Goal: Task Accomplishment & Management: Use online tool/utility

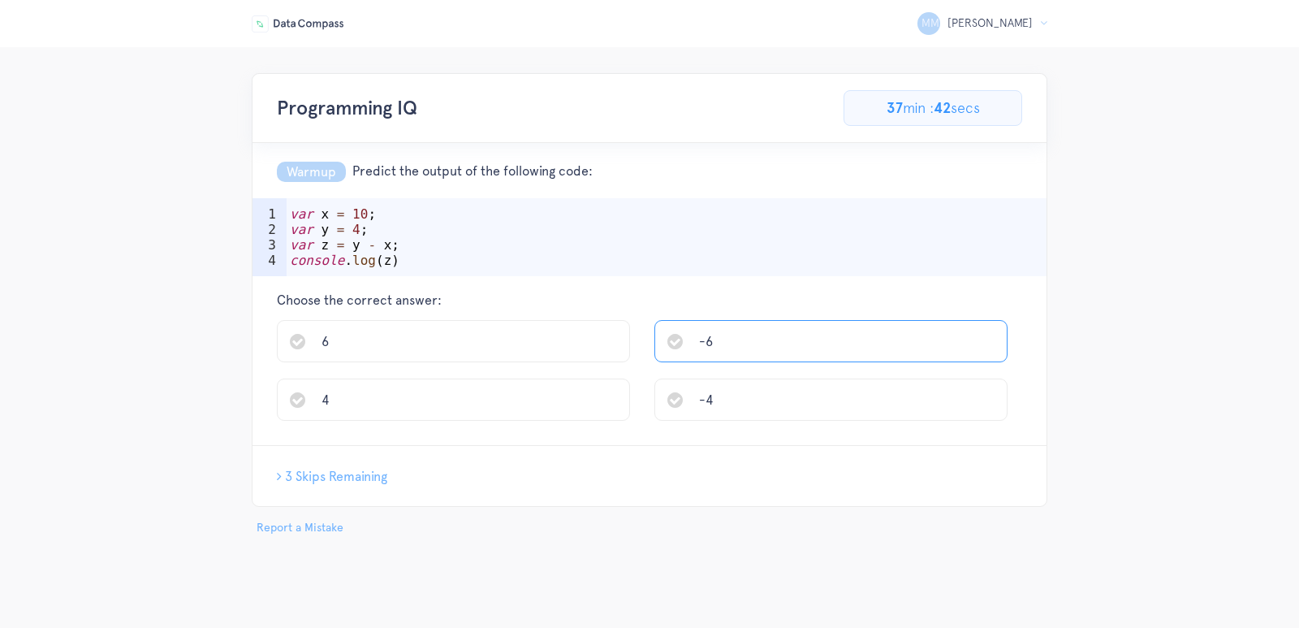
click at [706, 339] on span "-6" at bounding box center [706, 341] width 14 height 15
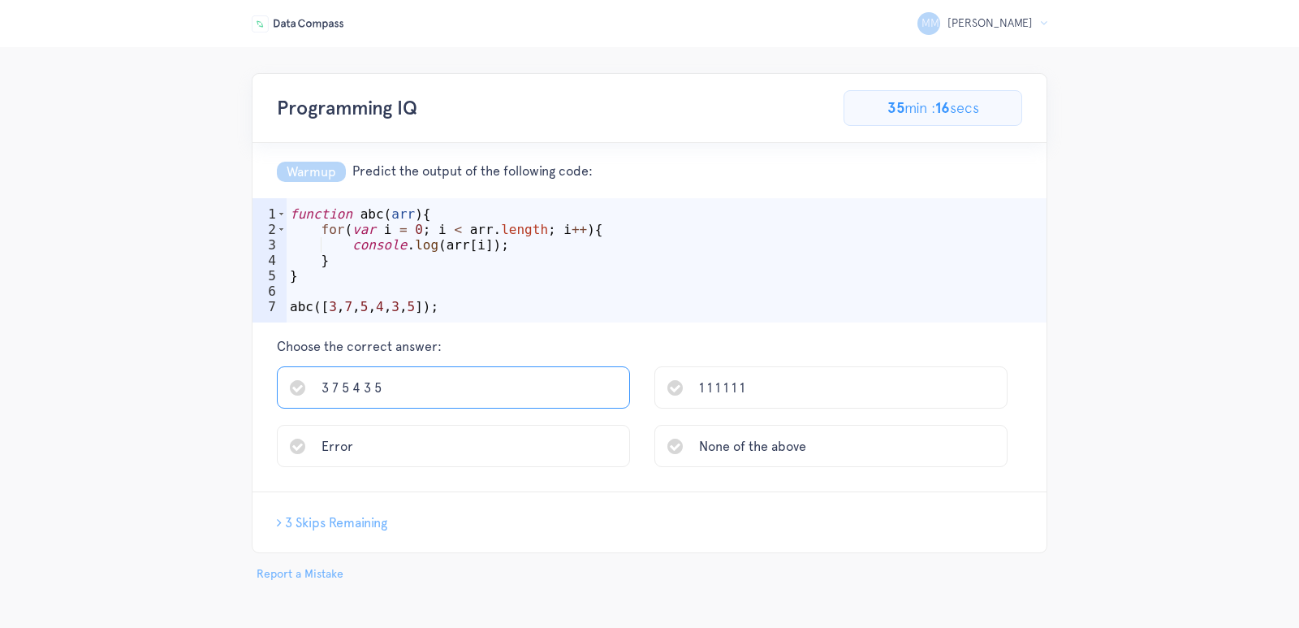
click at [426, 388] on li "3 7 5 4 3 5" at bounding box center [453, 387] width 353 height 42
drag, startPoint x: 411, startPoint y: 309, endPoint x: 286, endPoint y: 219, distance: 153.7
click at [286, 219] on div "abc([1,3,5,7,9]) 1 2 3 4 5 6 7 function abc ( arr ) { for ( var i = 1 ; i < arr…" at bounding box center [650, 260] width 794 height 124
drag, startPoint x: 292, startPoint y: 213, endPoint x: 415, endPoint y: 300, distance: 151.4
click at [405, 288] on div "function abc ( arr ) { for ( var i = 1 ; i < arr . length ; i ++ ) { arr [ i ] …" at bounding box center [667, 283] width 760 height 155
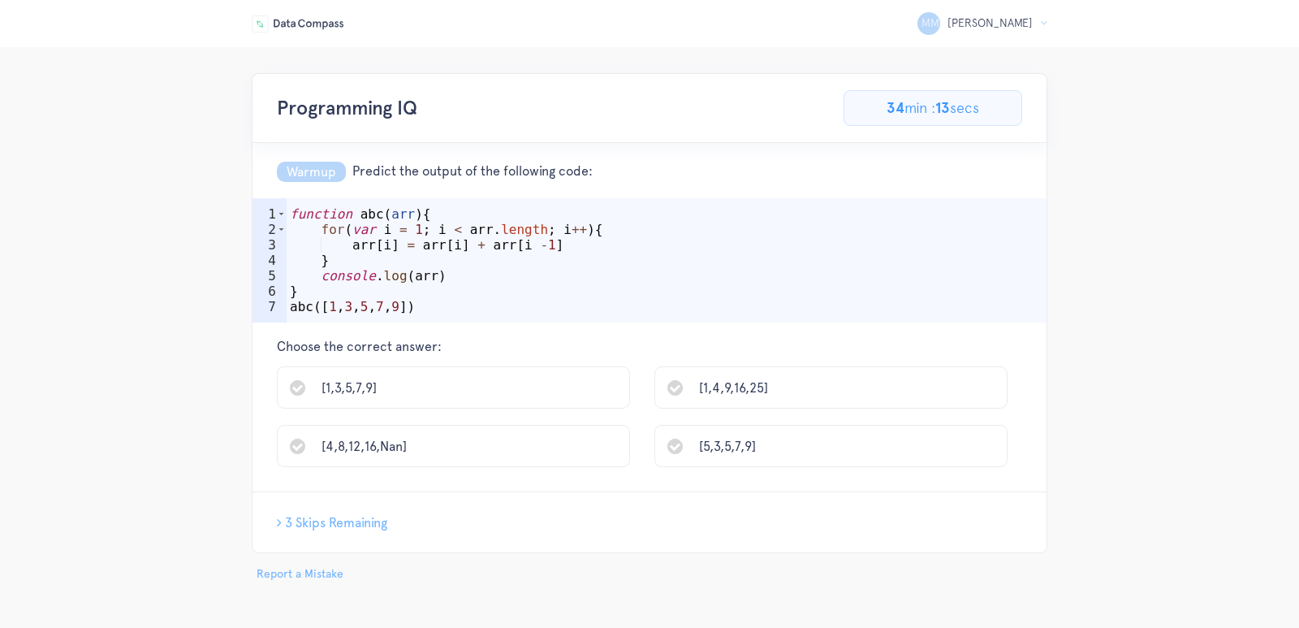
drag, startPoint x: 414, startPoint y: 313, endPoint x: 283, endPoint y: 286, distance: 133.5
click at [283, 286] on div "} 1 2 3 4 5 6 7 function abc ( arr ) { for ( var i = 1 ; i < arr . length ; i +…" at bounding box center [650, 260] width 794 height 124
click at [270, 214] on div "1" at bounding box center [270, 213] width 34 height 15
click at [276, 225] on div "2" at bounding box center [270, 229] width 34 height 15
click at [279, 250] on div "3" at bounding box center [270, 244] width 34 height 15
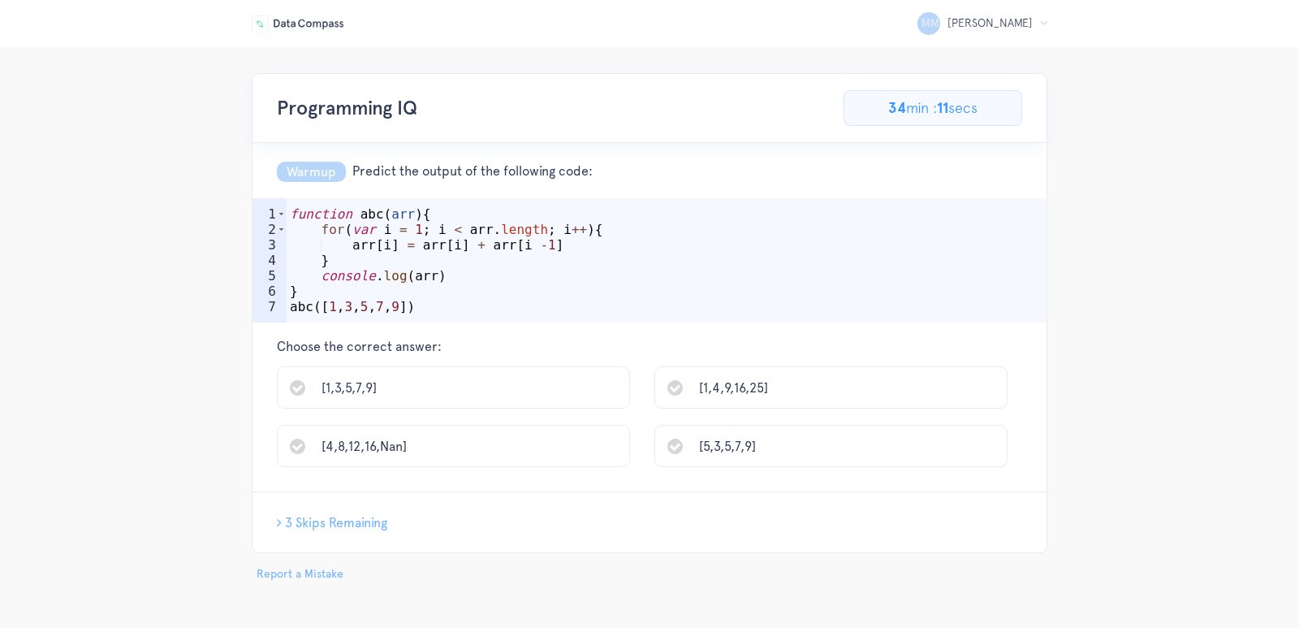
drag, startPoint x: 279, startPoint y: 279, endPoint x: 274, endPoint y: 292, distance: 13.9
click at [278, 282] on div "5" at bounding box center [270, 275] width 34 height 15
drag, startPoint x: 268, startPoint y: 219, endPoint x: 277, endPoint y: 298, distance: 79.3
click at [277, 298] on div "1 2 3 4 5 6 7" at bounding box center [270, 260] width 34 height 124
type textarea "console.log(arr) }"
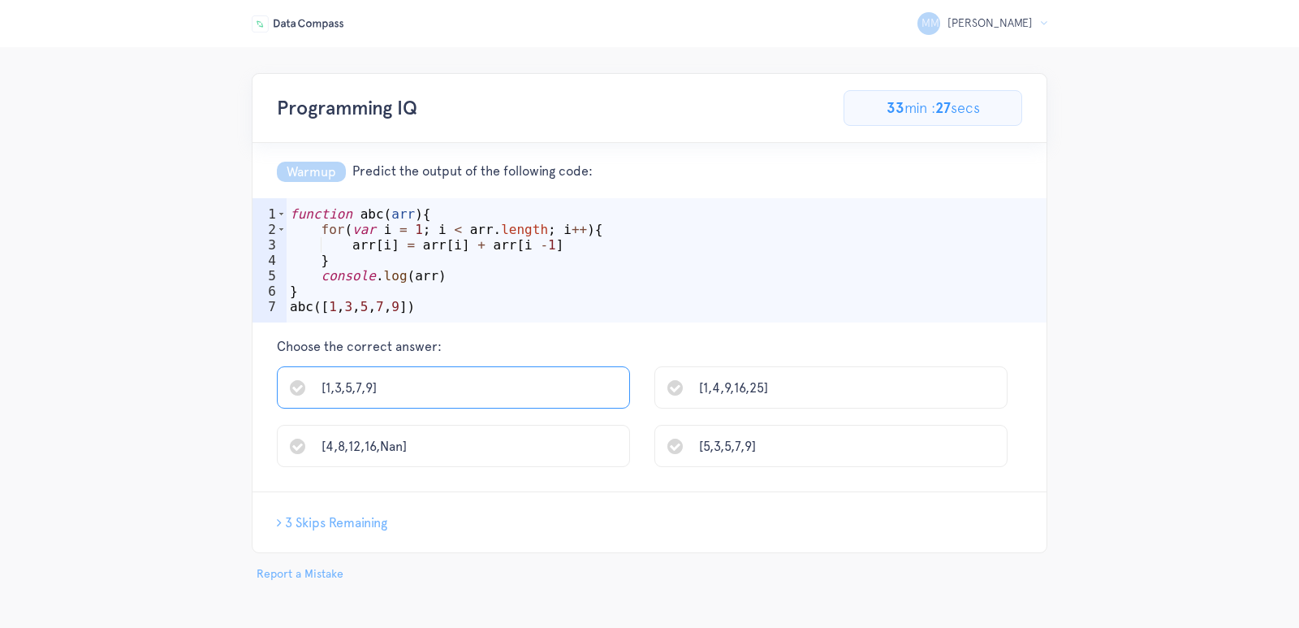
click at [522, 399] on li "[1,3,5,7,9]" at bounding box center [453, 387] width 353 height 42
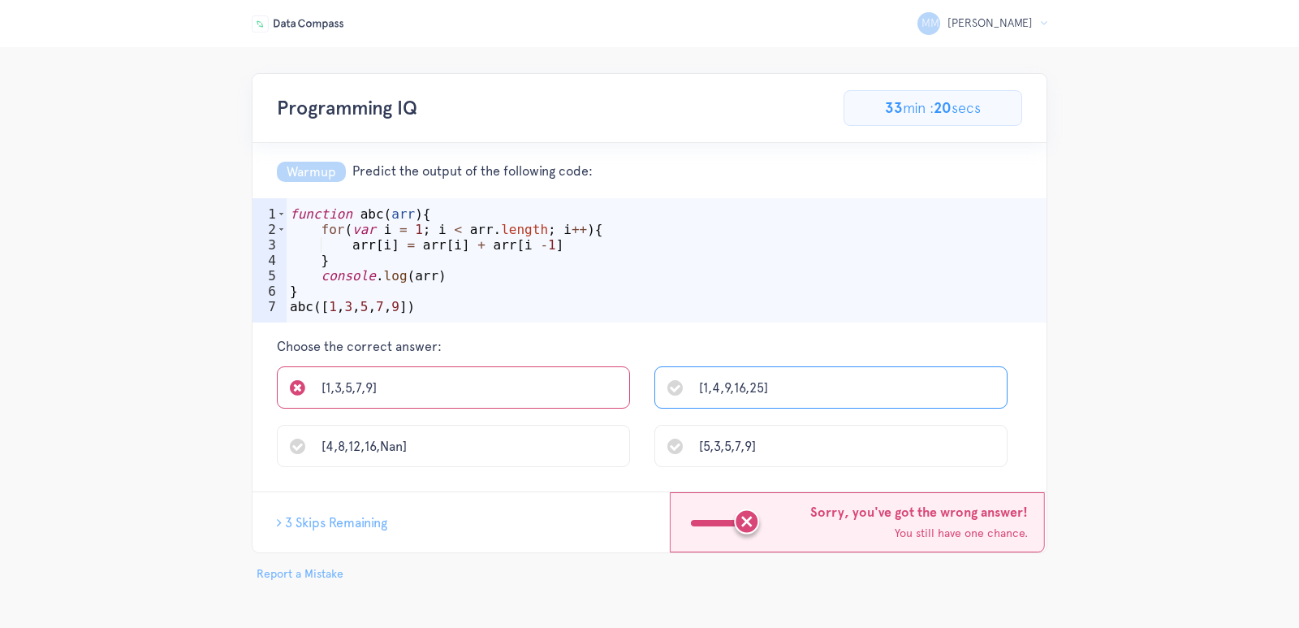
click at [727, 395] on span "[1,4,9,16,25]" at bounding box center [733, 387] width 69 height 15
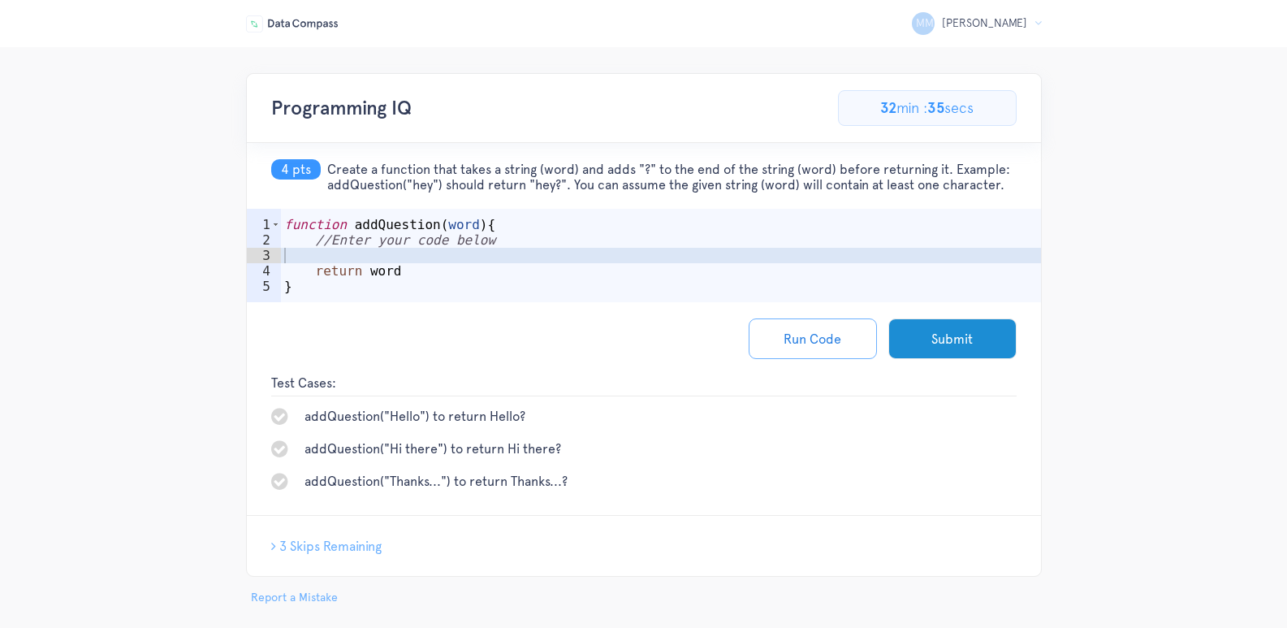
click at [448, 225] on div "function addQuestion ( word ) { //Enter your code below return word }" at bounding box center [661, 279] width 760 height 124
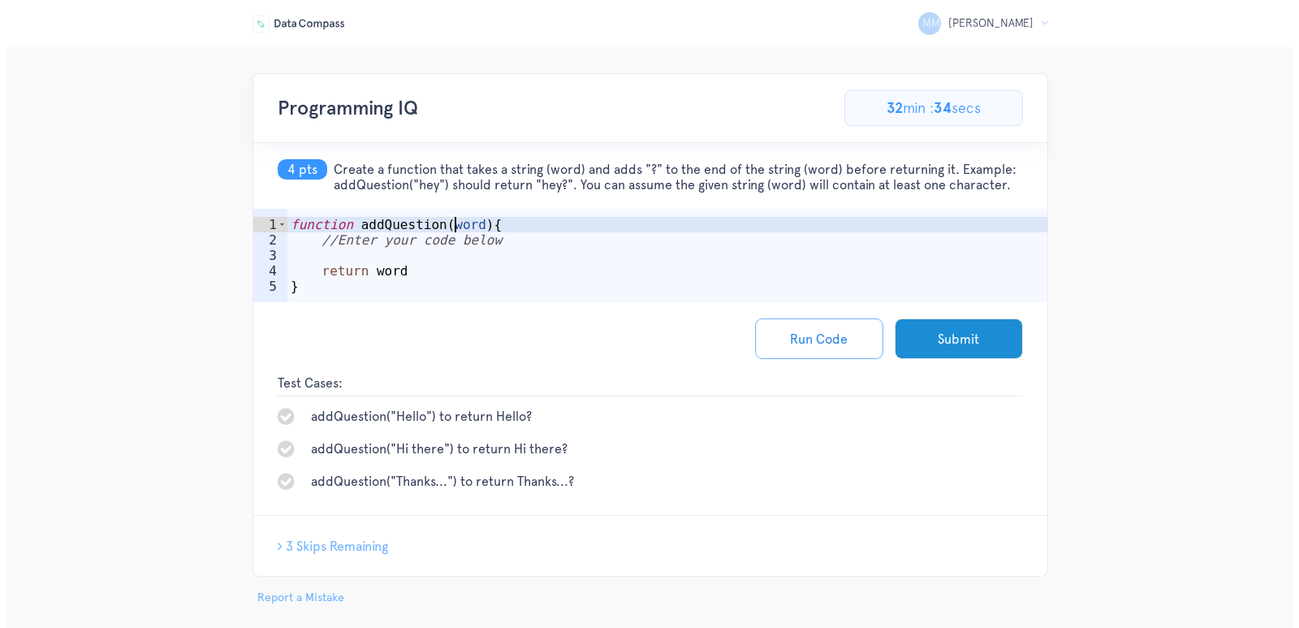
scroll to position [0, 11]
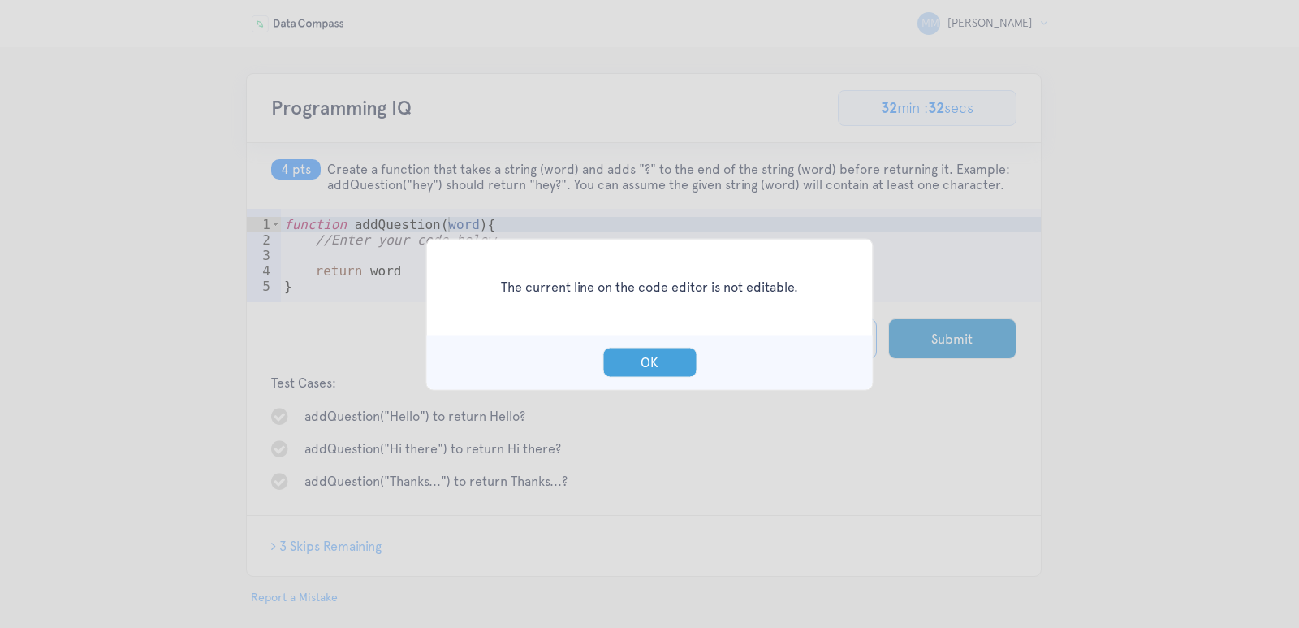
click at [640, 354] on button "OK" at bounding box center [650, 362] width 94 height 30
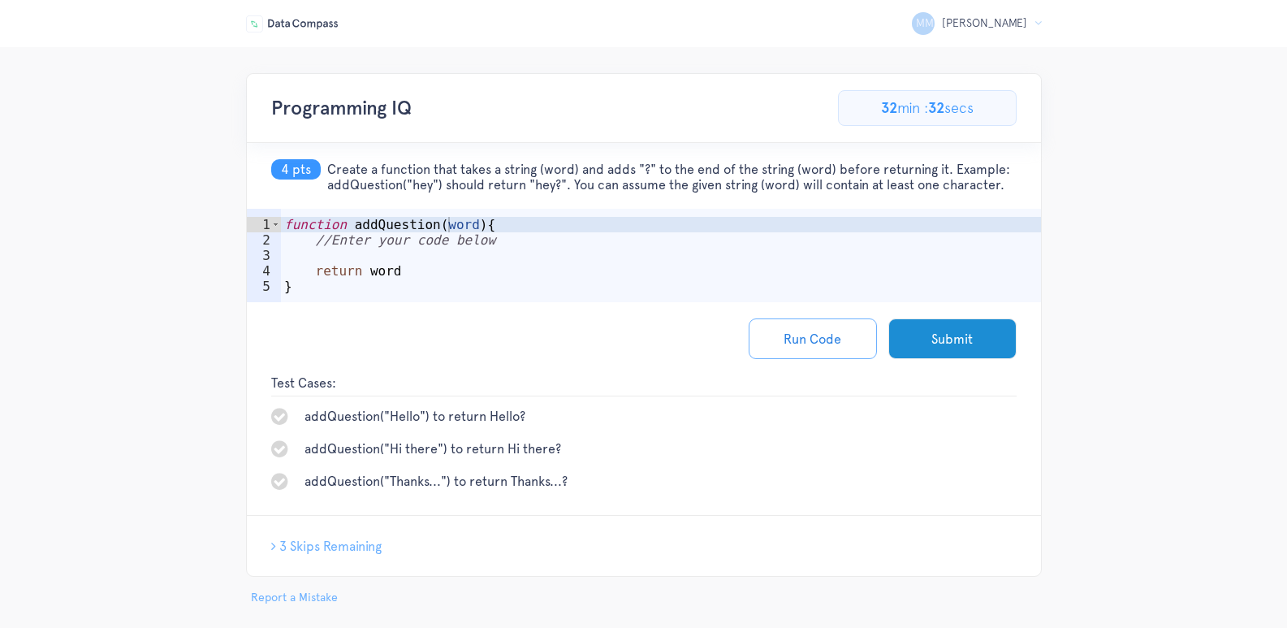
click at [423, 232] on div "function addQuestion ( word ) { //Enter your code below return word }" at bounding box center [661, 279] width 760 height 124
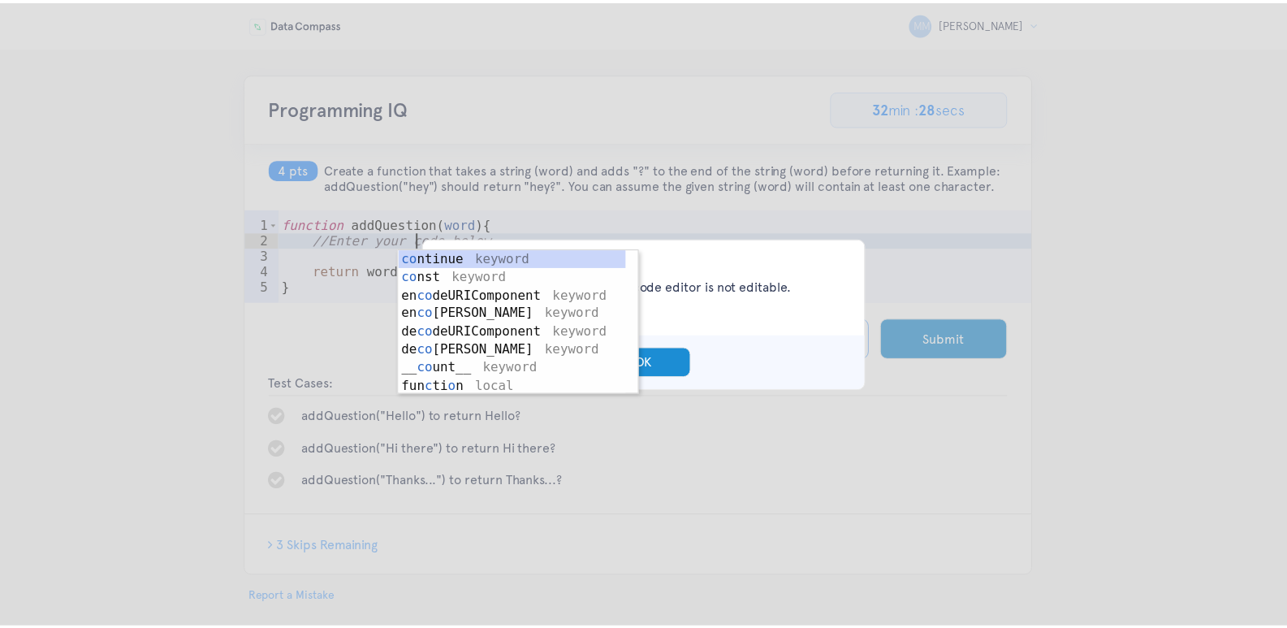
scroll to position [0, 11]
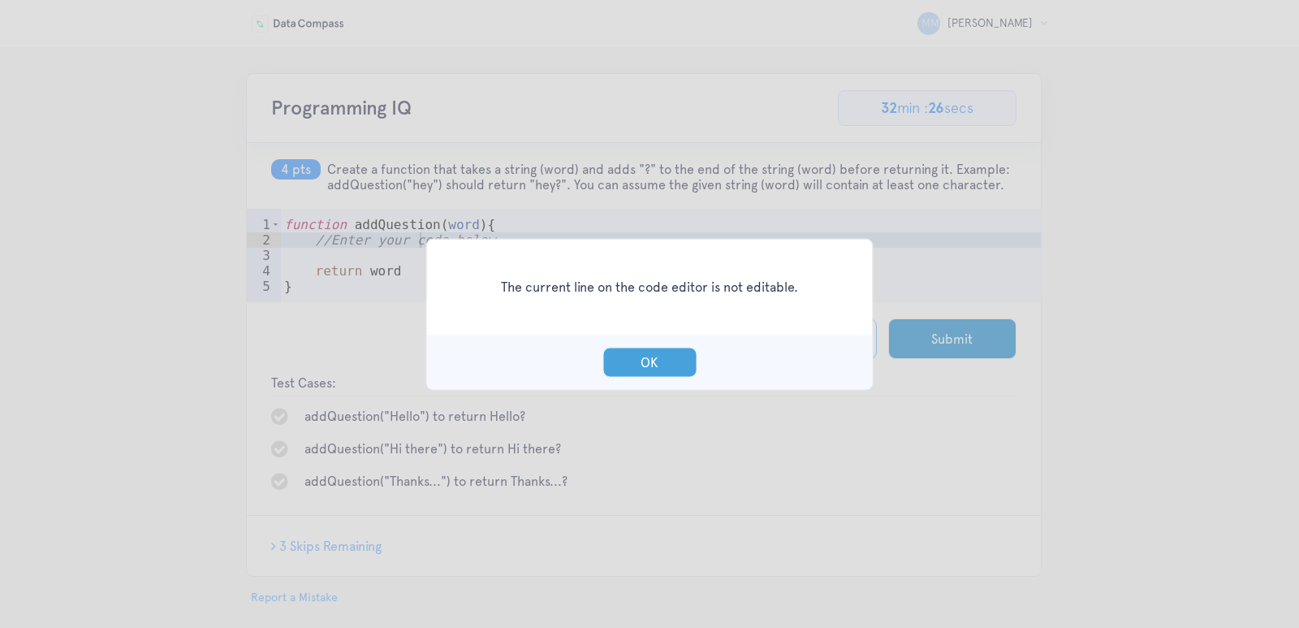
click at [658, 366] on button "OK" at bounding box center [650, 362] width 94 height 30
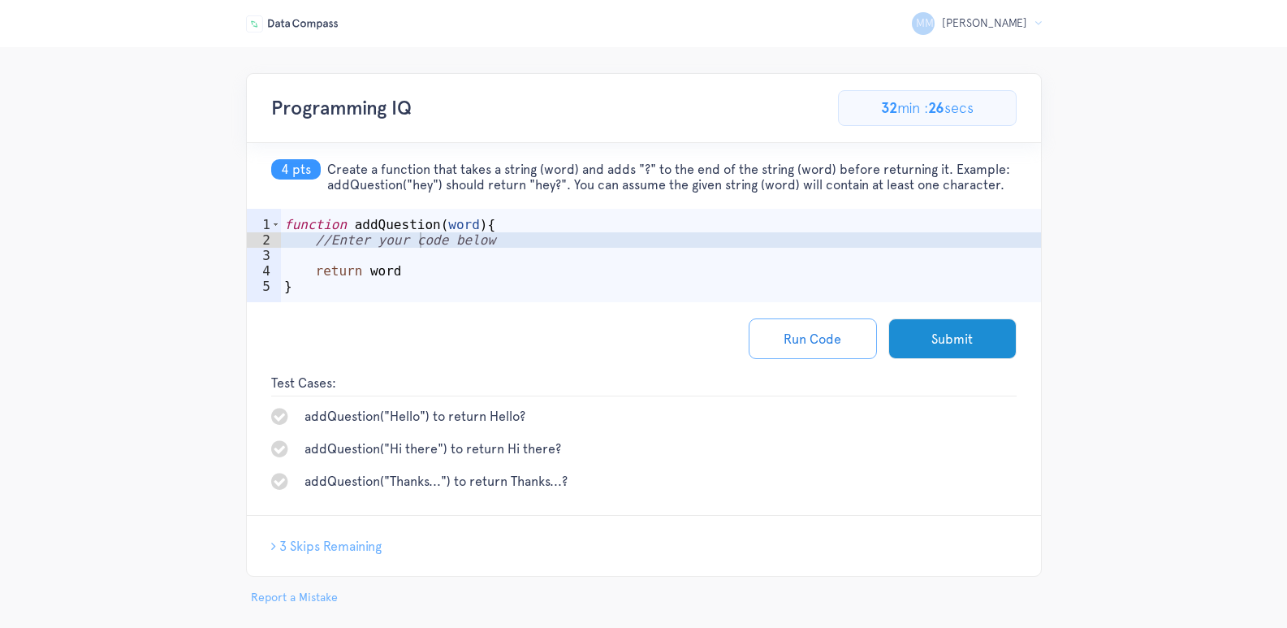
click at [350, 263] on div "function addQuestion ( word ) { //Enter your code below return word }" at bounding box center [661, 279] width 760 height 124
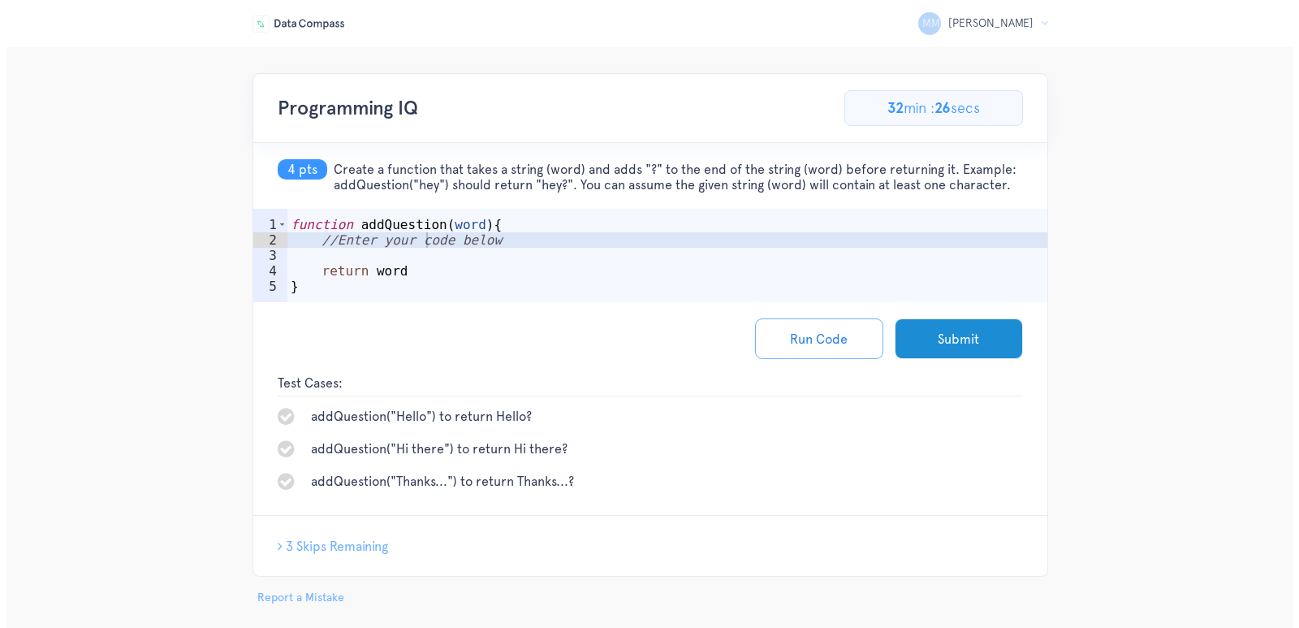
scroll to position [0, 6]
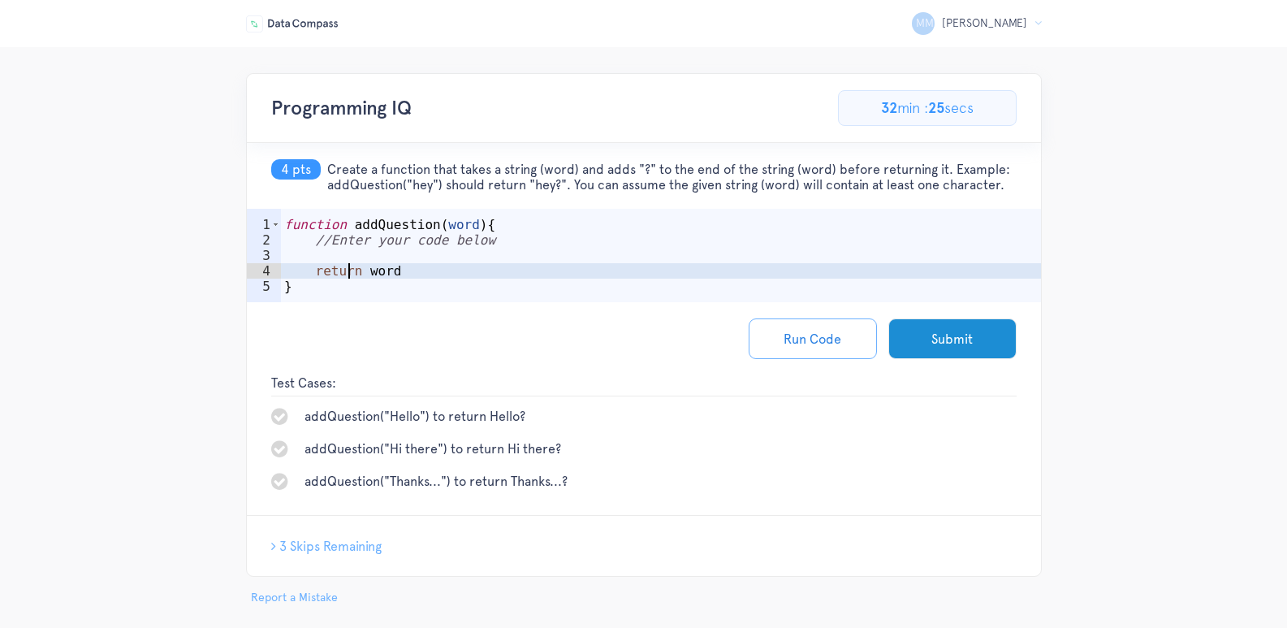
click at [398, 240] on div "function addQuestion ( word ) { //Enter your code below return word }" at bounding box center [661, 279] width 760 height 124
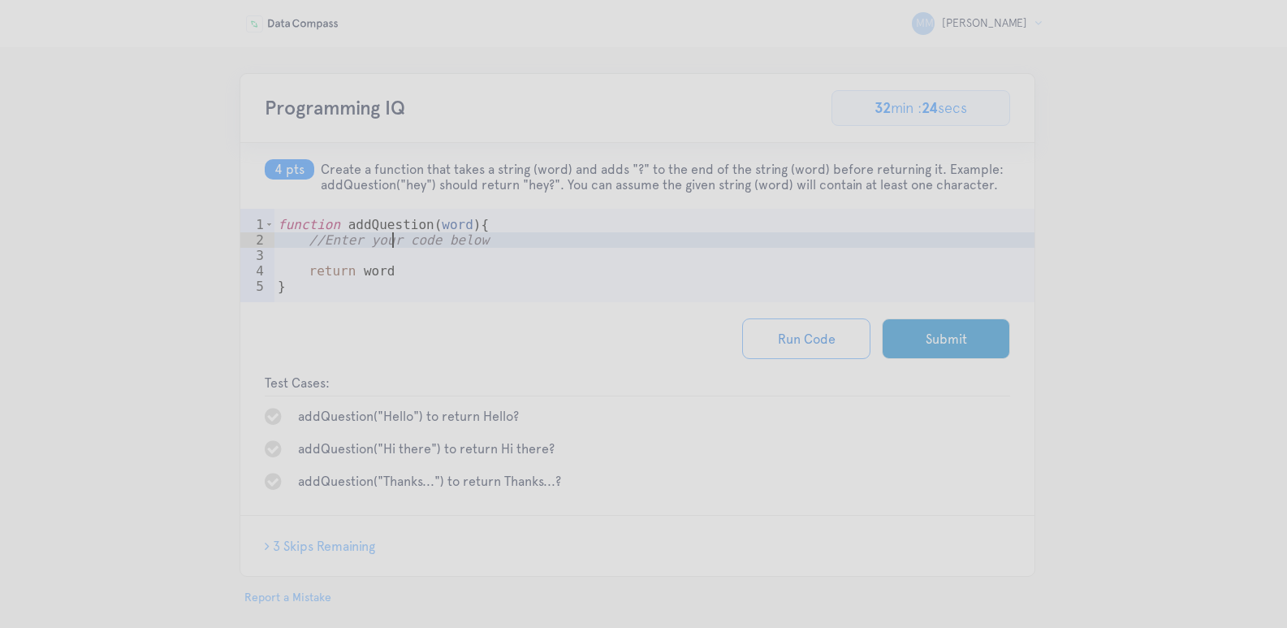
scroll to position [0, 8]
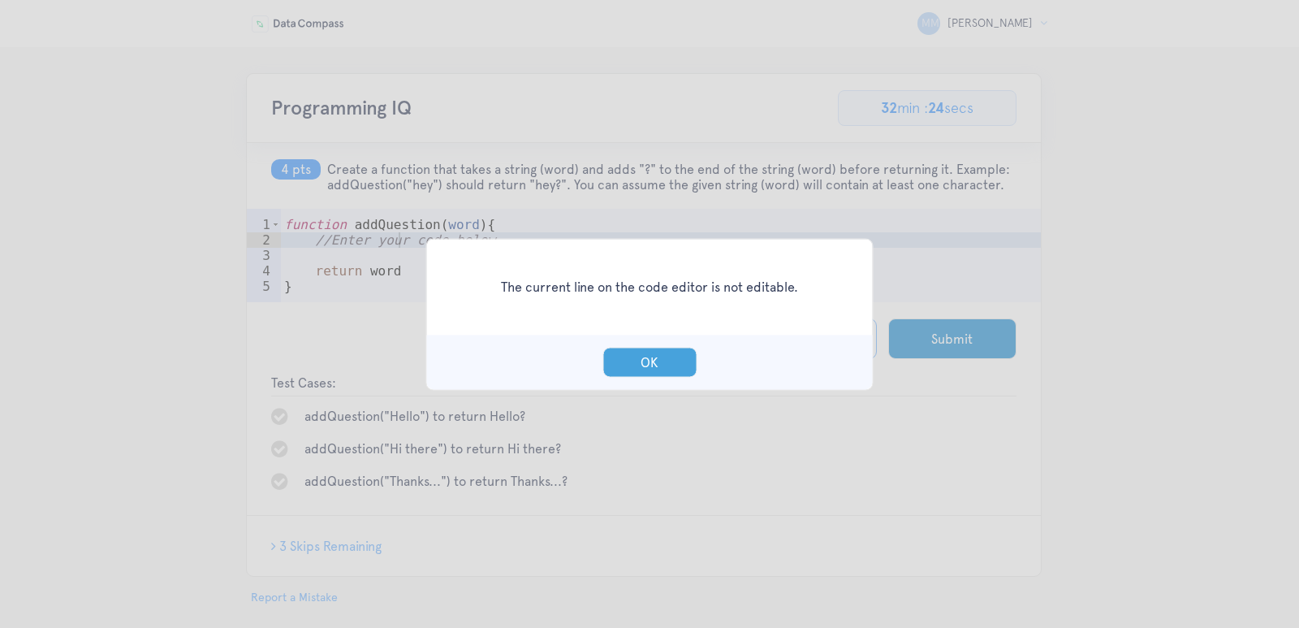
click at [629, 348] on button "OK" at bounding box center [650, 362] width 94 height 30
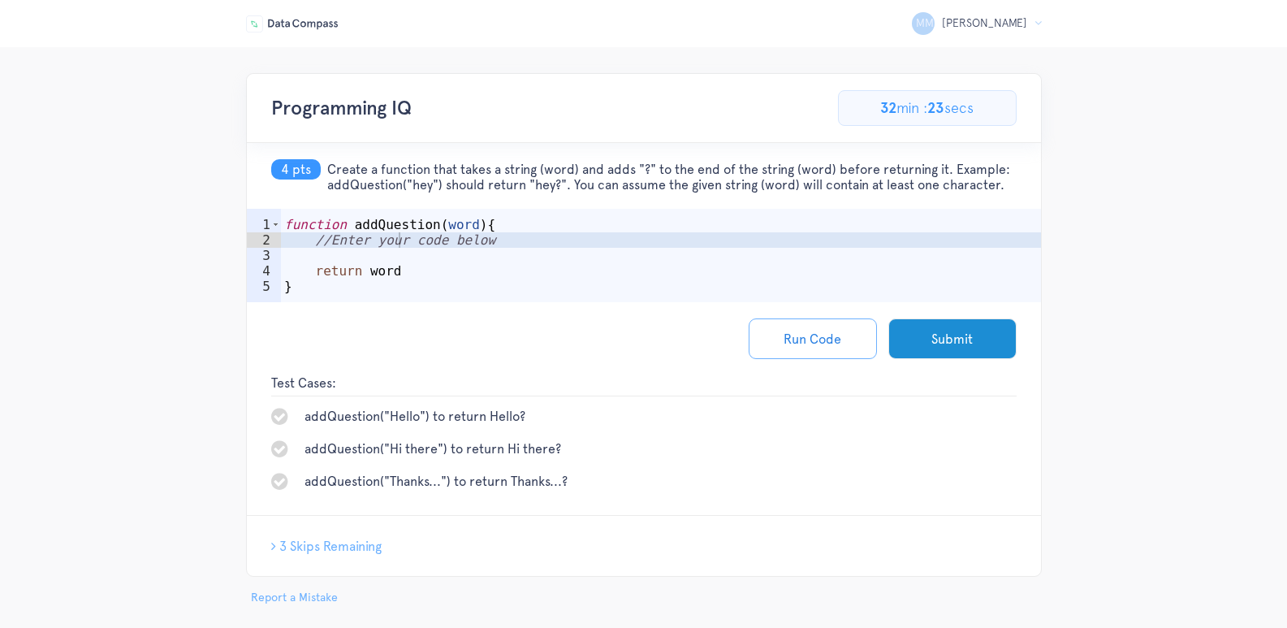
click at [284, 416] on icon at bounding box center [279, 415] width 17 height 19
click at [361, 294] on div "function addQuestion ( word ) { //Enter your code below return word }" at bounding box center [661, 279] width 760 height 124
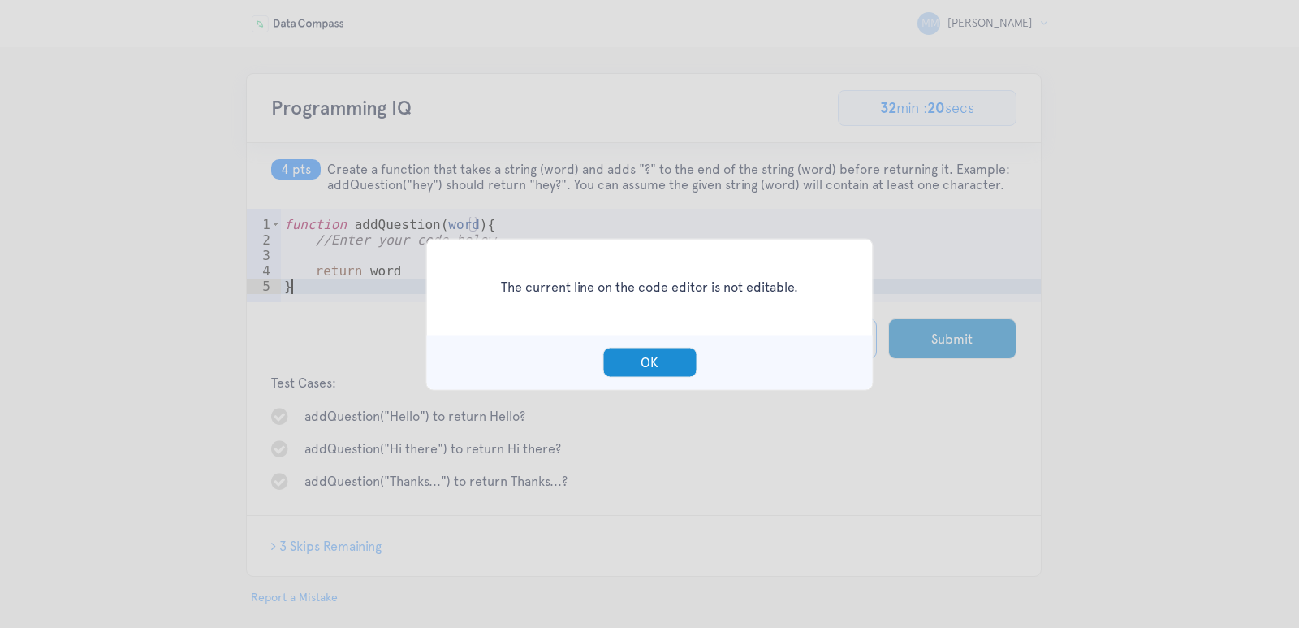
type textarea "}a"
click at [661, 361] on button "OK" at bounding box center [650, 362] width 94 height 30
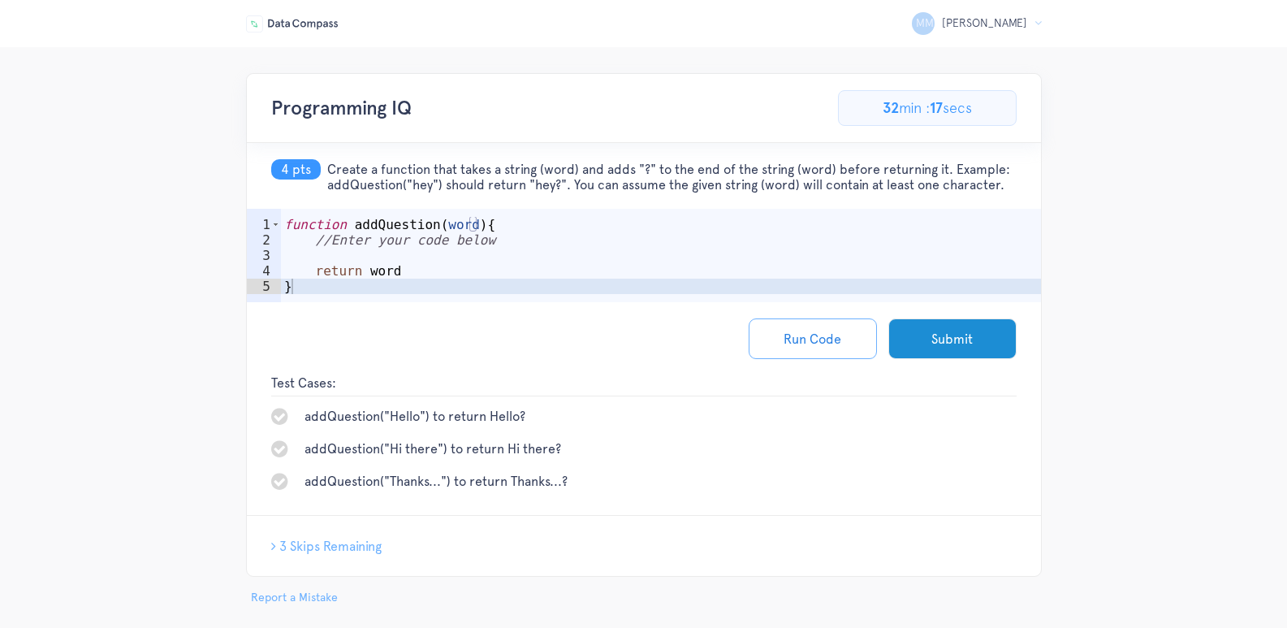
click at [421, 311] on div "Run Code Submit" at bounding box center [644, 338] width 794 height 73
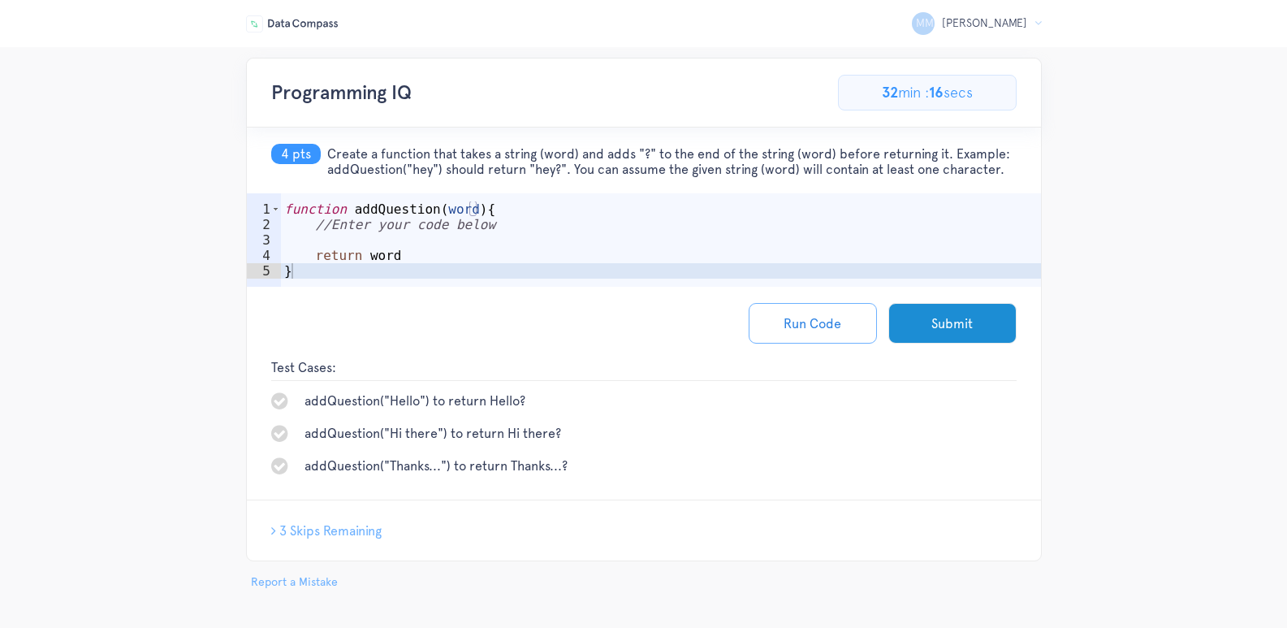
scroll to position [19, 0]
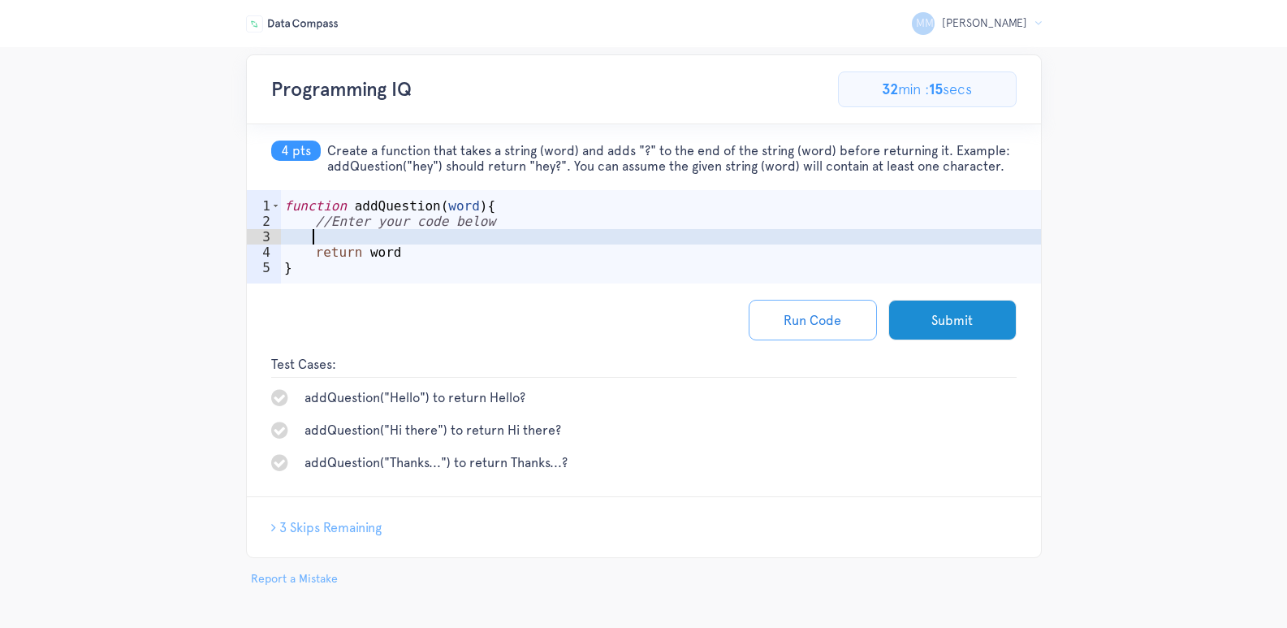
click at [492, 237] on div "function addQuestion ( word ) { //Enter your code below return word }" at bounding box center [661, 260] width 760 height 124
click at [836, 328] on button "Run Code" at bounding box center [813, 320] width 128 height 41
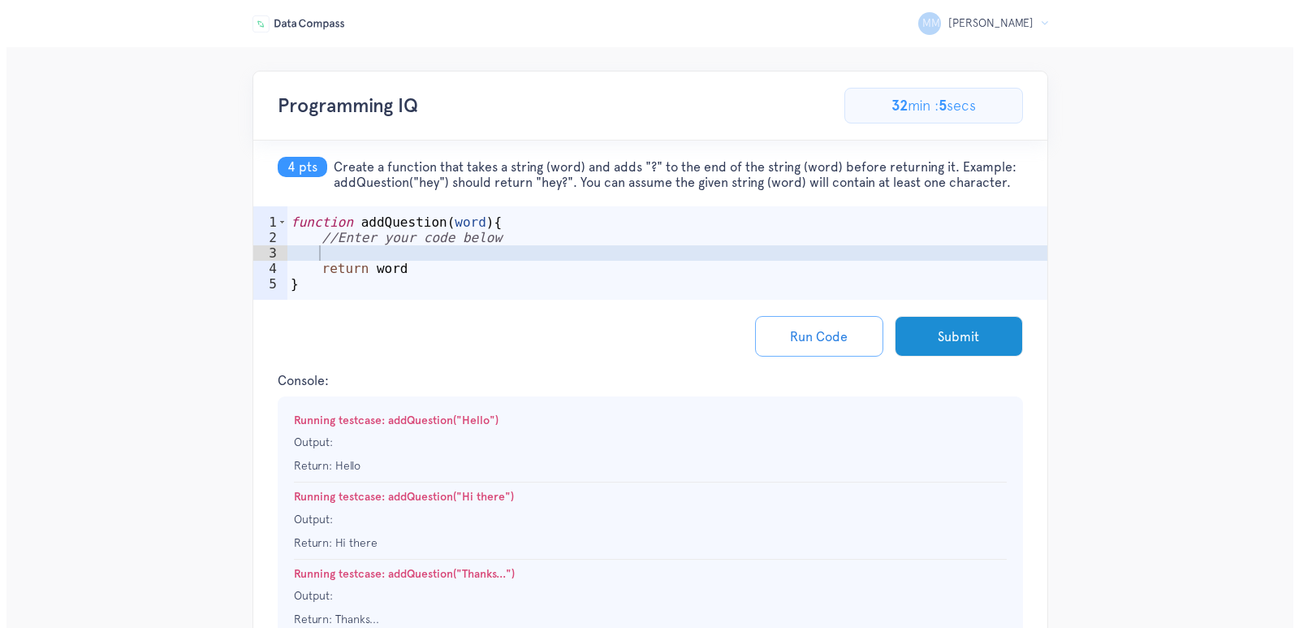
scroll to position [0, 0]
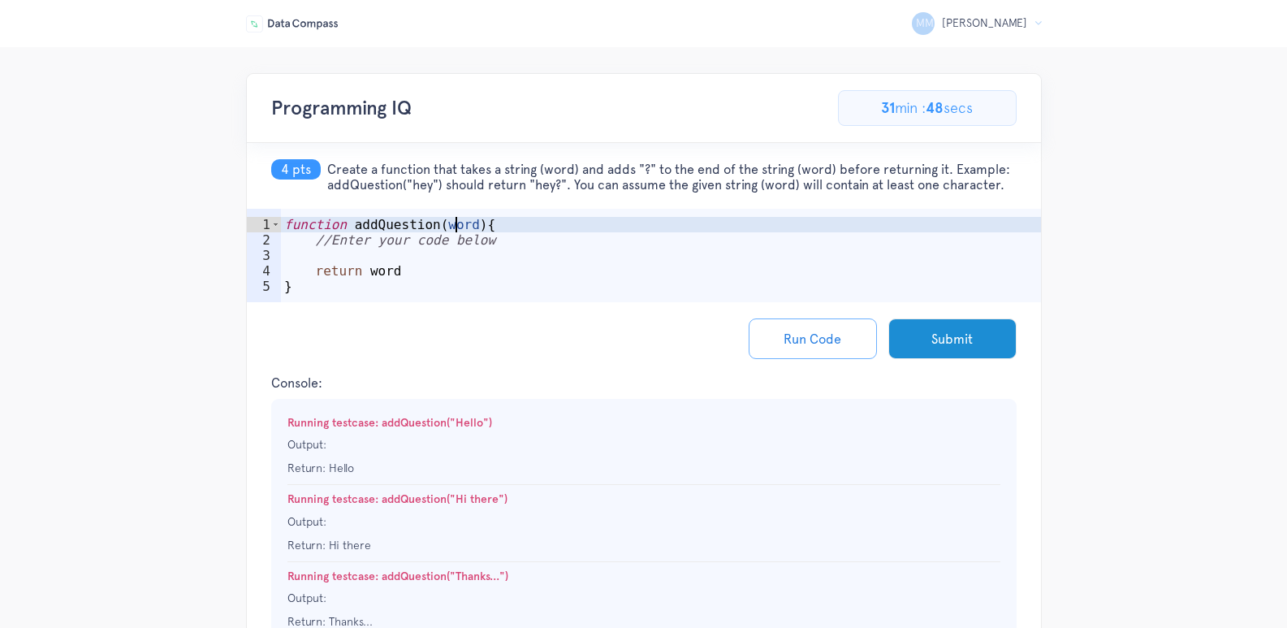
click at [456, 226] on div "function addQuestion ( word ) { //Enter your code below return word }" at bounding box center [661, 279] width 760 height 124
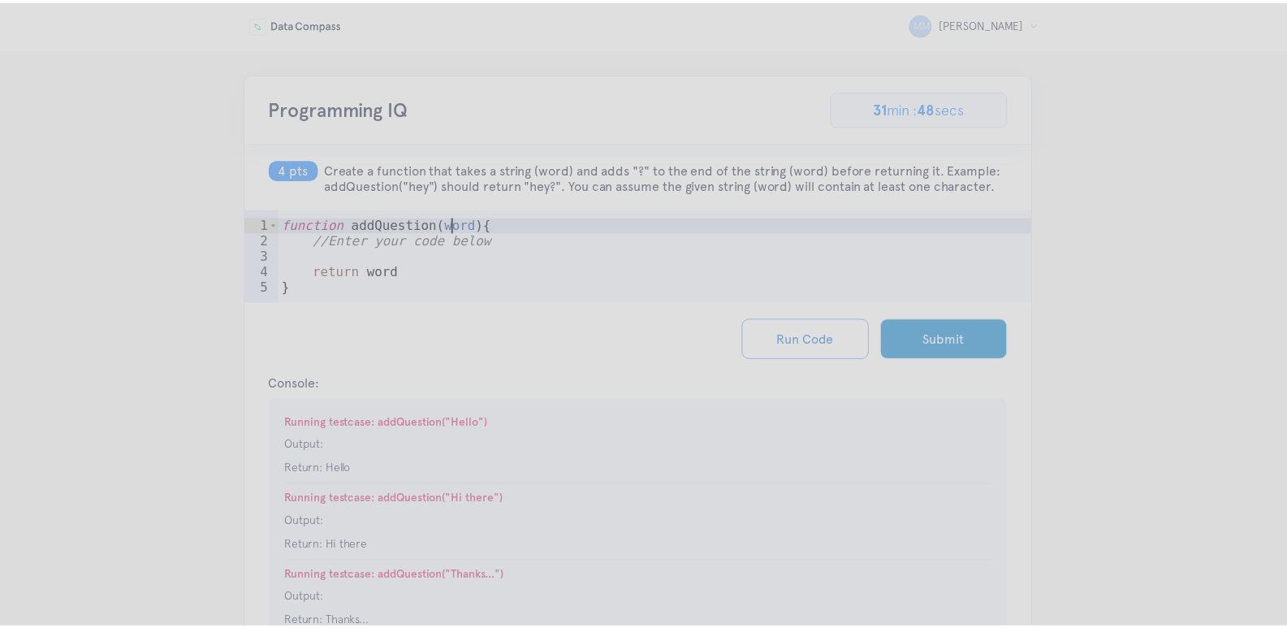
scroll to position [0, 11]
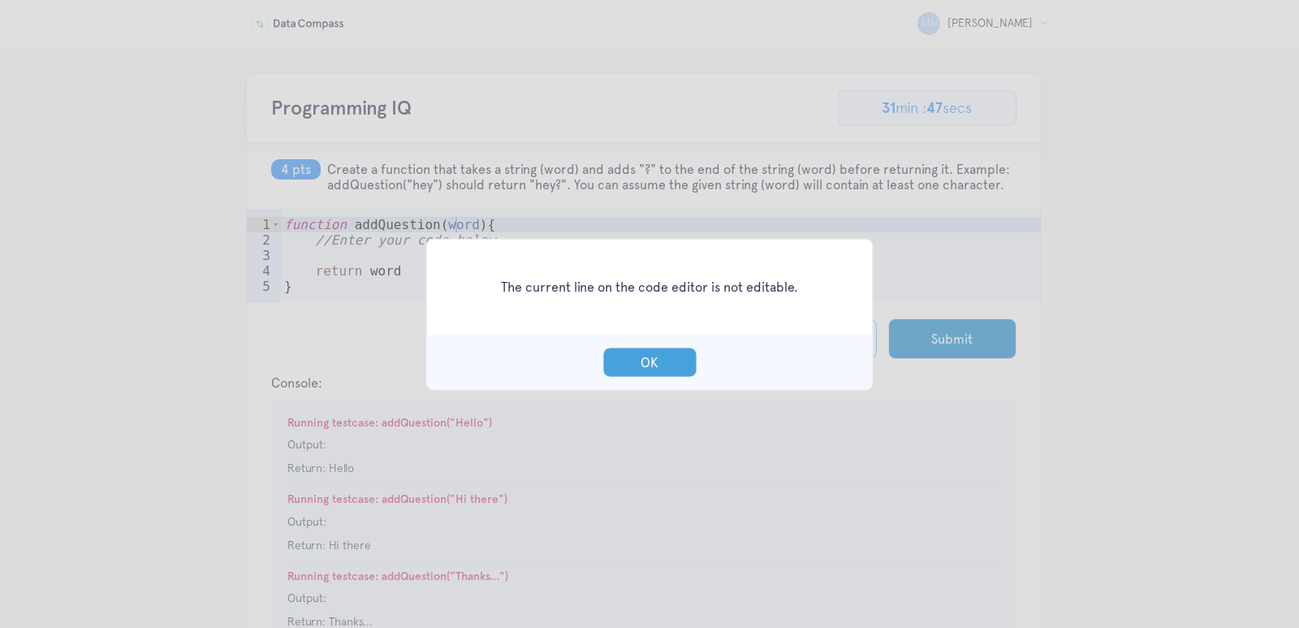
click at [647, 365] on button "OK" at bounding box center [650, 362] width 94 height 30
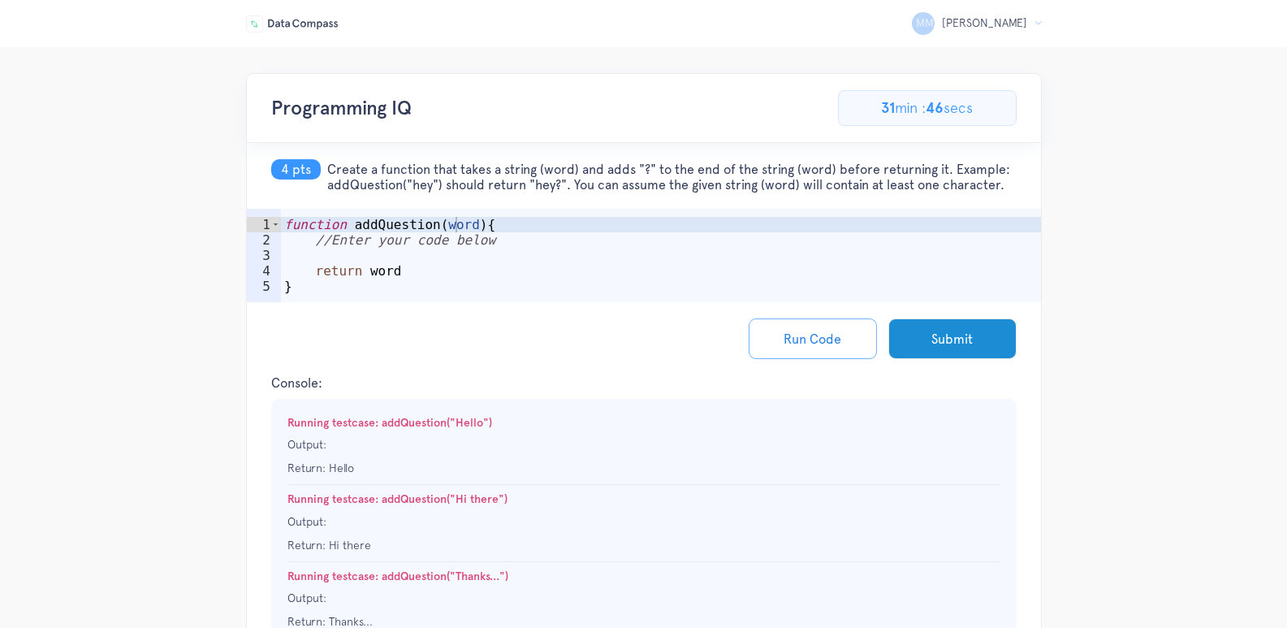
drag, startPoint x: 406, startPoint y: 287, endPoint x: 365, endPoint y: 308, distance: 45.8
click at [406, 287] on div "function addQuestion ( word ) { //Enter your code below return word }" at bounding box center [661, 279] width 760 height 124
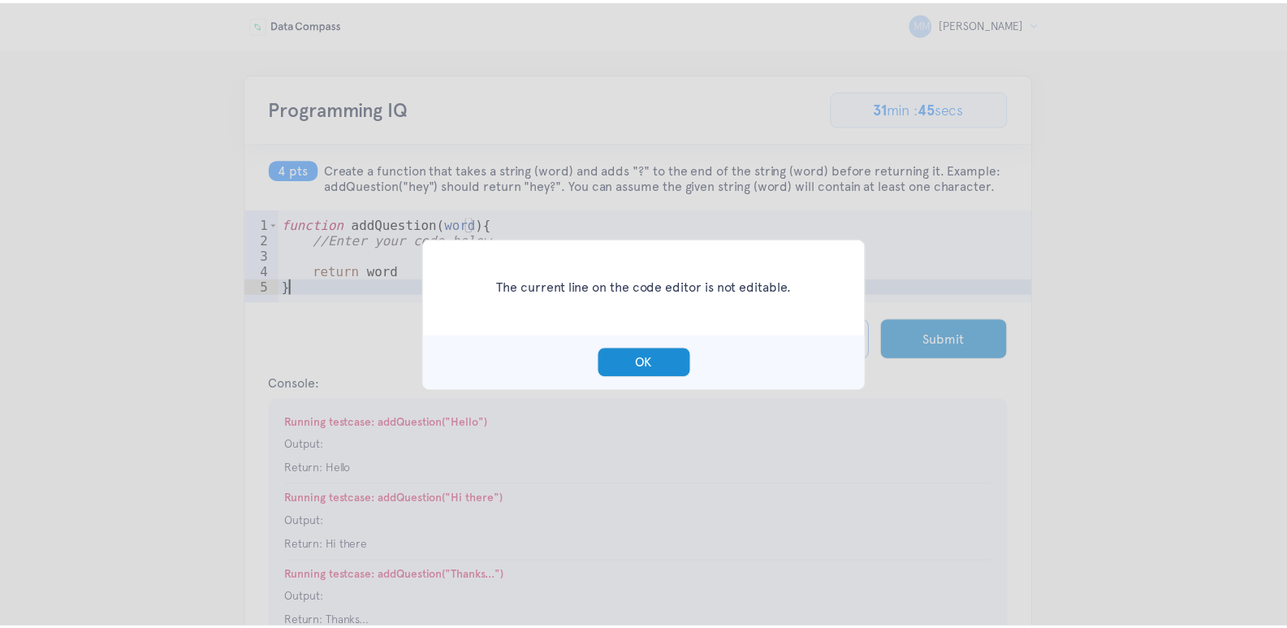
scroll to position [0, 1]
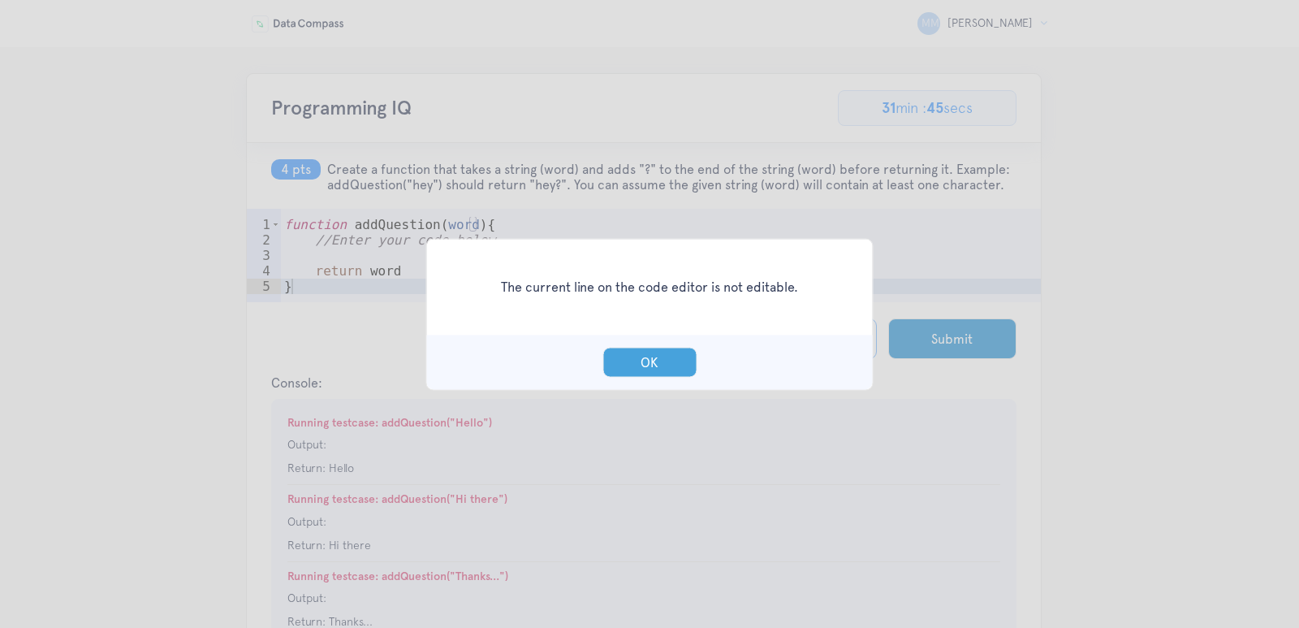
click at [673, 375] on button "OK" at bounding box center [650, 362] width 94 height 30
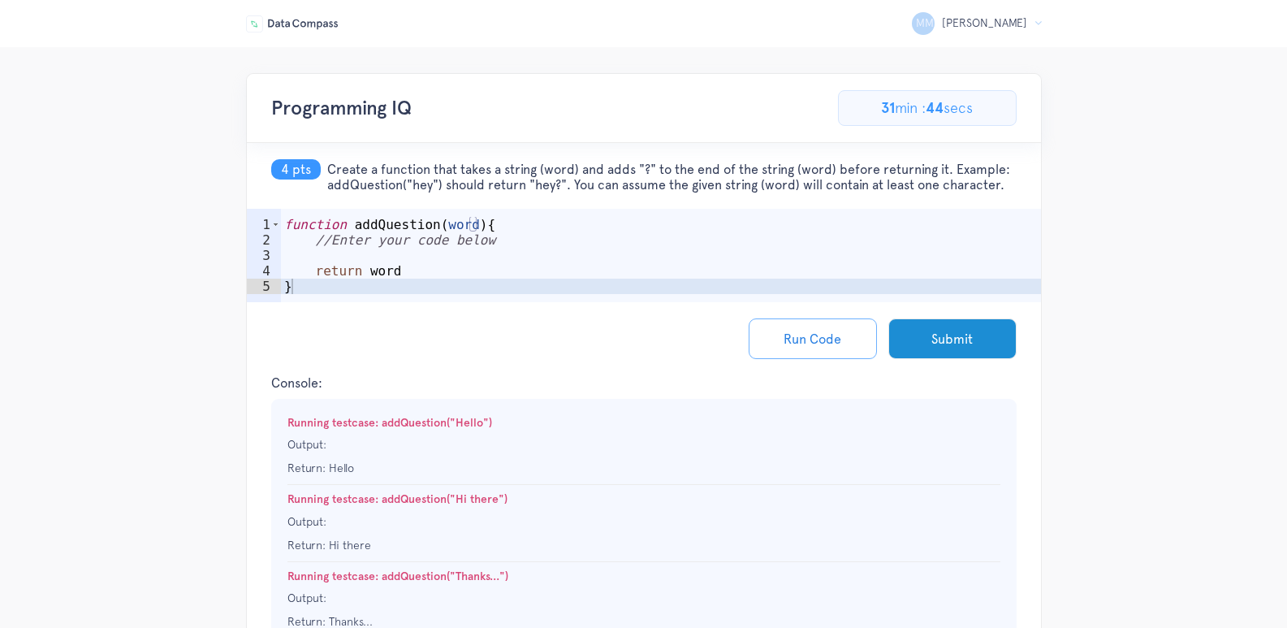
drag, startPoint x: 514, startPoint y: 429, endPoint x: 468, endPoint y: 437, distance: 47.0
click at [512, 437] on p "Output:" at bounding box center [643, 444] width 713 height 15
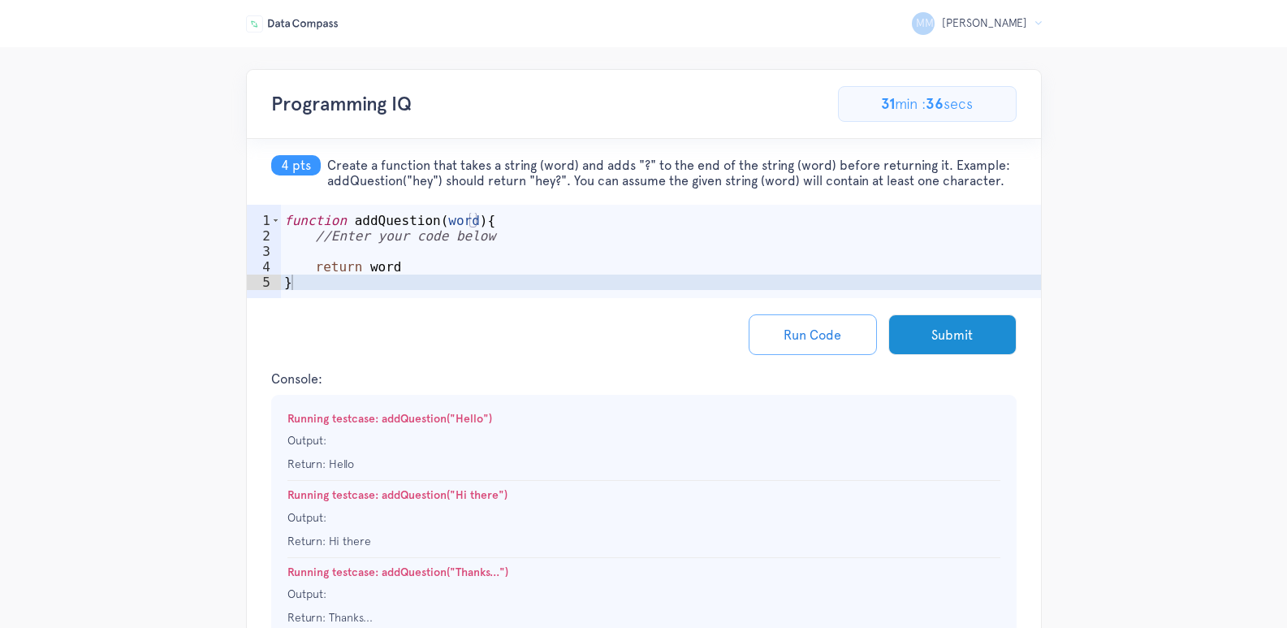
scroll to position [0, 0]
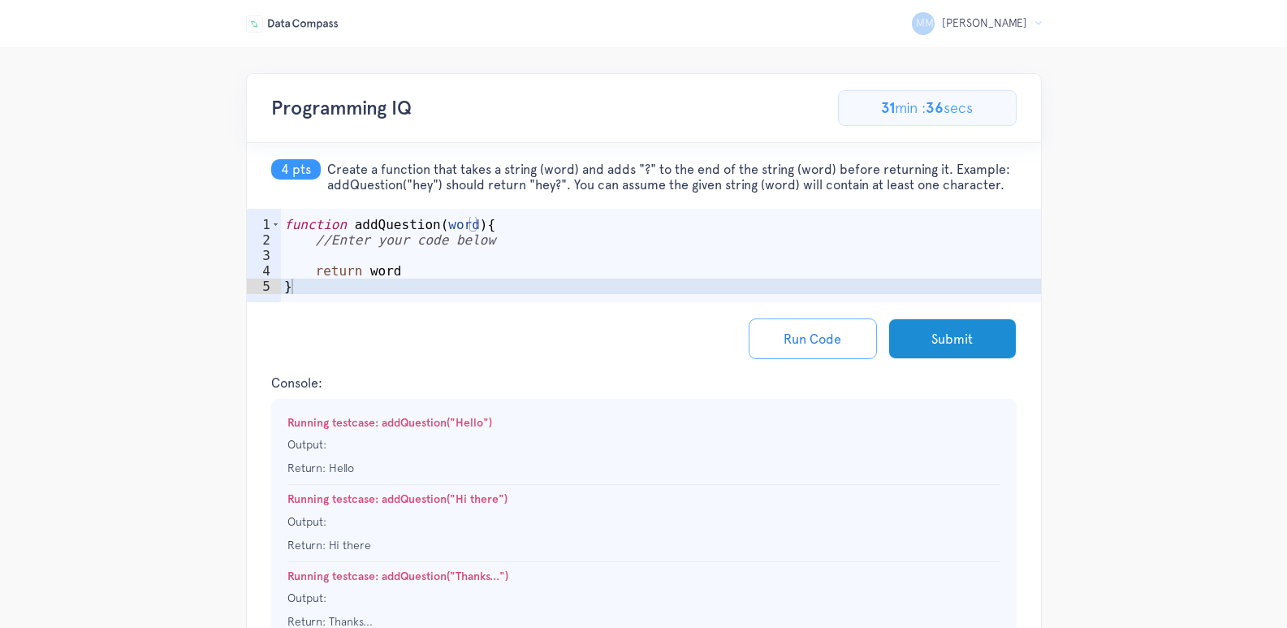
click at [301, 292] on div "function addQuestion ( word ) { //Enter your code below return word }" at bounding box center [661, 279] width 760 height 124
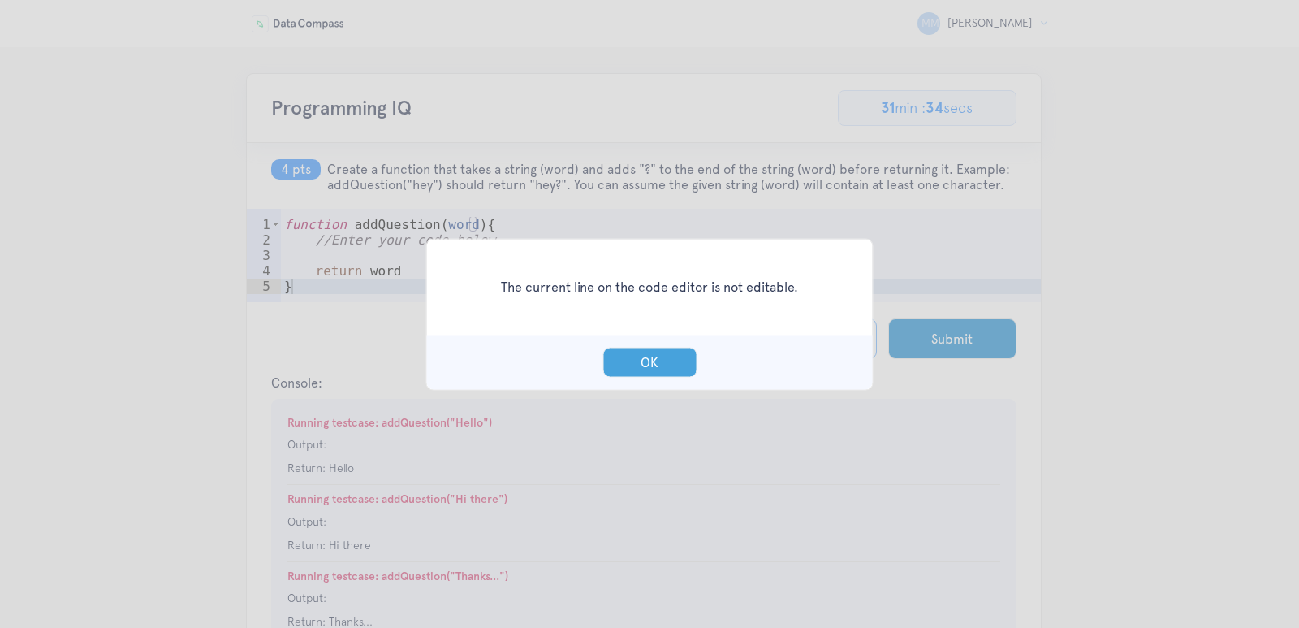
drag, startPoint x: 635, startPoint y: 365, endPoint x: 613, endPoint y: 364, distance: 22.0
click at [633, 365] on button "OK" at bounding box center [650, 362] width 94 height 30
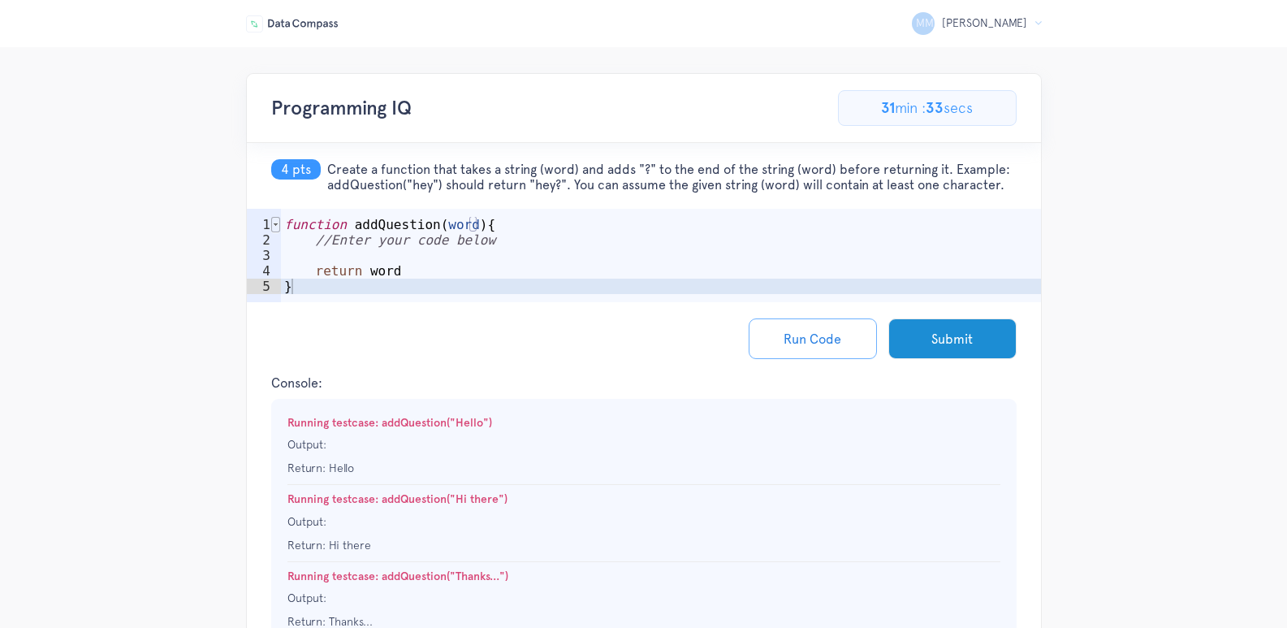
click at [273, 229] on span at bounding box center [275, 224] width 9 height 15
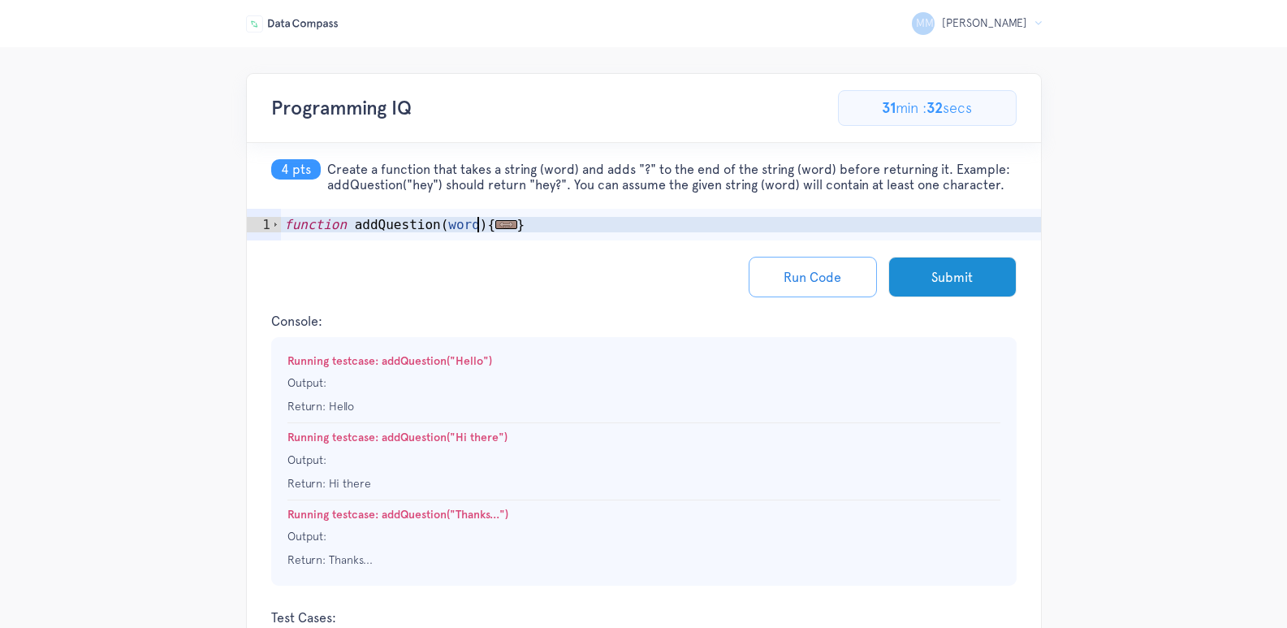
click at [495, 220] on span "..." at bounding box center [505, 224] width 21 height 9
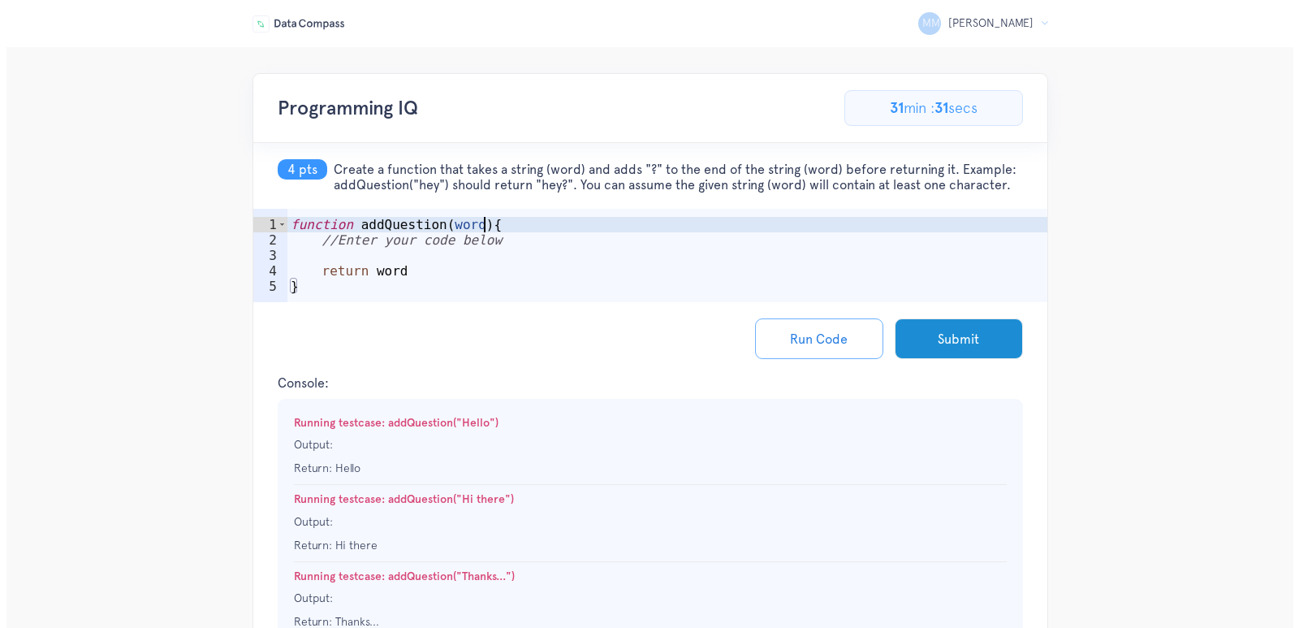
scroll to position [0, 11]
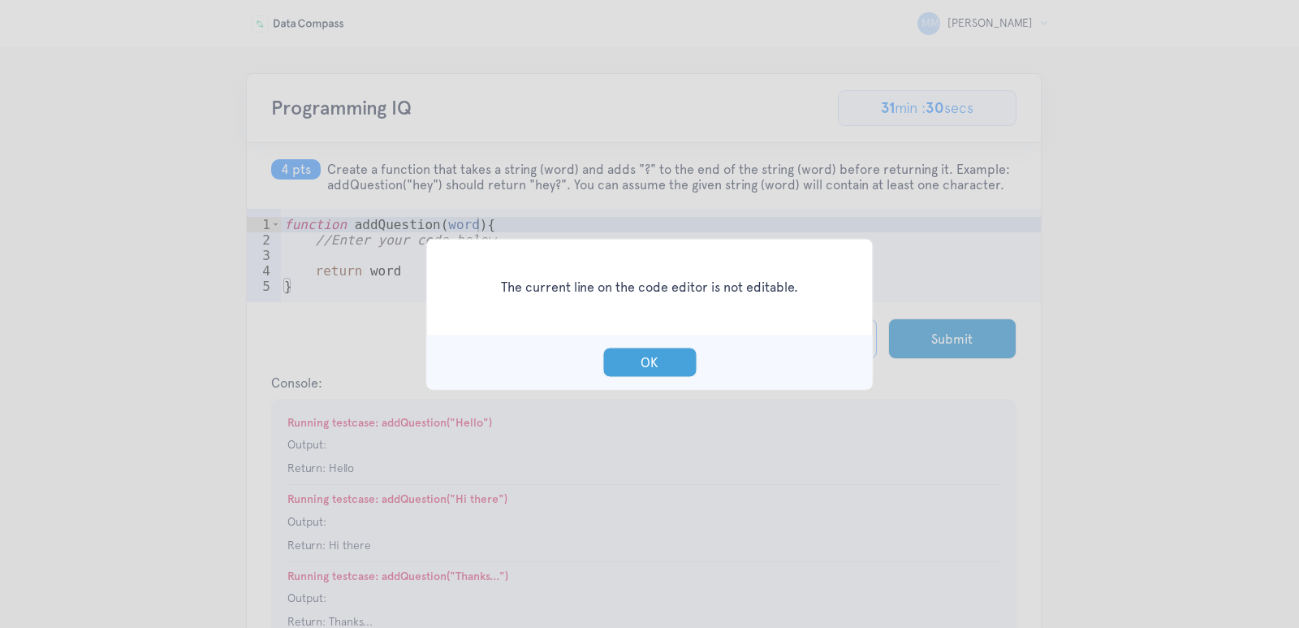
click at [609, 359] on button "OK" at bounding box center [650, 362] width 94 height 30
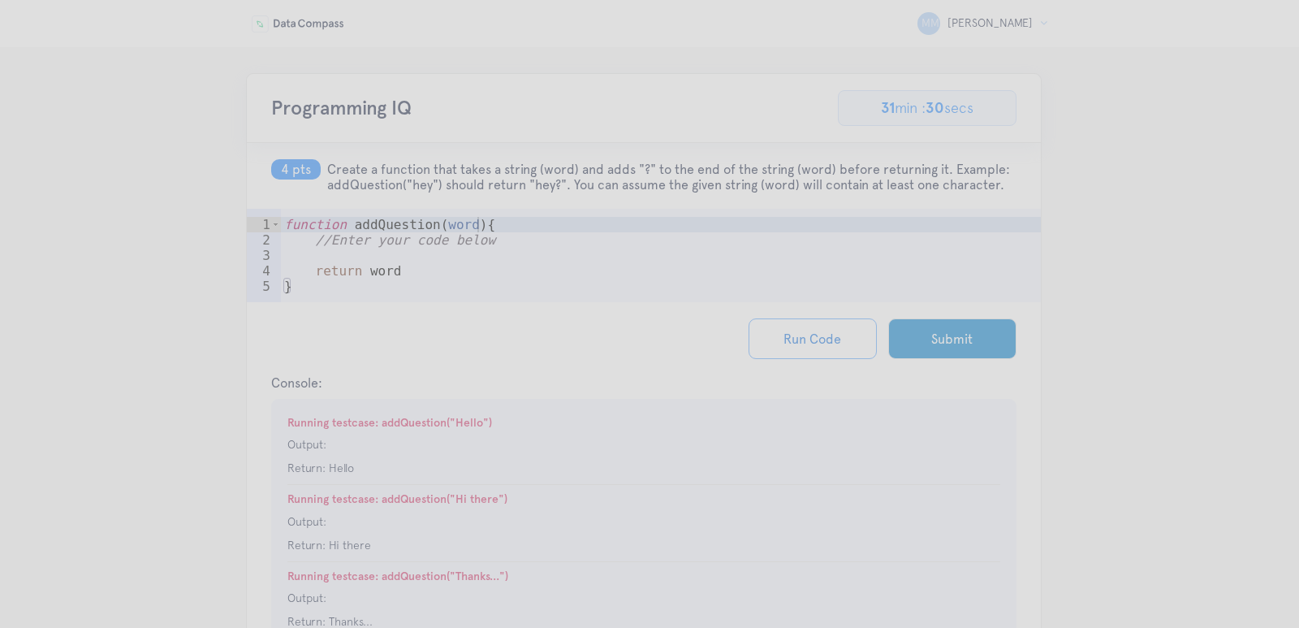
drag, startPoint x: 639, startPoint y: 379, endPoint x: 524, endPoint y: 317, distance: 131.2
click at [639, 380] on div at bounding box center [649, 314] width 1299 height 628
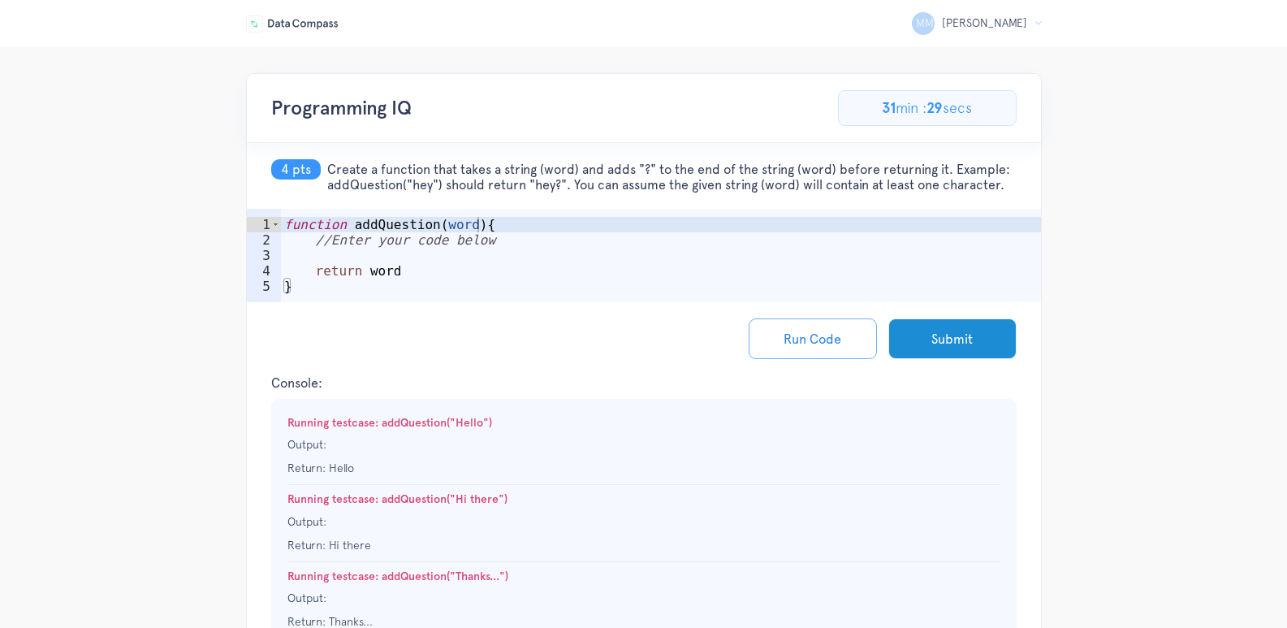
click at [459, 243] on div "function addQuestion ( word ) { //Enter your code below return word }" at bounding box center [661, 279] width 760 height 124
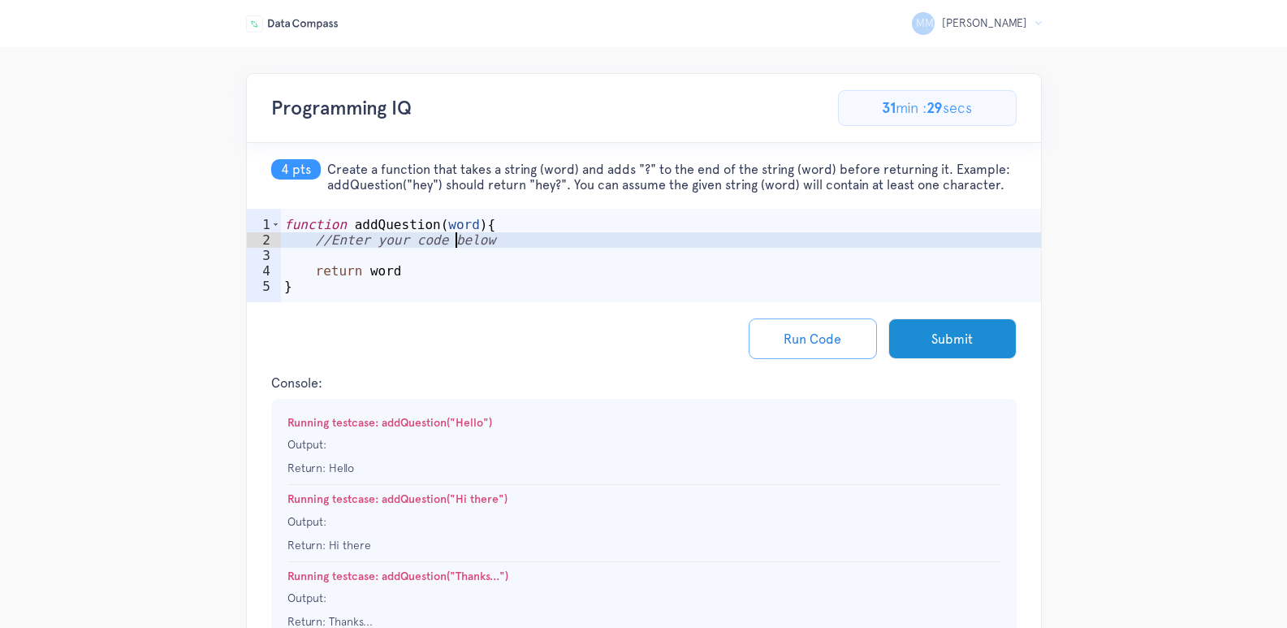
scroll to position [0, 12]
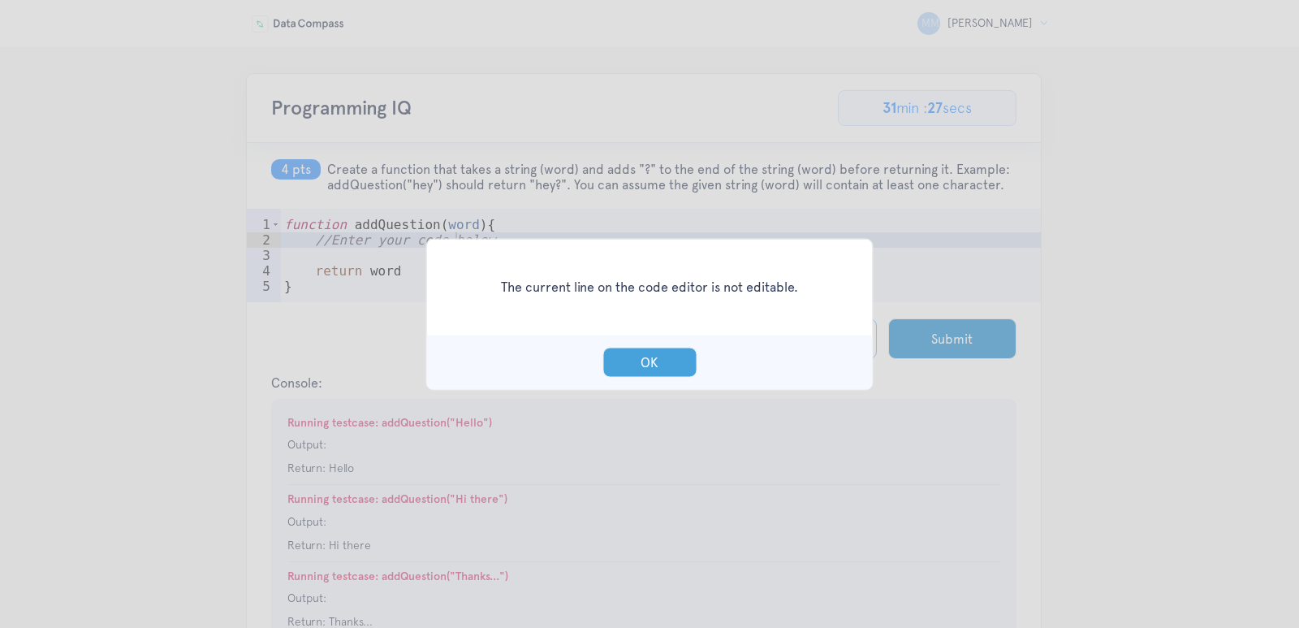
click at [663, 352] on button "OK" at bounding box center [650, 362] width 94 height 30
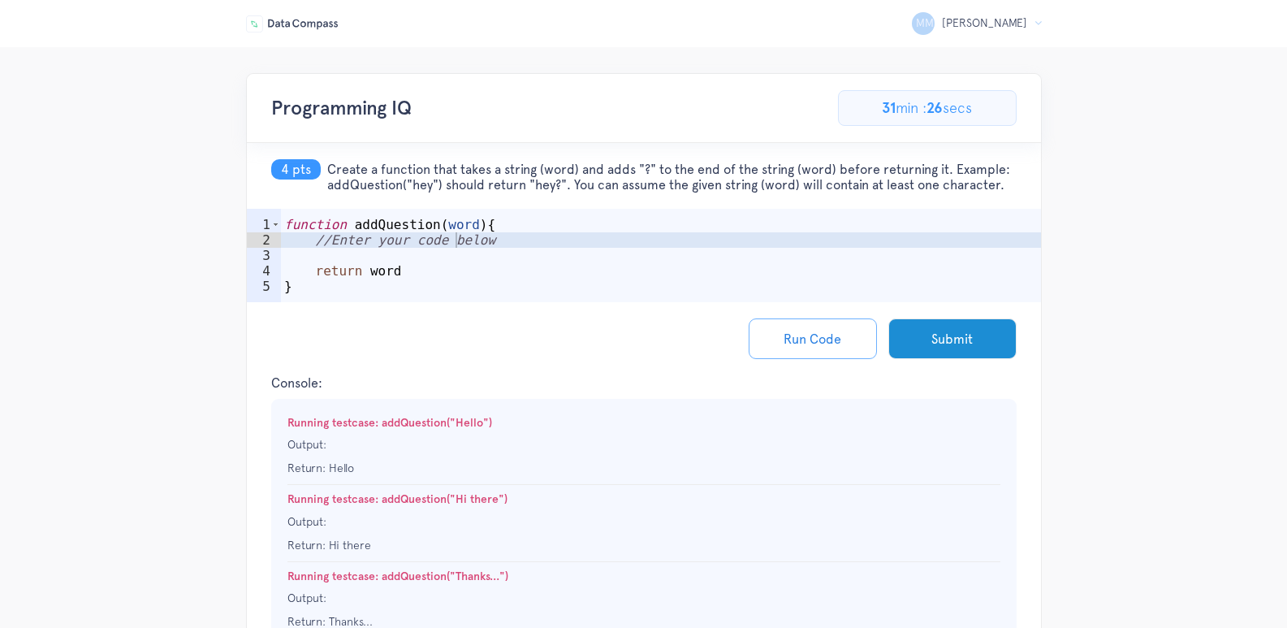
click at [388, 244] on div "function addQuestion ( word ) { //Enter your code below return word }" at bounding box center [661, 279] width 760 height 124
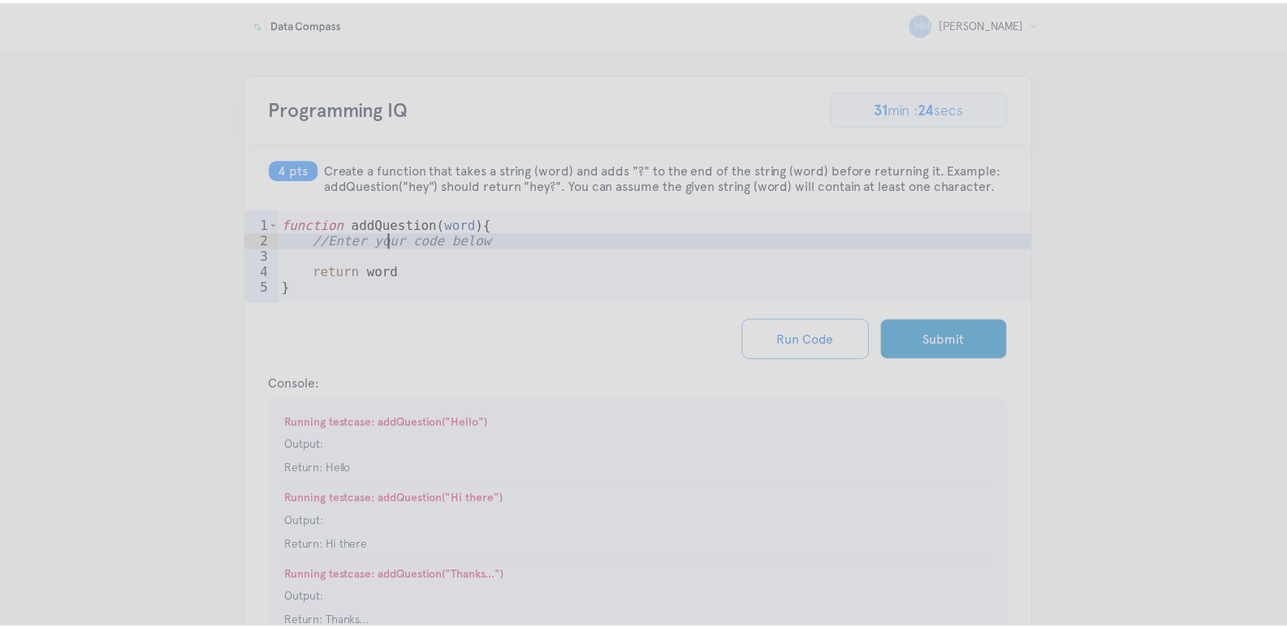
scroll to position [0, 8]
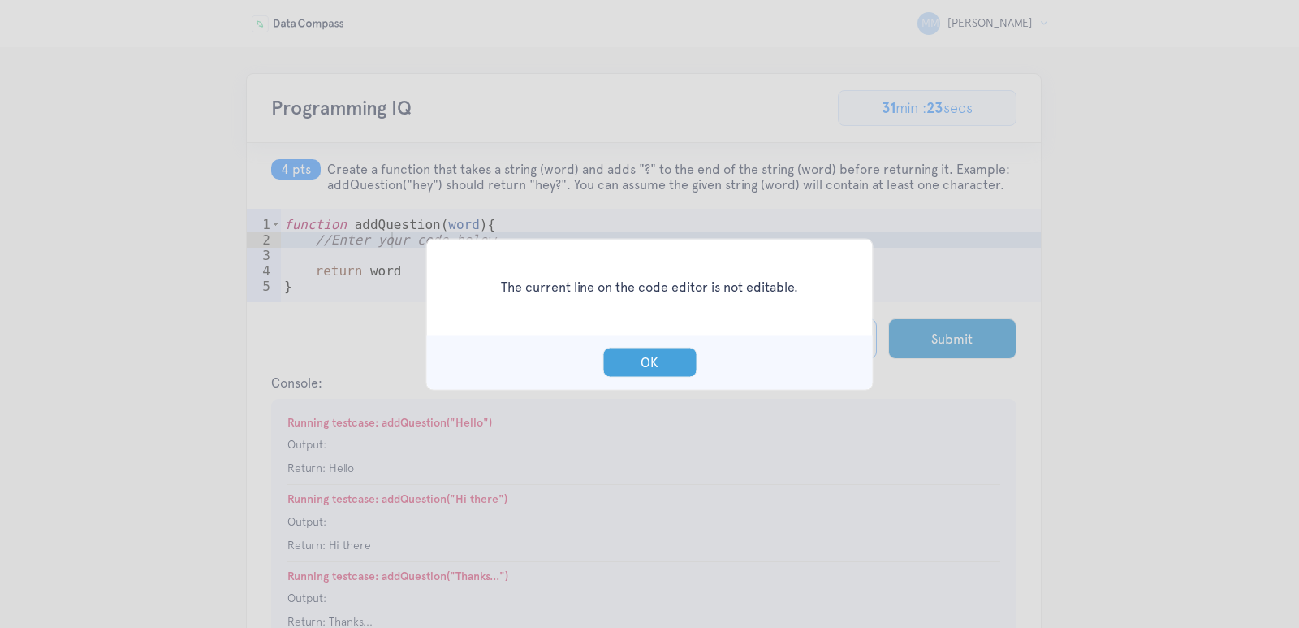
click at [650, 364] on button "OK" at bounding box center [650, 362] width 94 height 30
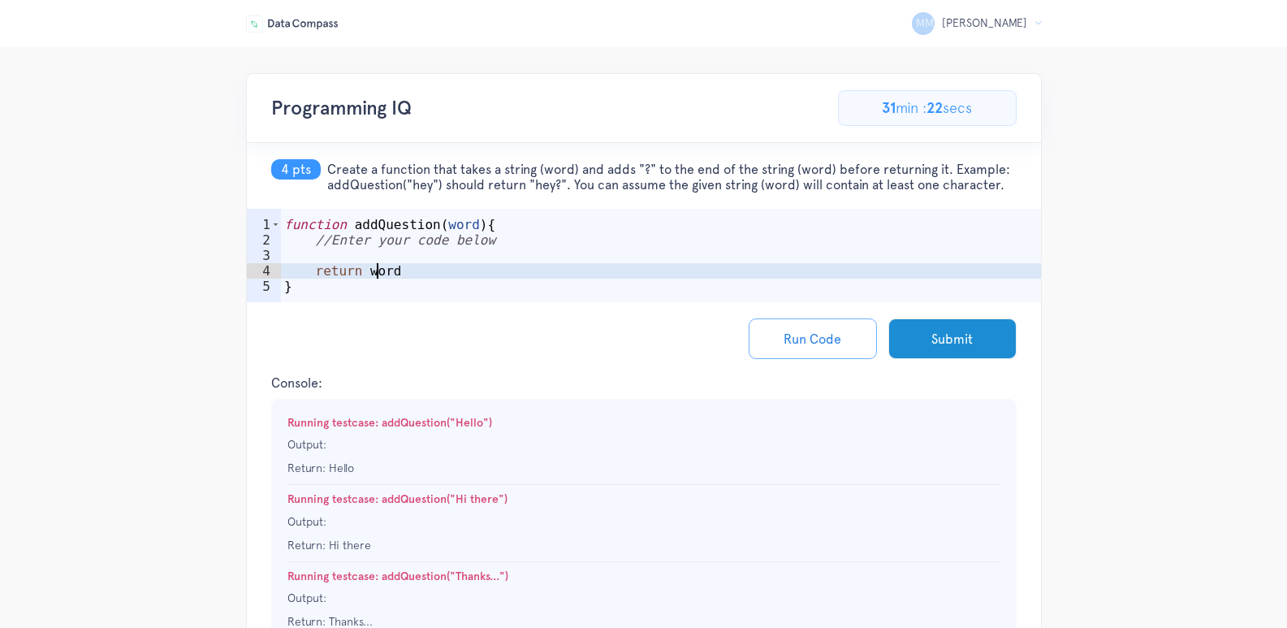
click at [374, 263] on div "function addQuestion ( word ) { //Enter your code below return word }" at bounding box center [661, 279] width 760 height 124
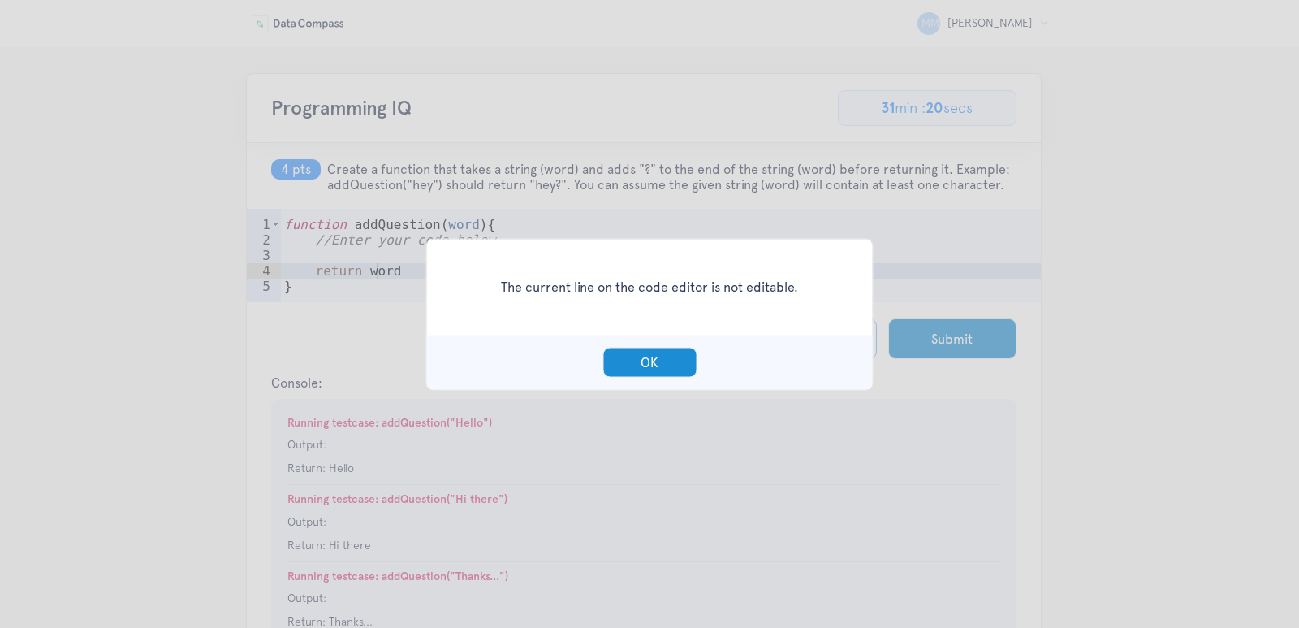
click at [377, 274] on div "The current line on the code editor is not editable. OK" at bounding box center [649, 314] width 1299 height 628
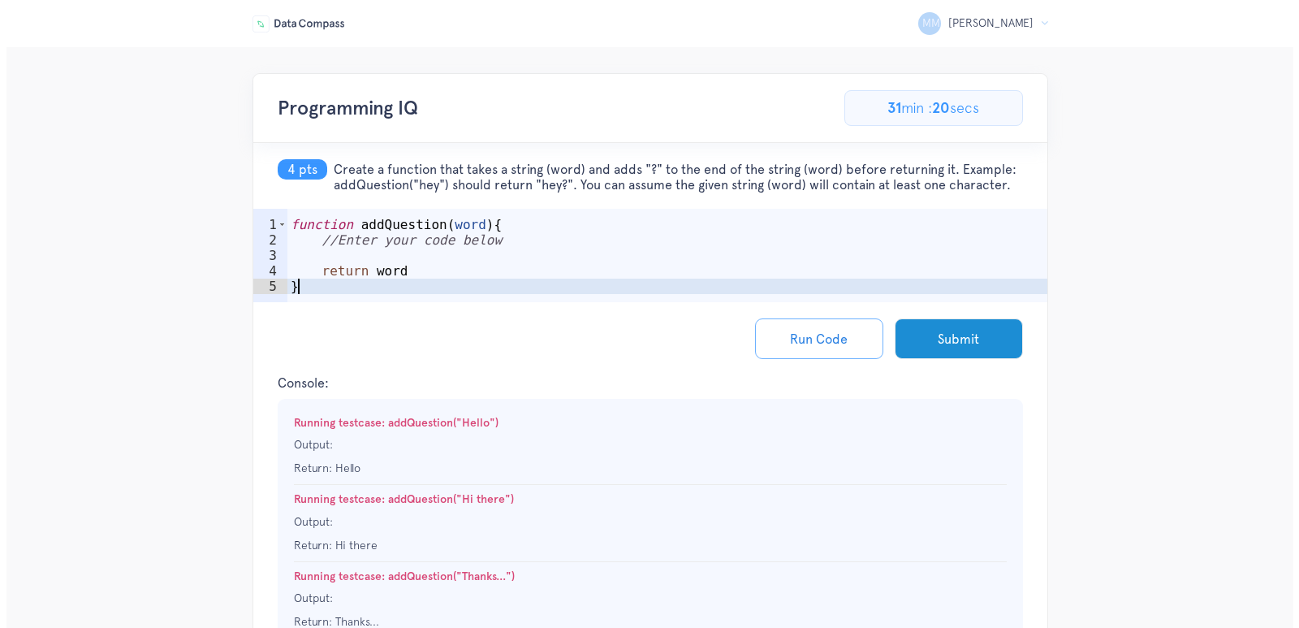
scroll to position [0, 0]
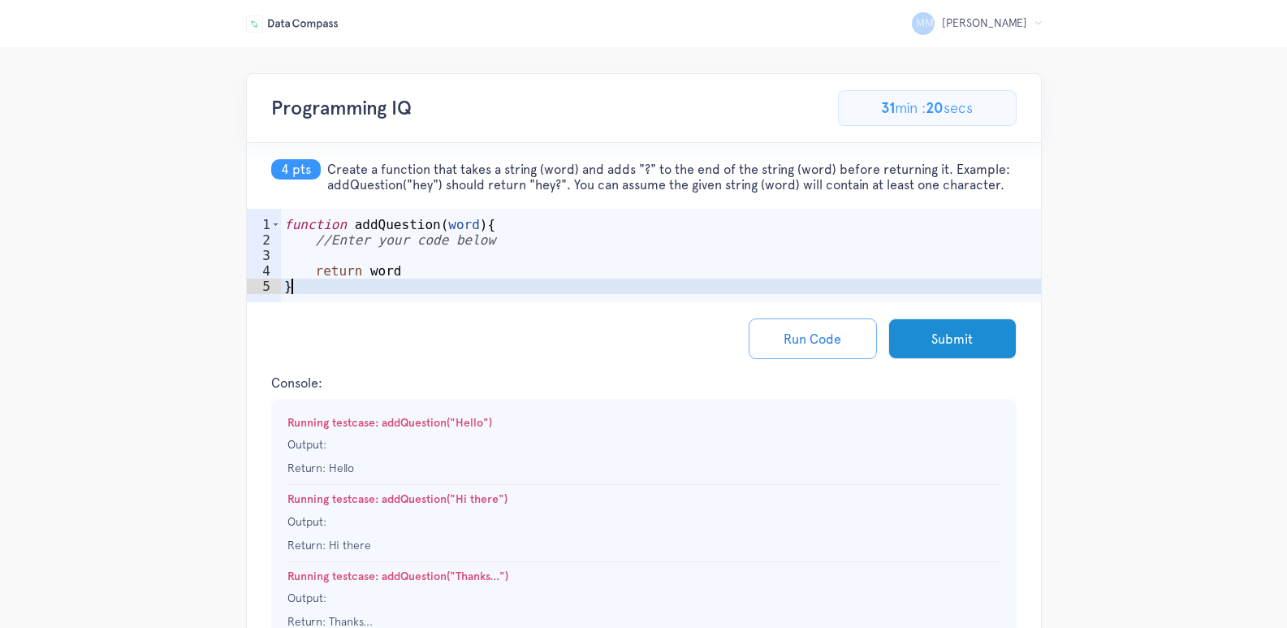
click at [384, 284] on div "function addQuestion ( word ) { //Enter your code below return word }" at bounding box center [661, 279] width 760 height 124
click at [382, 284] on div "function addQuestion ( word ) { //Enter your code below return word }" at bounding box center [661, 279] width 760 height 124
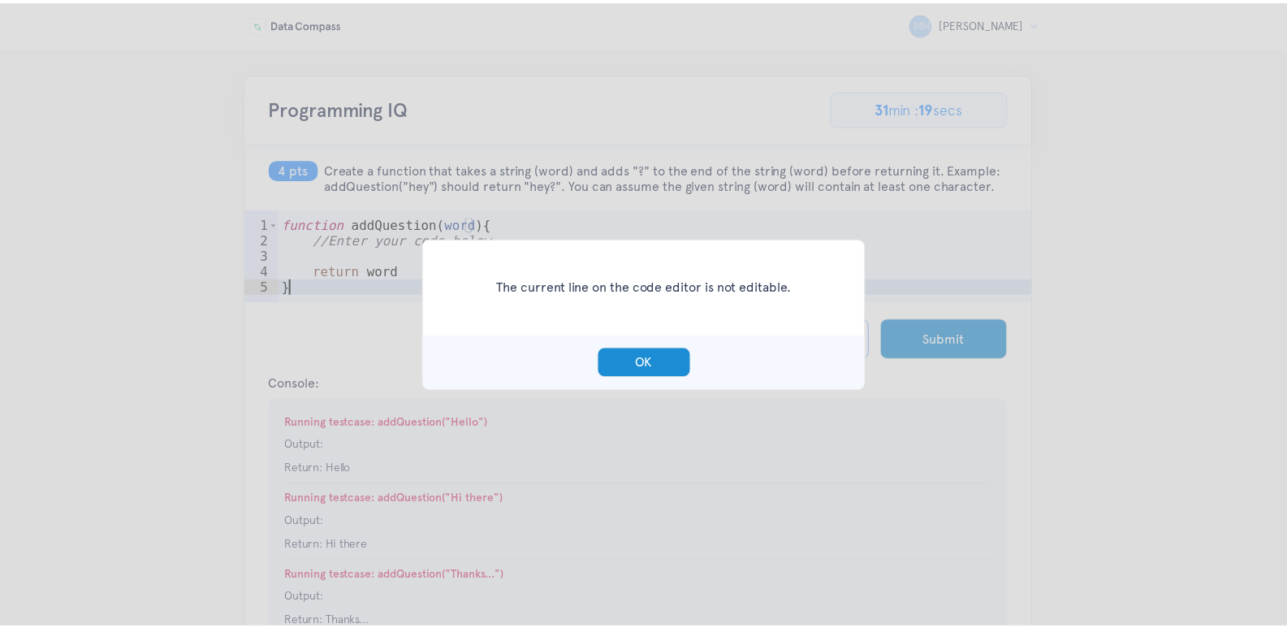
scroll to position [0, 2]
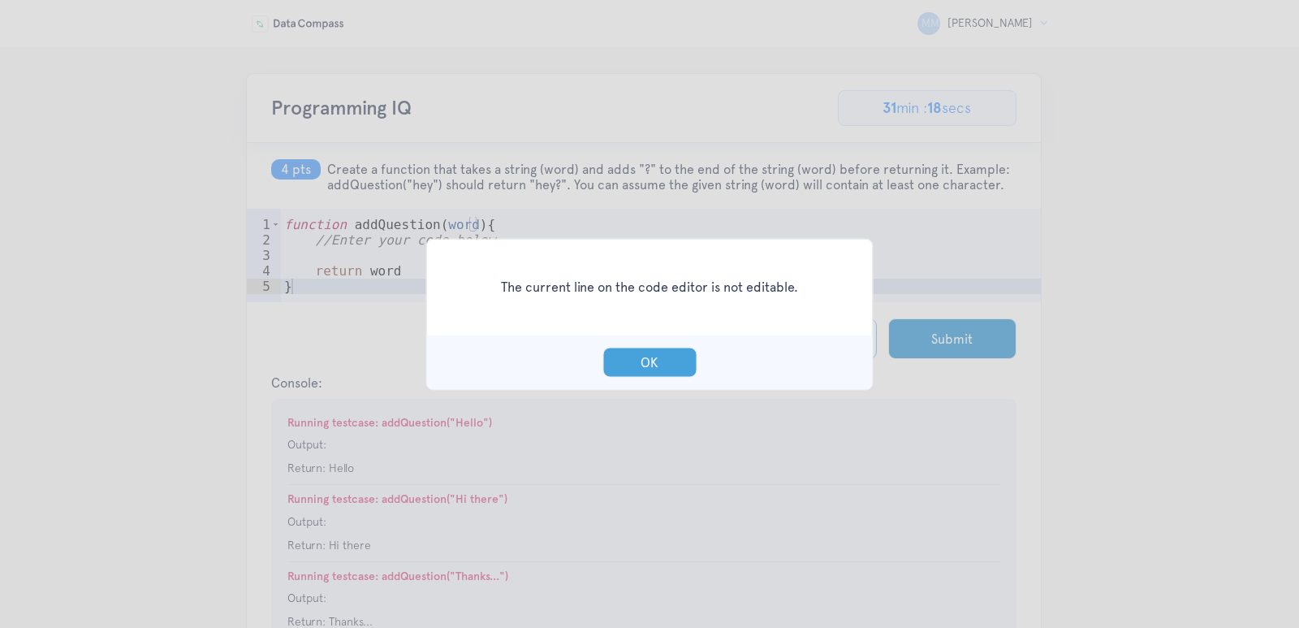
click at [653, 367] on button "OK" at bounding box center [650, 362] width 94 height 30
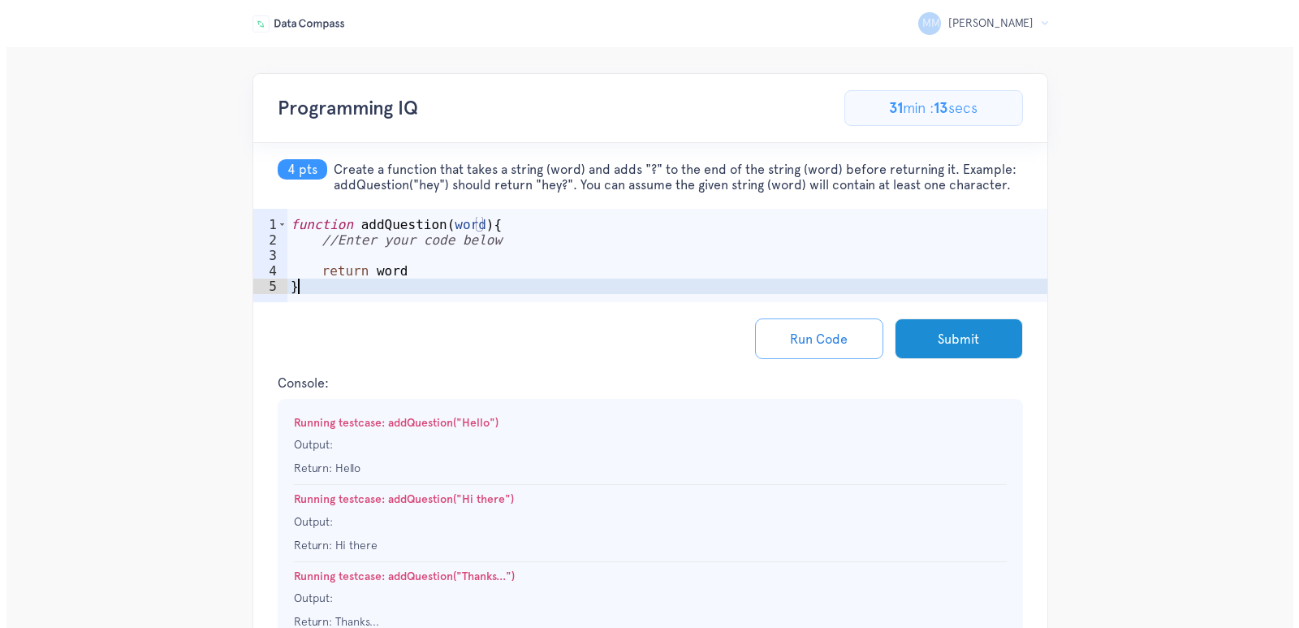
scroll to position [0, 0]
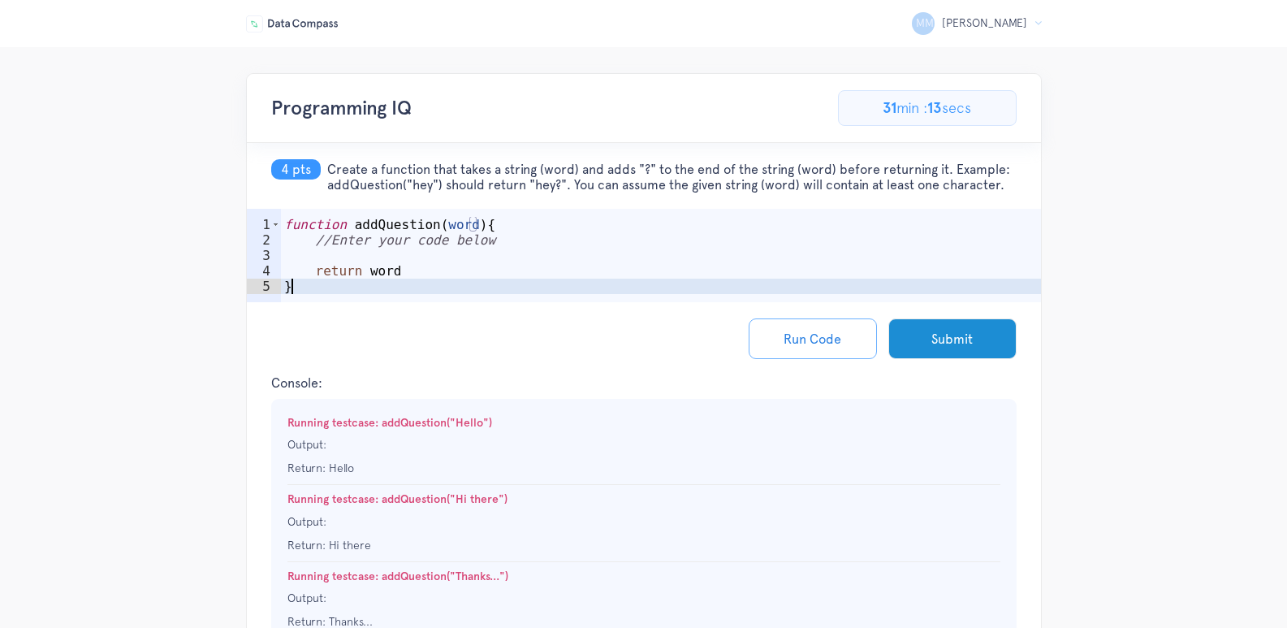
click at [320, 296] on div "function addQuestion ( word ) { //Enter your code below return word }" at bounding box center [661, 279] width 760 height 124
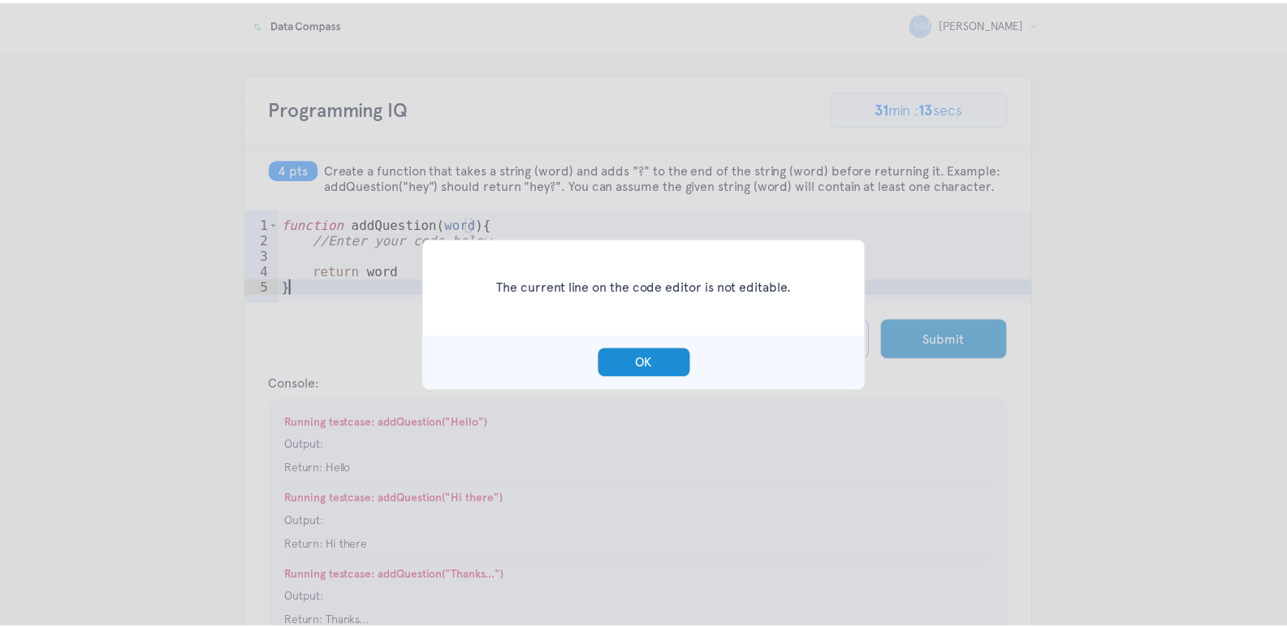
scroll to position [0, 1]
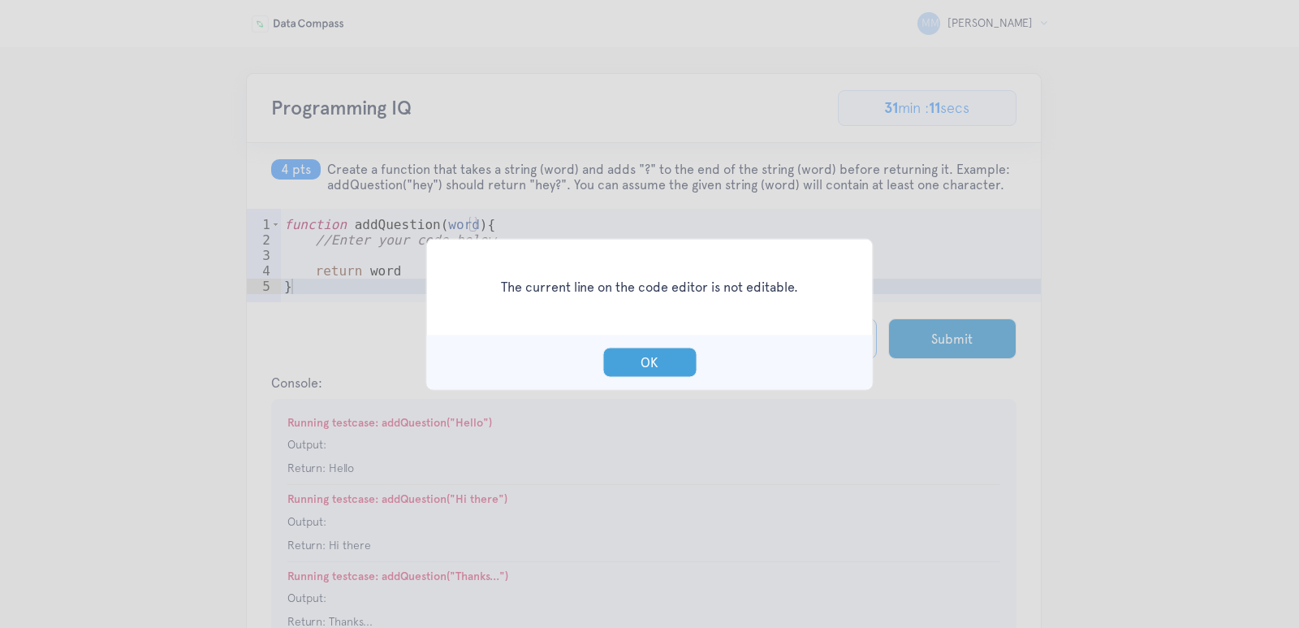
click at [647, 364] on button "OK" at bounding box center [650, 362] width 94 height 30
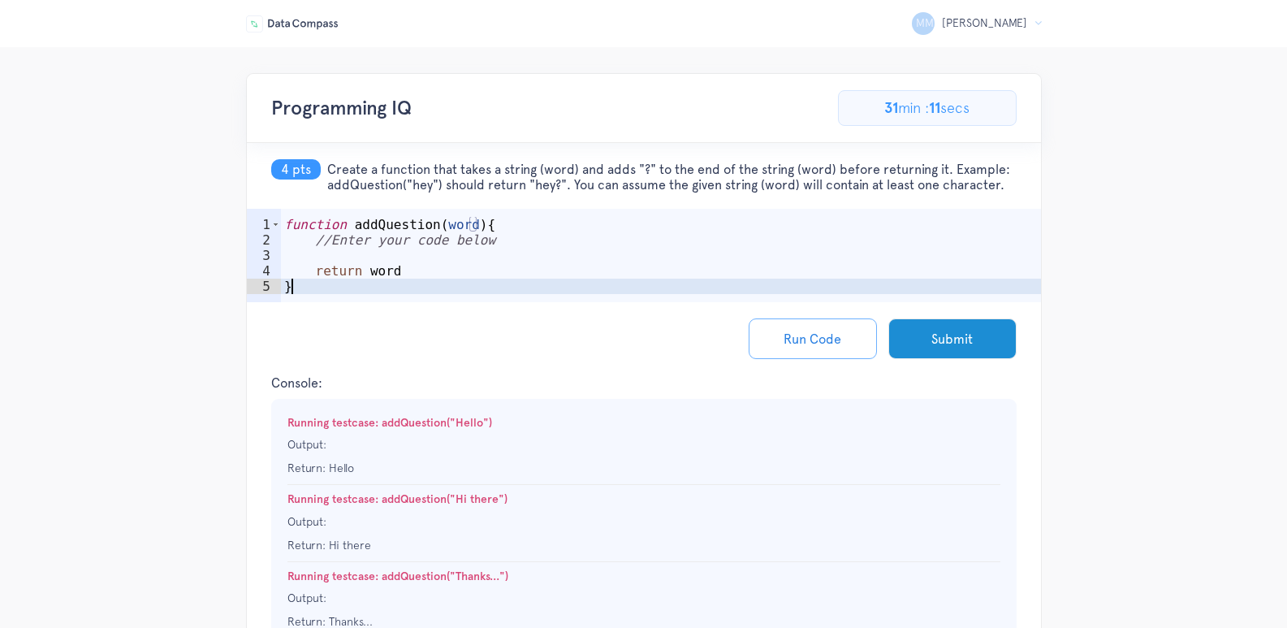
click at [359, 290] on div "function addQuestion ( word ) { //Enter your code below return word }" at bounding box center [661, 279] width 760 height 124
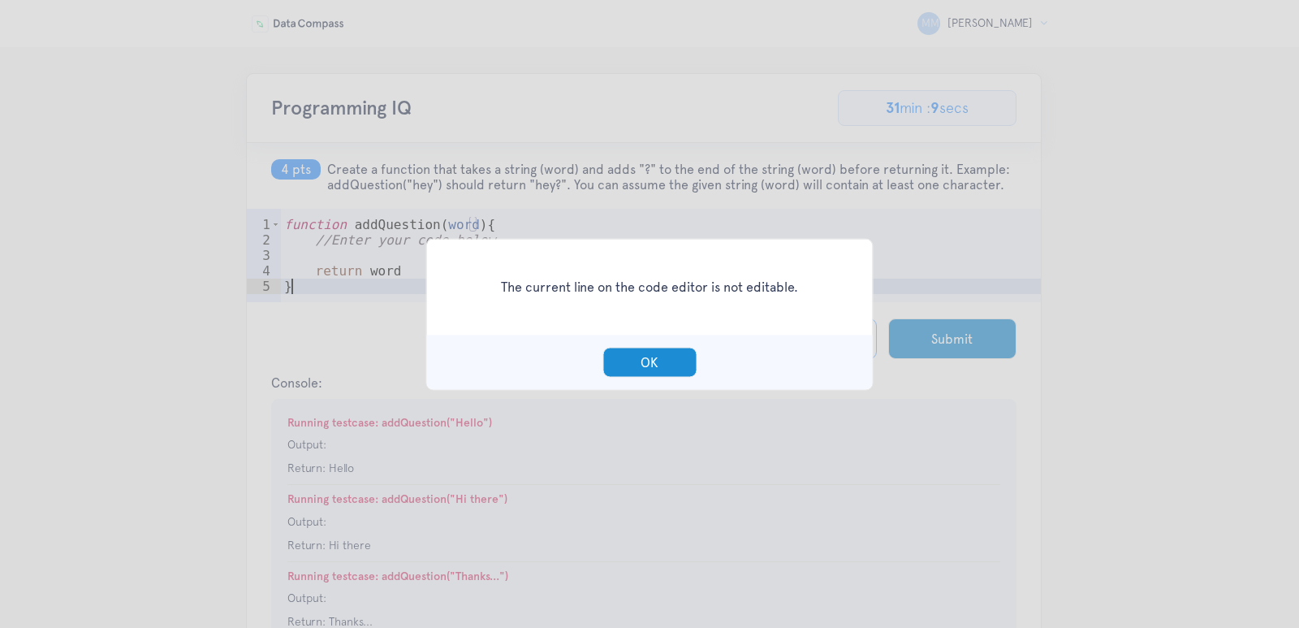
type textarea "}bf"
click at [643, 351] on button "OK" at bounding box center [650, 362] width 94 height 30
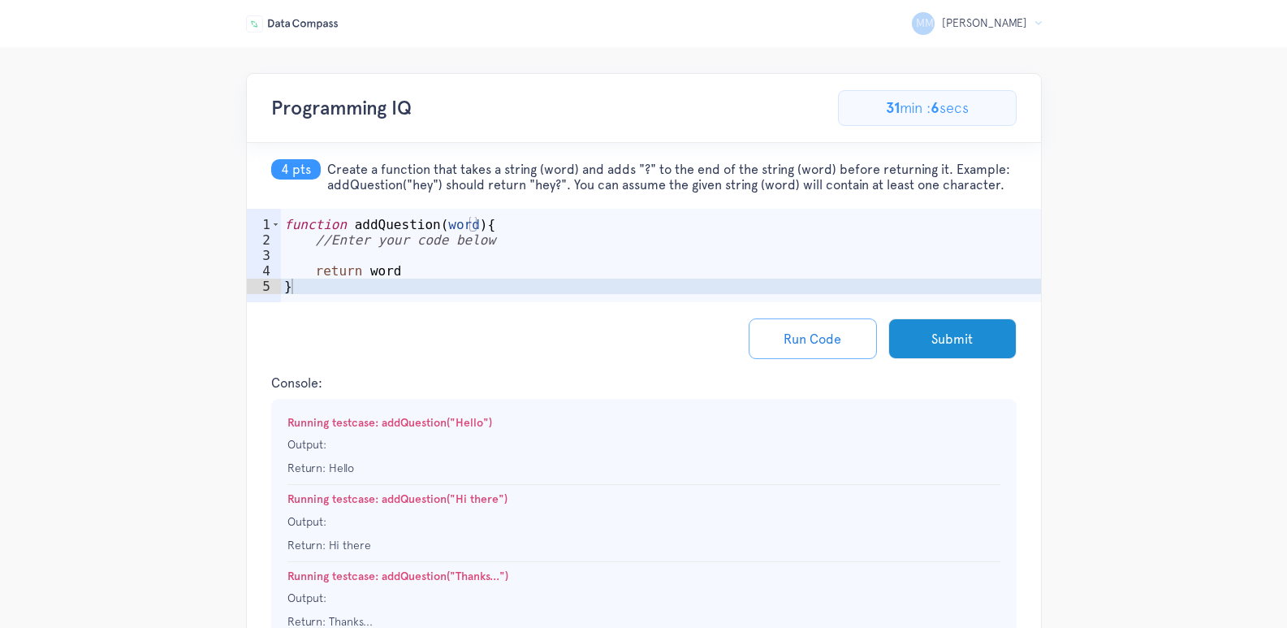
click at [339, 254] on div "function addQuestion ( word ) { //Enter your code below return word }" at bounding box center [661, 279] width 760 height 124
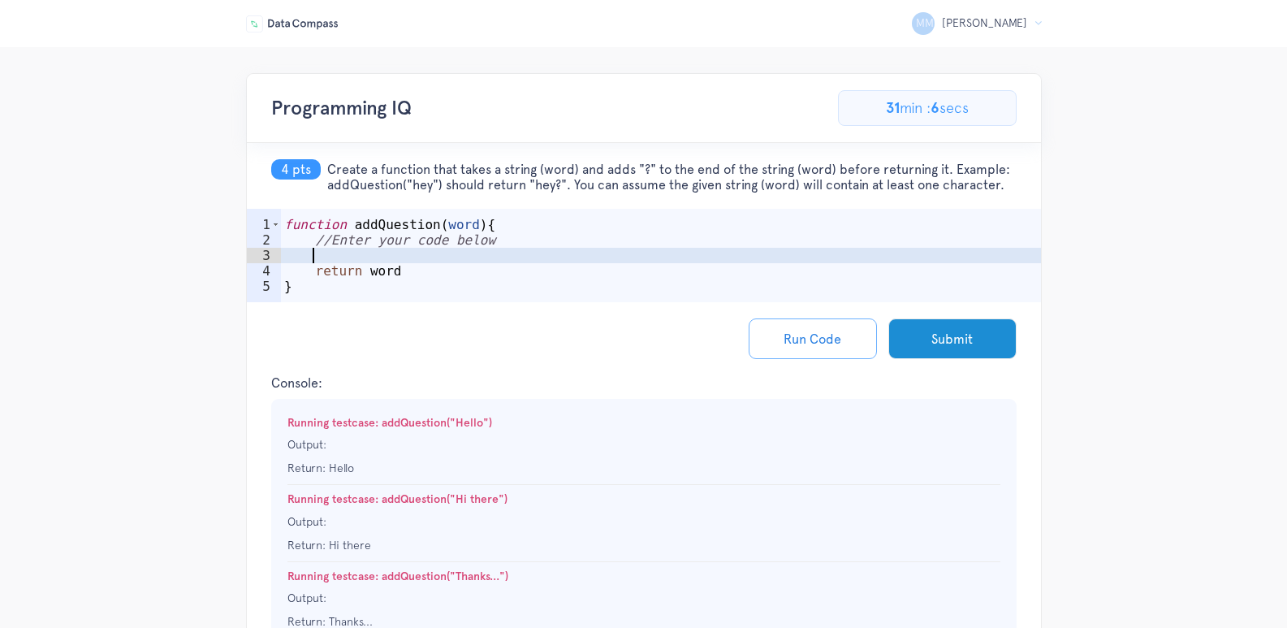
type textarea "f"
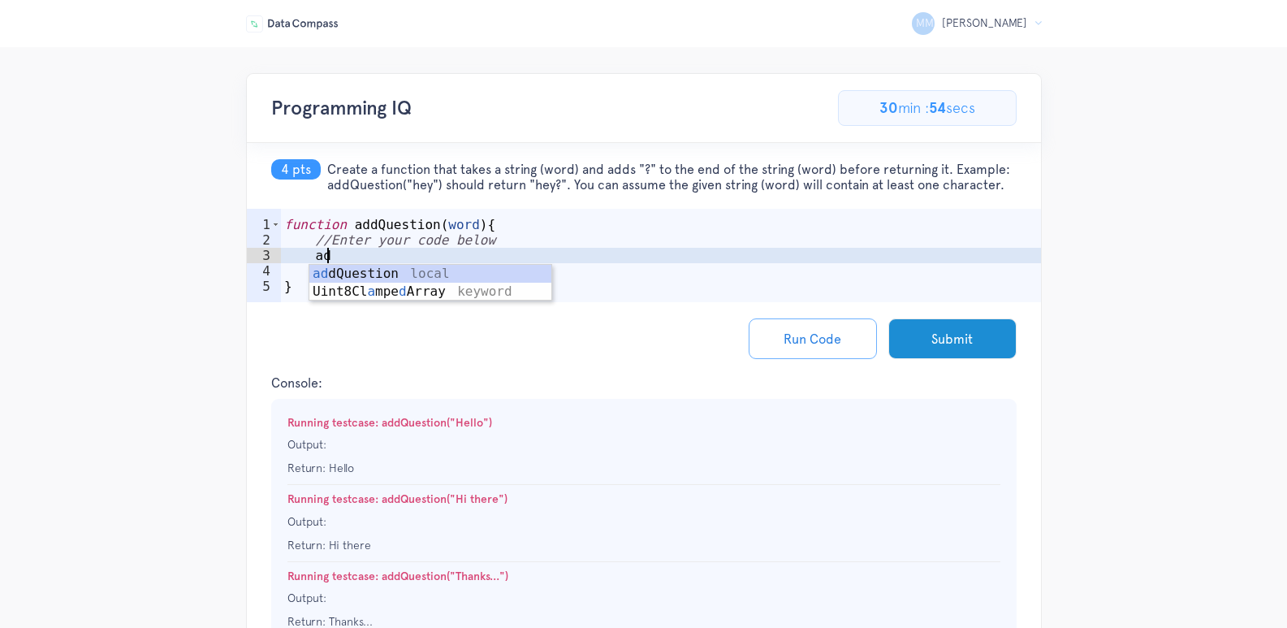
scroll to position [0, 2]
click at [352, 269] on div "add Question local" at bounding box center [430, 292] width 242 height 54
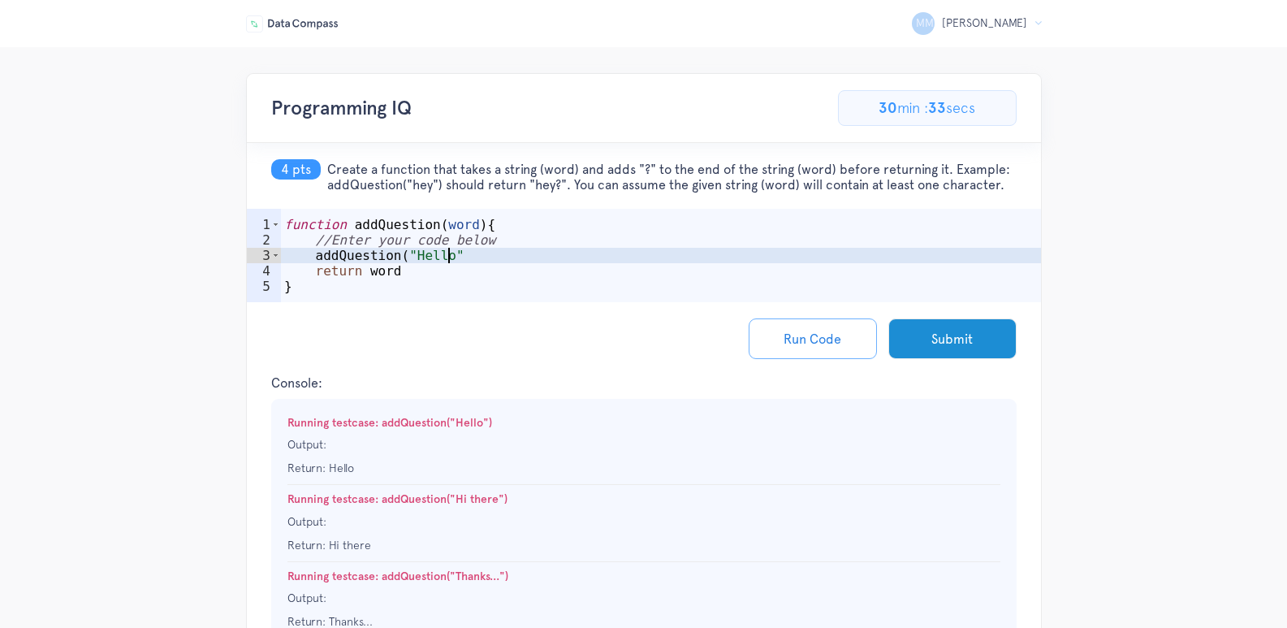
scroll to position [0, 10]
click at [846, 343] on button "Run Code" at bounding box center [813, 338] width 128 height 41
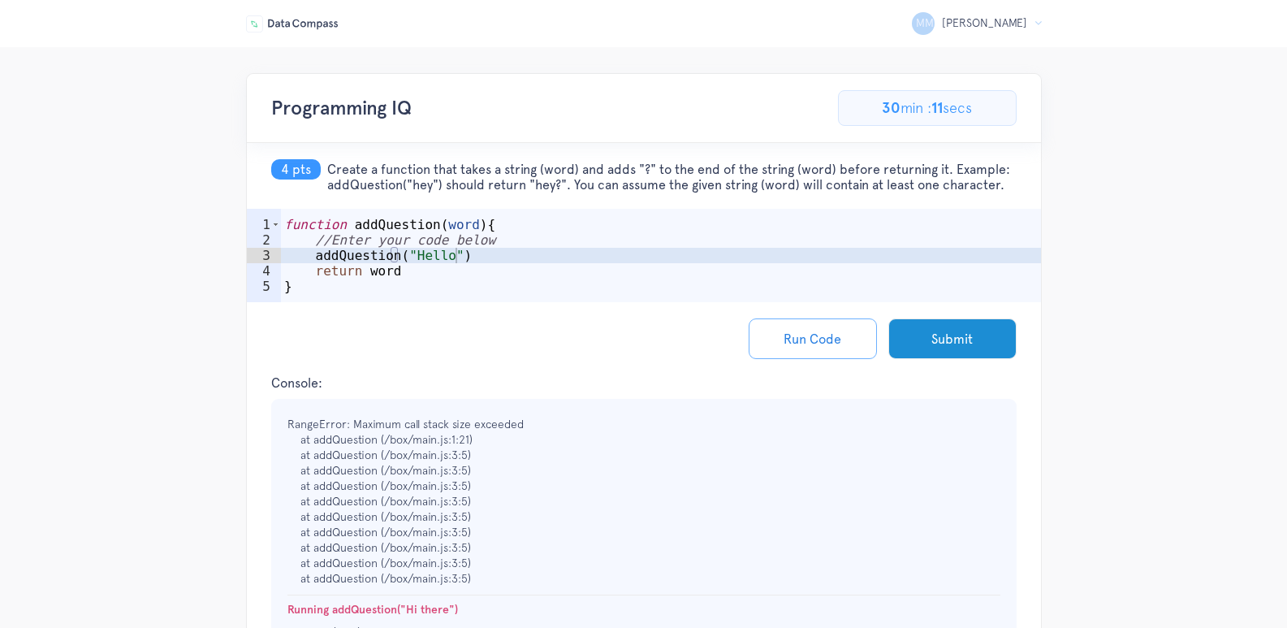
scroll to position [0, 0]
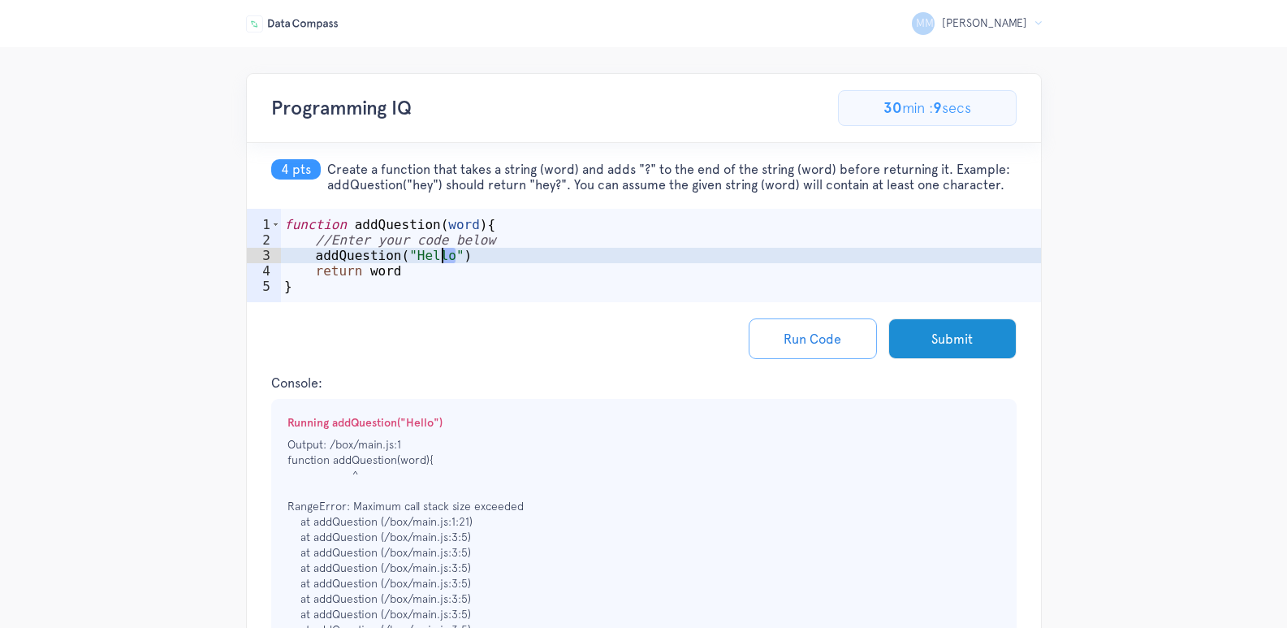
drag, startPoint x: 456, startPoint y: 253, endPoint x: 443, endPoint y: 253, distance: 13.8
click at [443, 253] on div "function addQuestion ( word ) { //Enter your code below addQuestion ( "Hello" )…" at bounding box center [661, 279] width 760 height 124
click at [425, 254] on div "function addQuestion ( word ) { //Enter your code below addQuestion ( "Hello" )…" at bounding box center [661, 279] width 760 height 124
click at [440, 254] on div "function addQuestion ( word ) { //Enter your code below addQuestion ( "Hello" )…" at bounding box center [661, 279] width 760 height 124
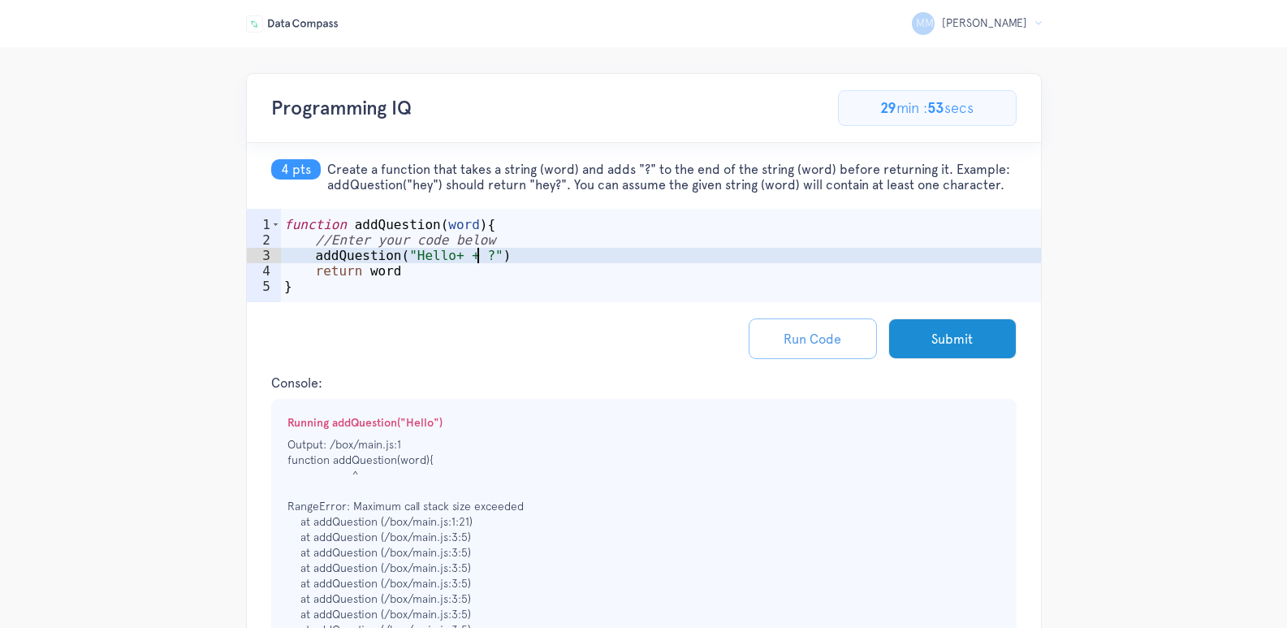
type textarea "addQuestion("Hello+ + ?")"
drag, startPoint x: 763, startPoint y: 331, endPoint x: 802, endPoint y: 335, distance: 39.3
click at [775, 335] on button "Run Code" at bounding box center [813, 338] width 128 height 41
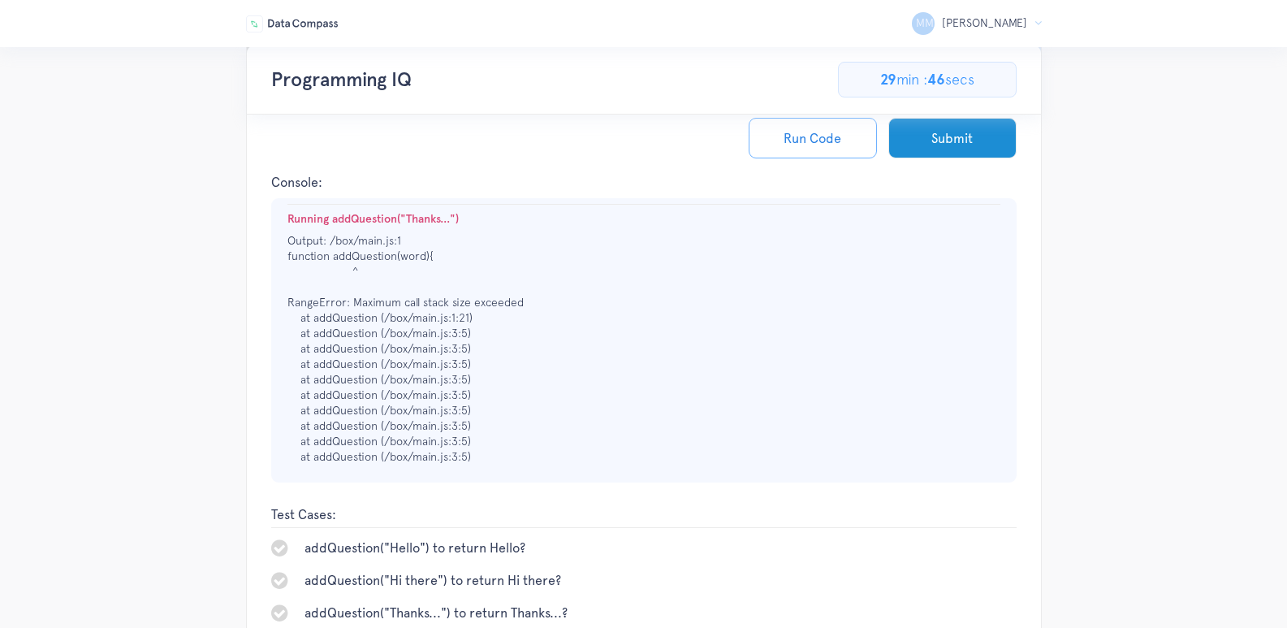
scroll to position [351, 0]
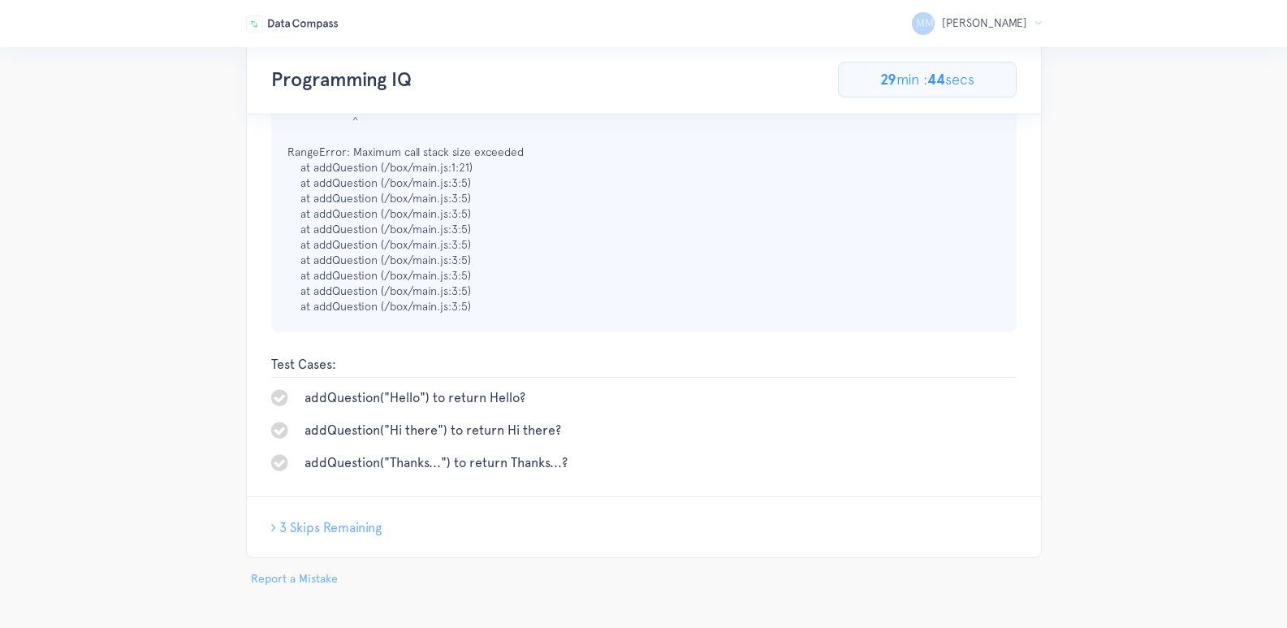
click at [355, 533] on span "3 Skips Remaining" at bounding box center [330, 527] width 102 height 15
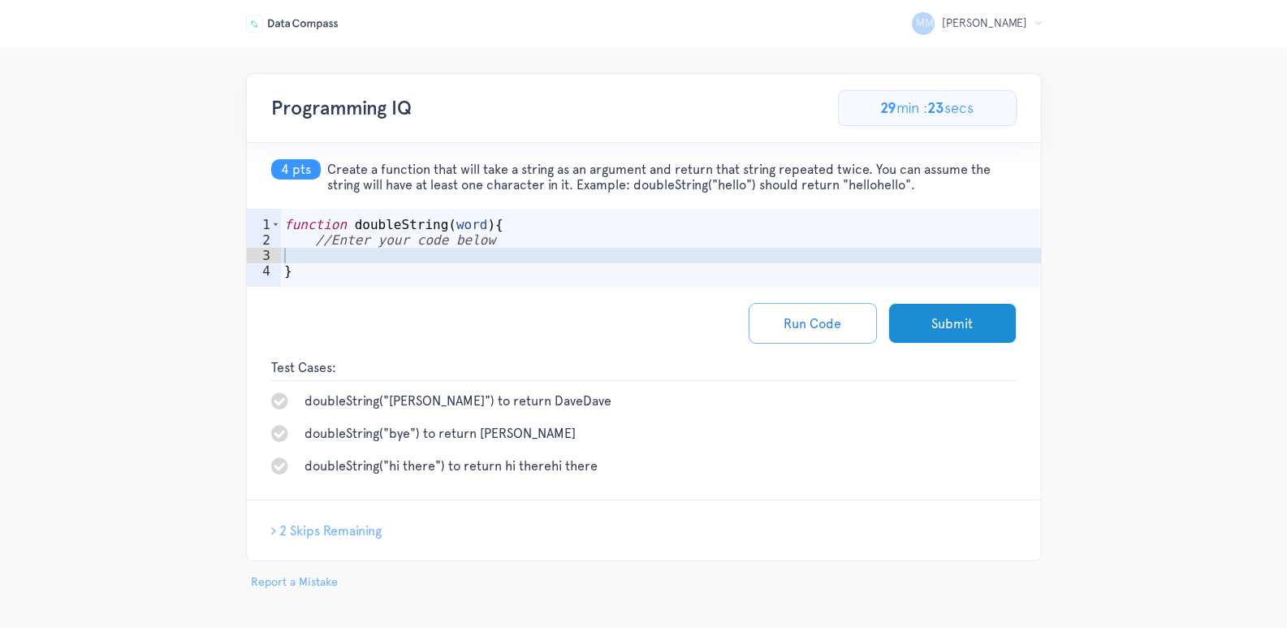
click at [413, 250] on div "function doubleString ( word ) { //Enter your code below }" at bounding box center [661, 271] width 760 height 109
click at [949, 317] on button "Submit" at bounding box center [952, 323] width 128 height 41
click at [966, 328] on button "Submit" at bounding box center [952, 323] width 128 height 41
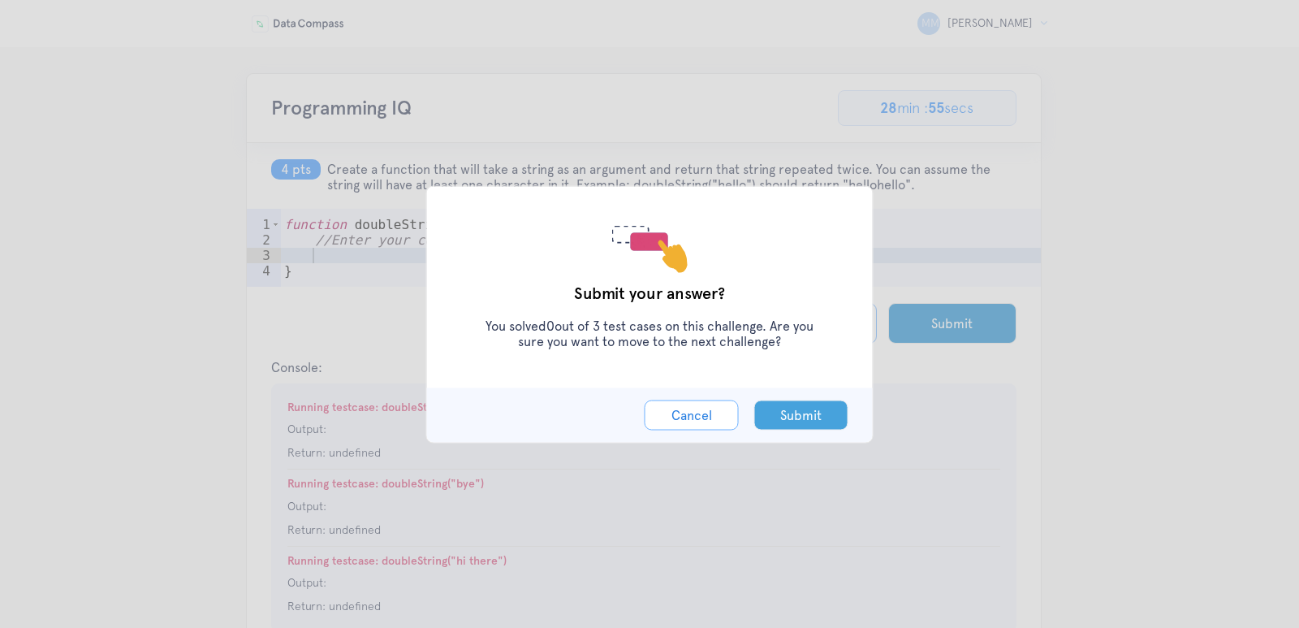
click at [780, 412] on button "Submit" at bounding box center [801, 415] width 94 height 30
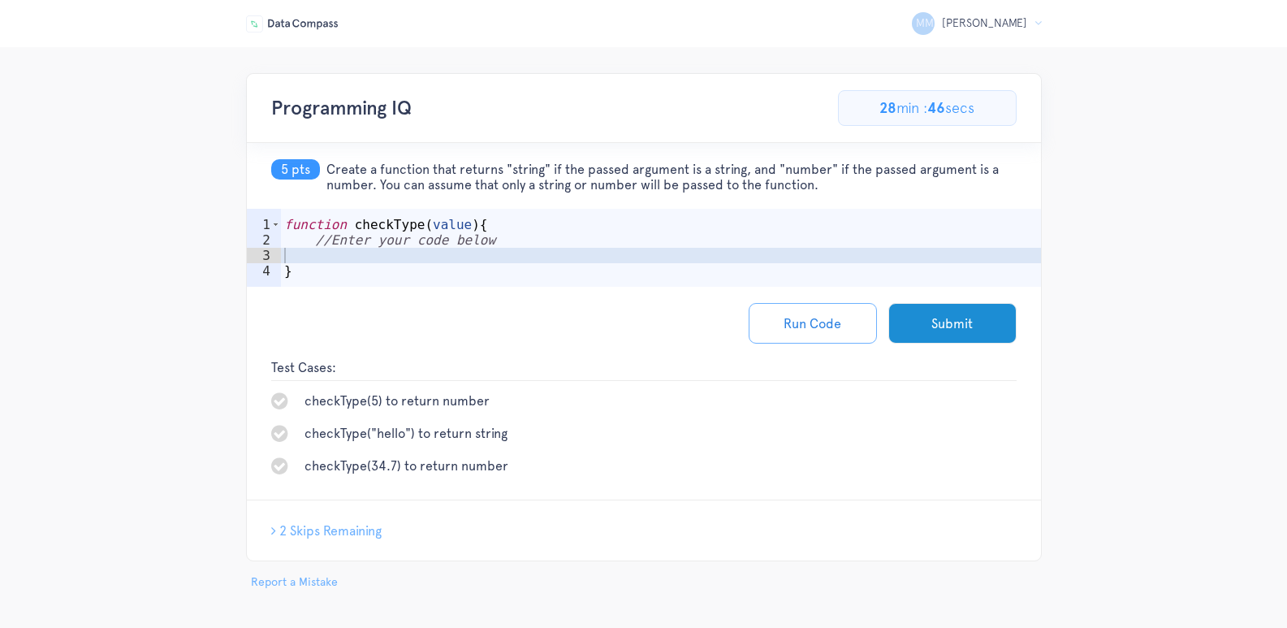
click at [375, 241] on div "function checkType ( value ) { //Enter your code below }" at bounding box center [661, 271] width 760 height 109
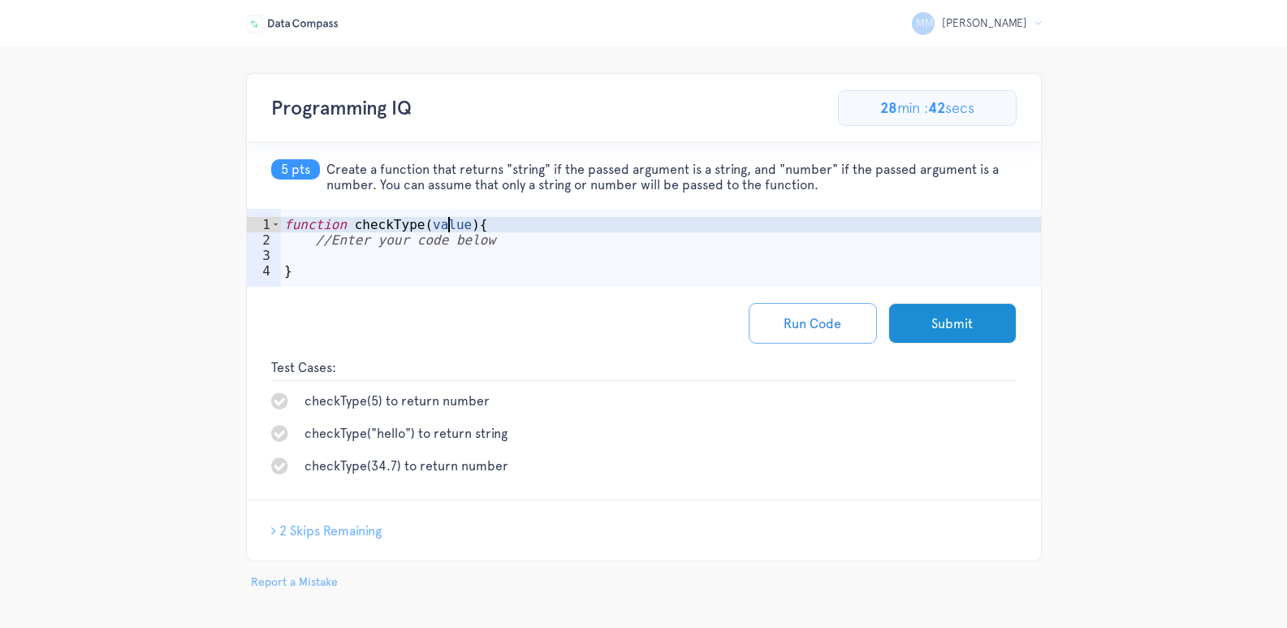
click at [445, 218] on div "function checkType ( value ) { //Enter your code below }" at bounding box center [661, 271] width 760 height 109
click at [455, 239] on div "function checkType ( value ) { //Enter your code below }" at bounding box center [661, 271] width 760 height 109
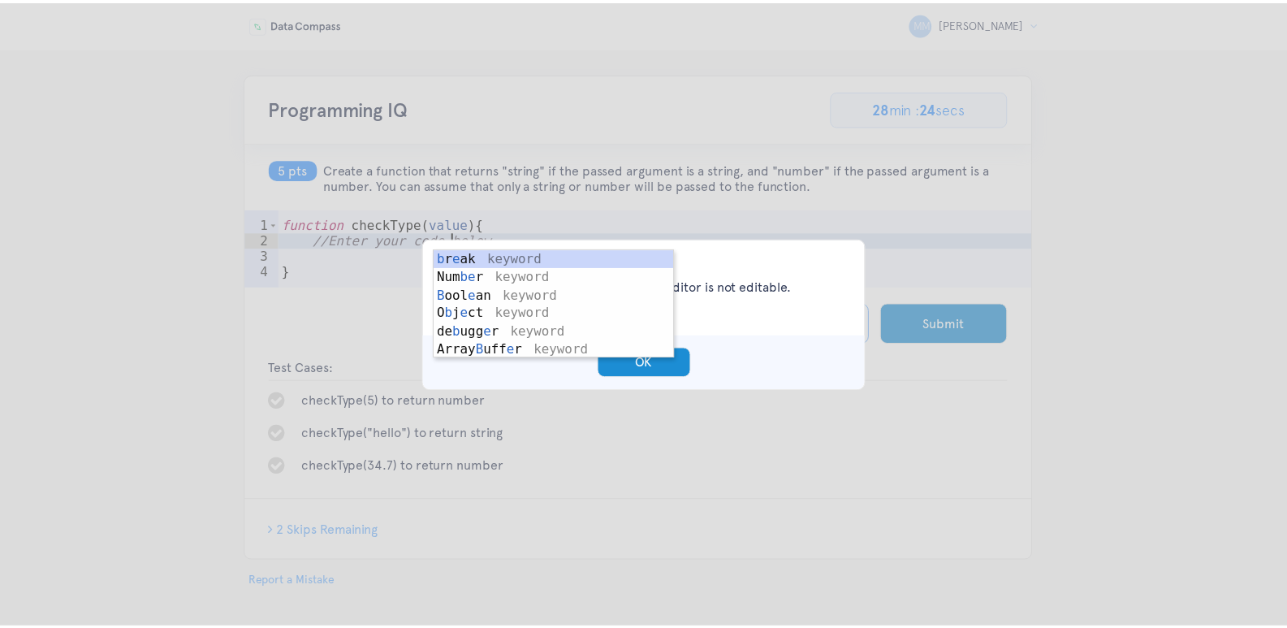
scroll to position [0, 12]
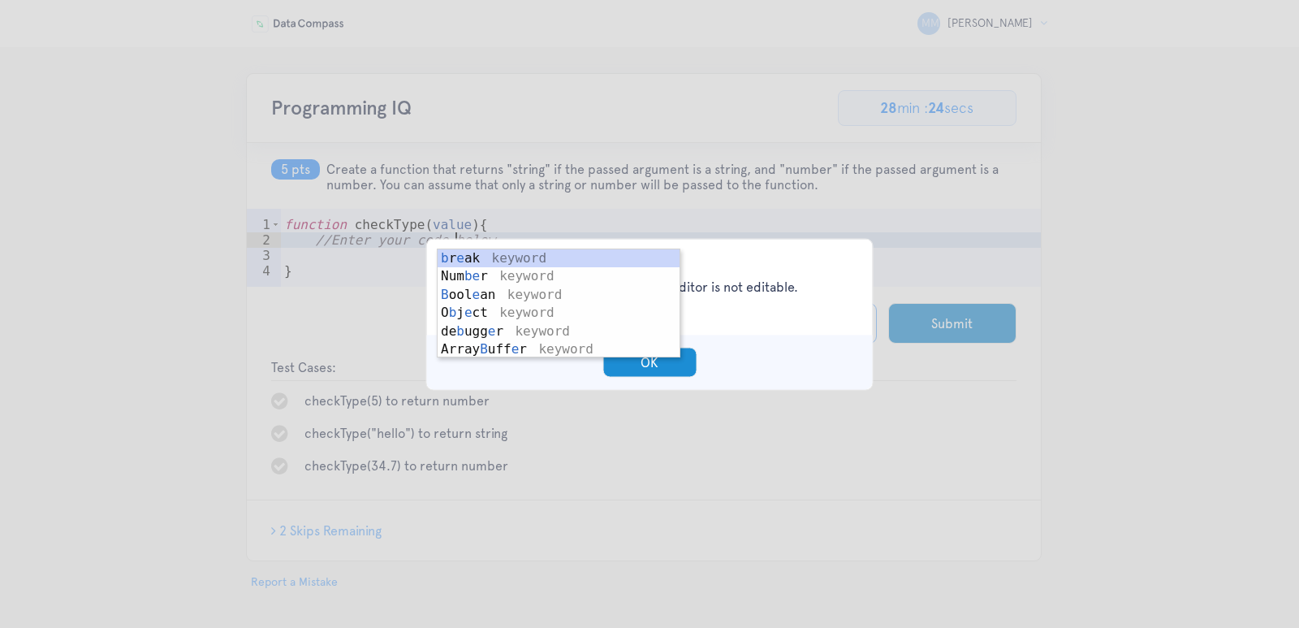
type textarea "//Enter your code bedatlow"
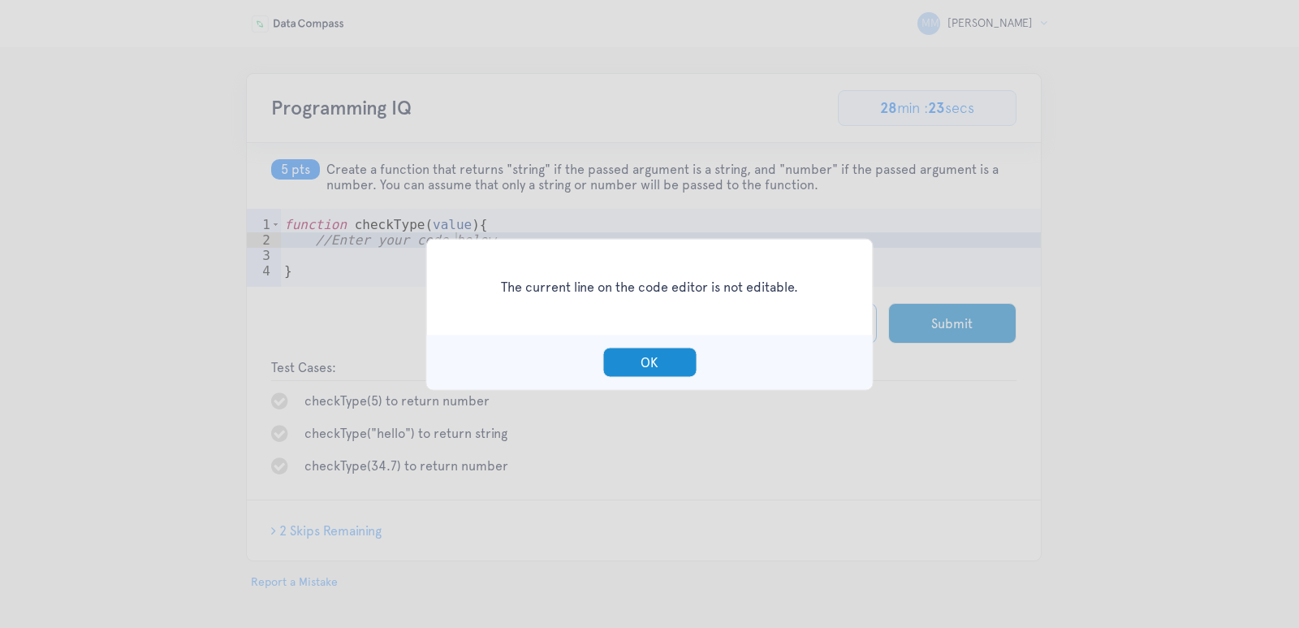
click at [349, 260] on div "The current line on the code editor is not editable. OK" at bounding box center [649, 314] width 1299 height 628
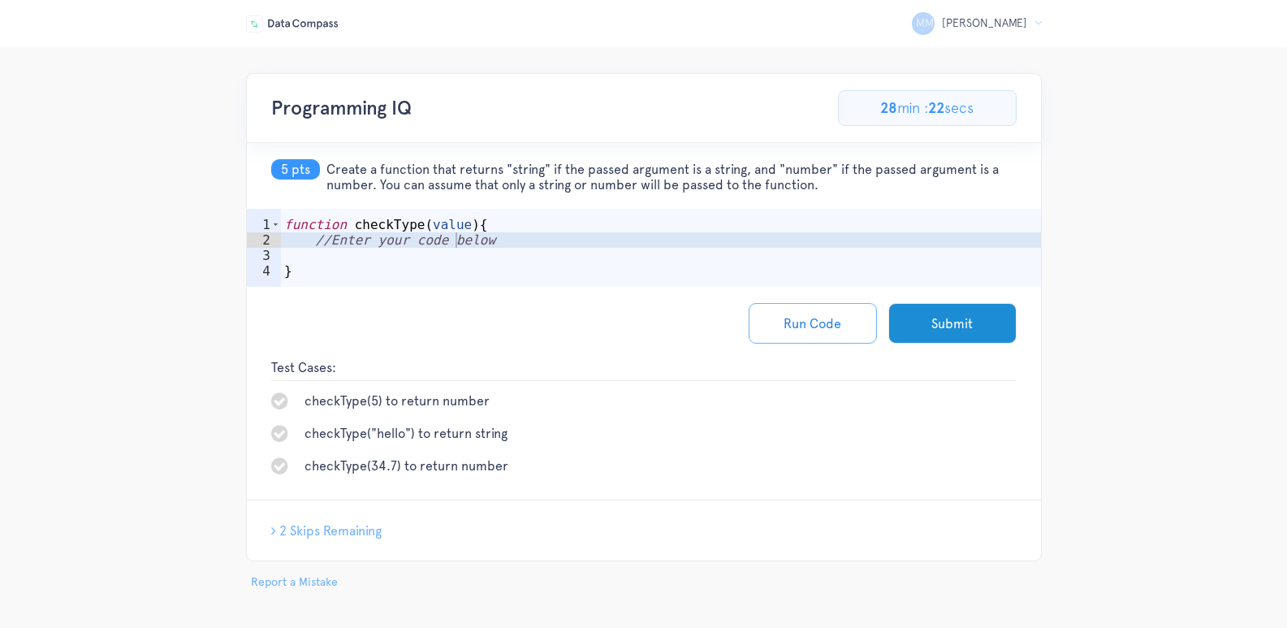
click at [346, 254] on div "function checkType ( value ) { //Enter your code below }" at bounding box center [661, 271] width 760 height 109
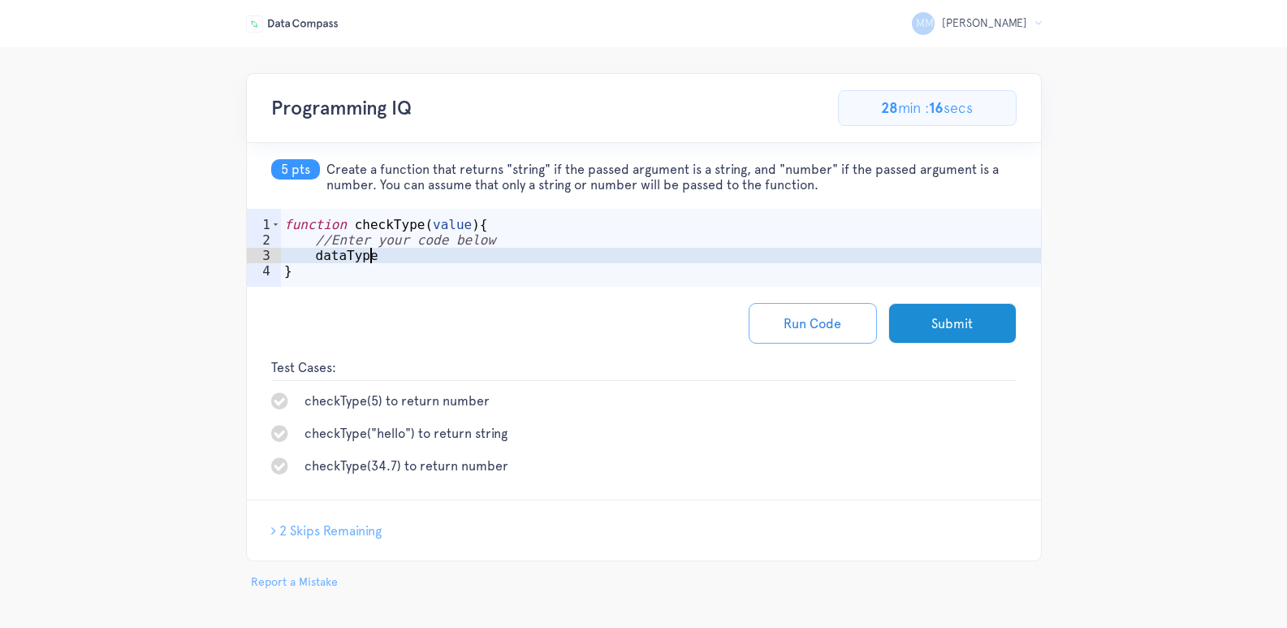
scroll to position [0, 5]
type textarea "d"
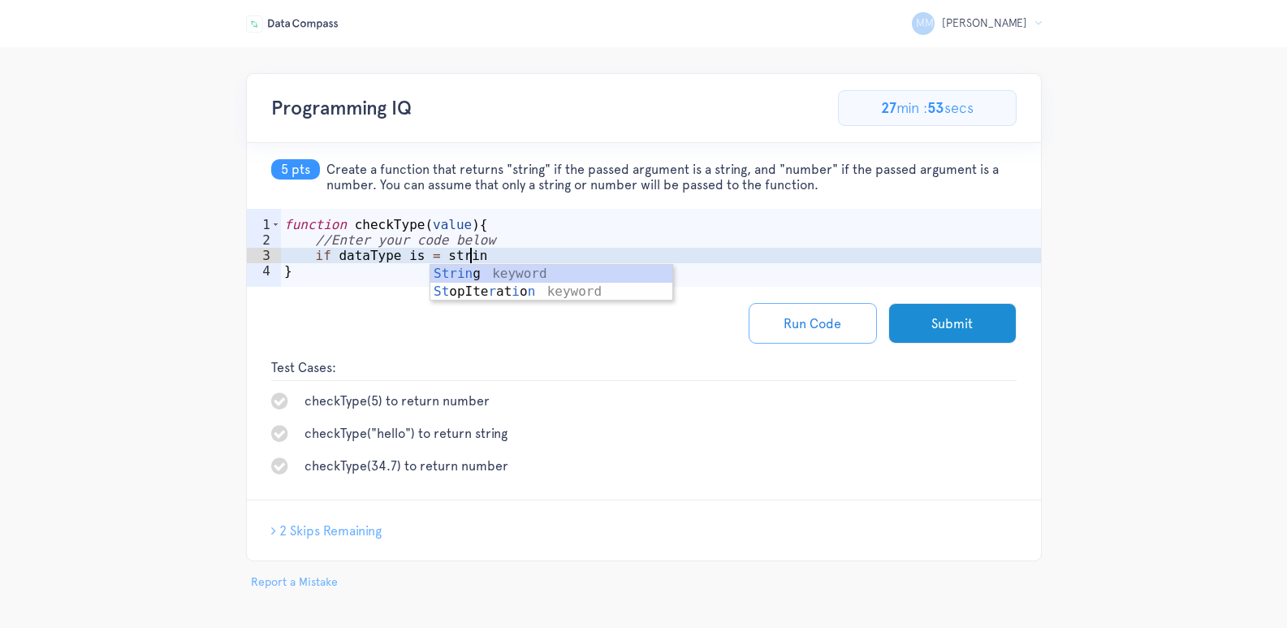
scroll to position [0, 11]
click at [419, 258] on div "function checkType ( value ) { //Enter your code below if dataType is = string }" at bounding box center [661, 271] width 760 height 109
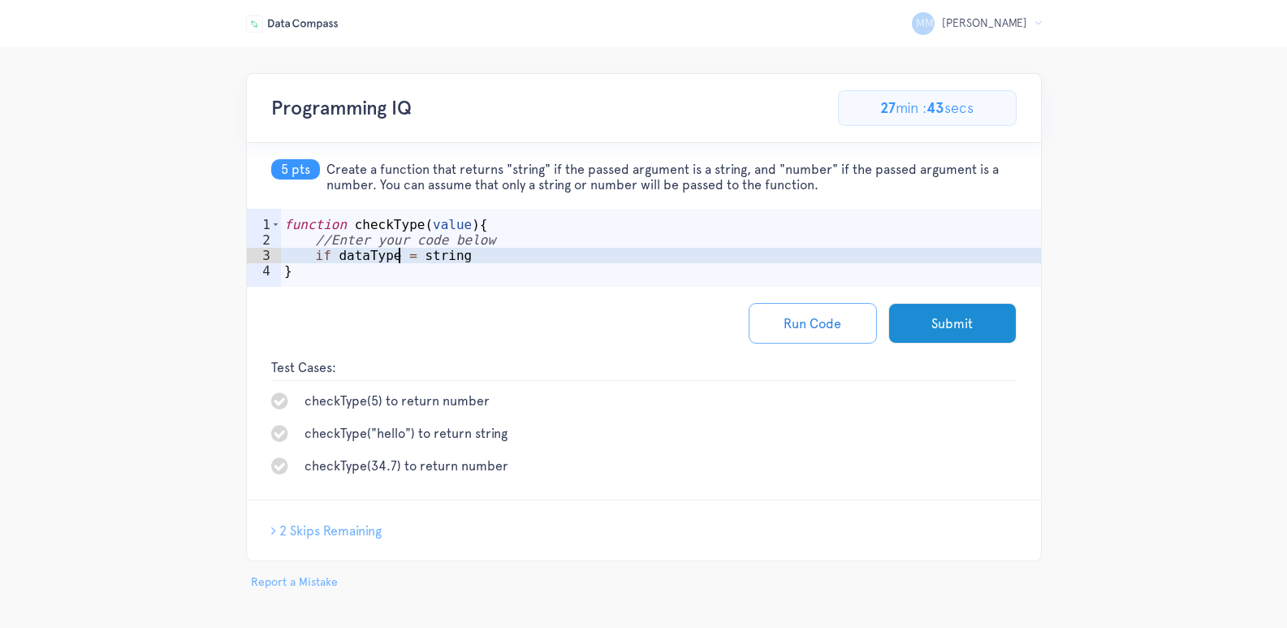
scroll to position [0, 10]
type textarea "if dataType = string"
click at [478, 259] on div "function checkType ( value ) { //Enter your code below if dataType = string }" at bounding box center [661, 271] width 760 height 109
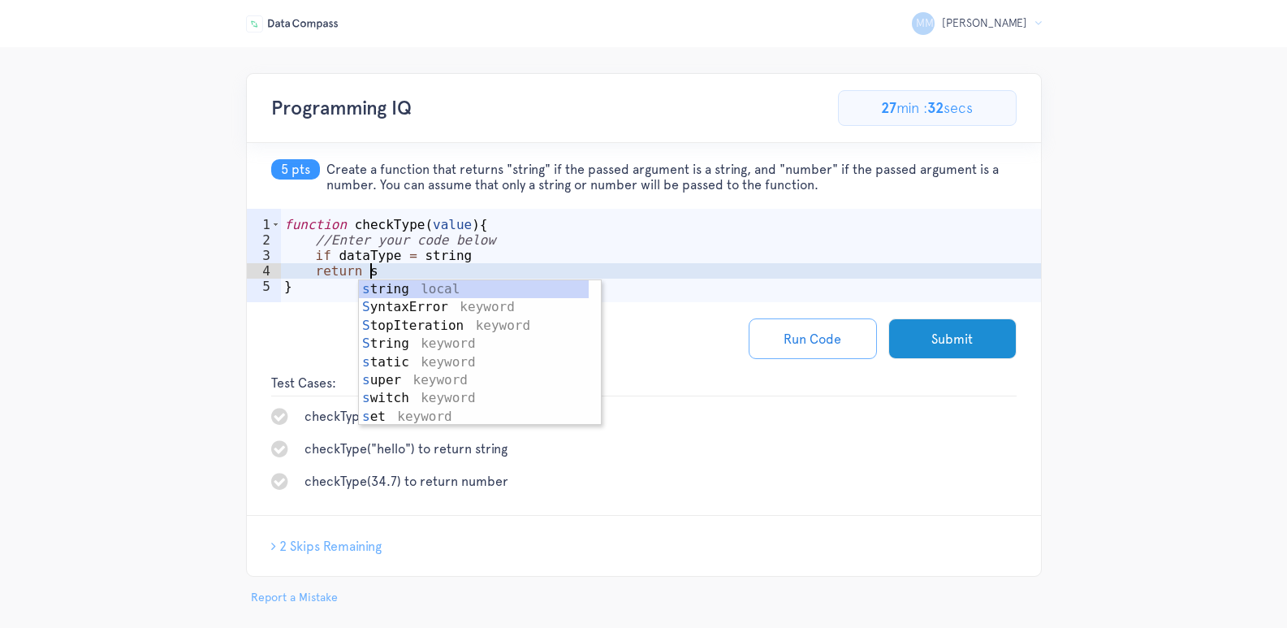
scroll to position [0, 4]
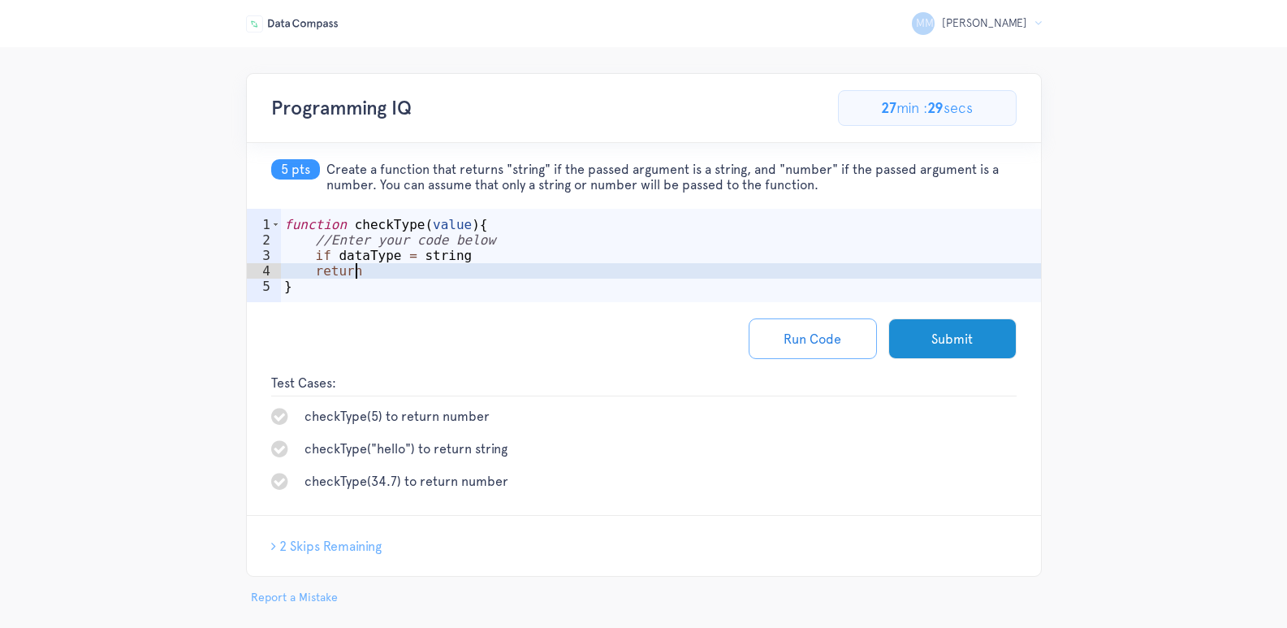
type textarea "return;"
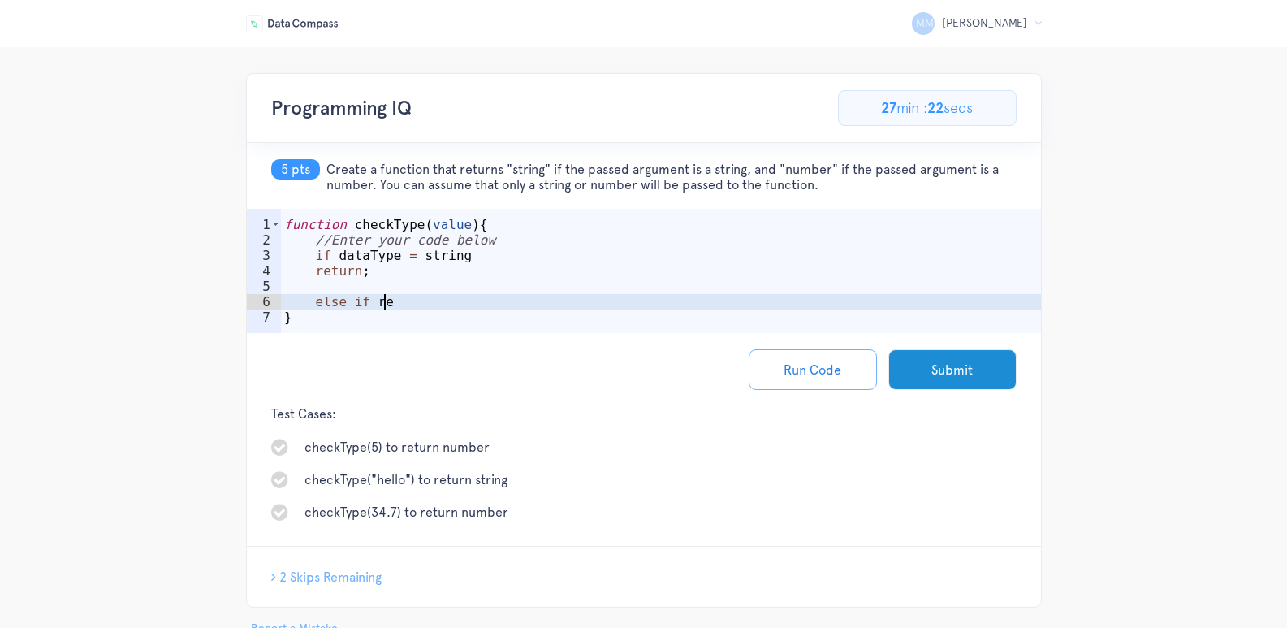
scroll to position [0, 5]
type textarea "else if"
click at [826, 362] on button "Run Code" at bounding box center [813, 369] width 128 height 41
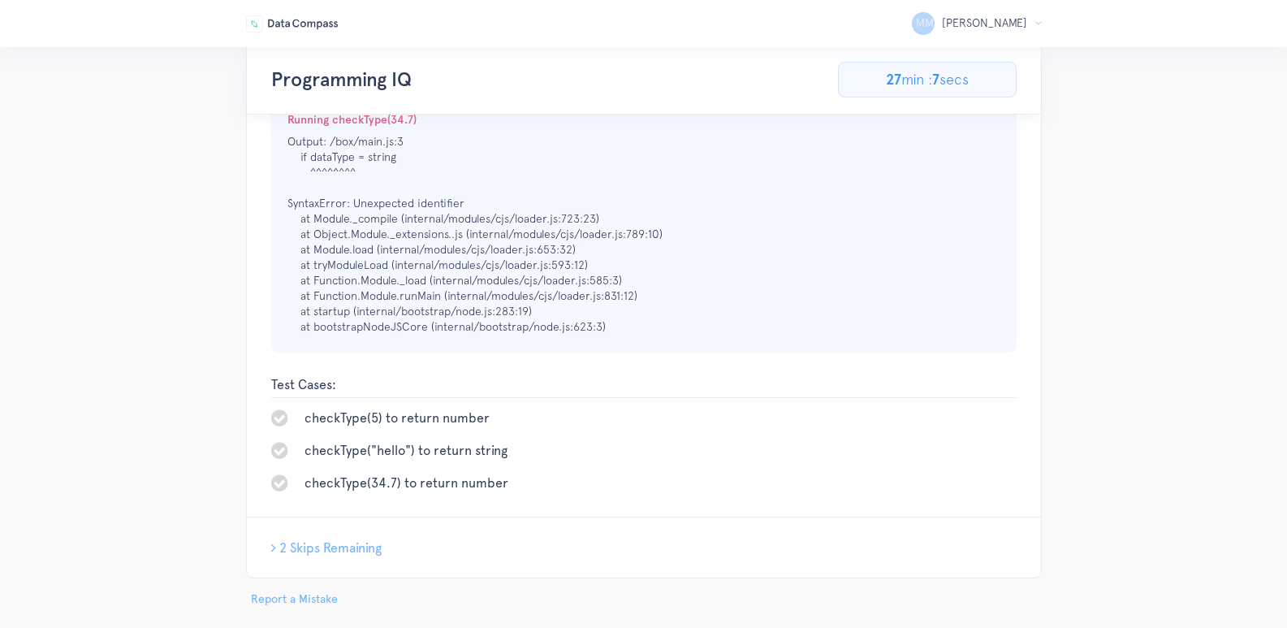
scroll to position [382, 0]
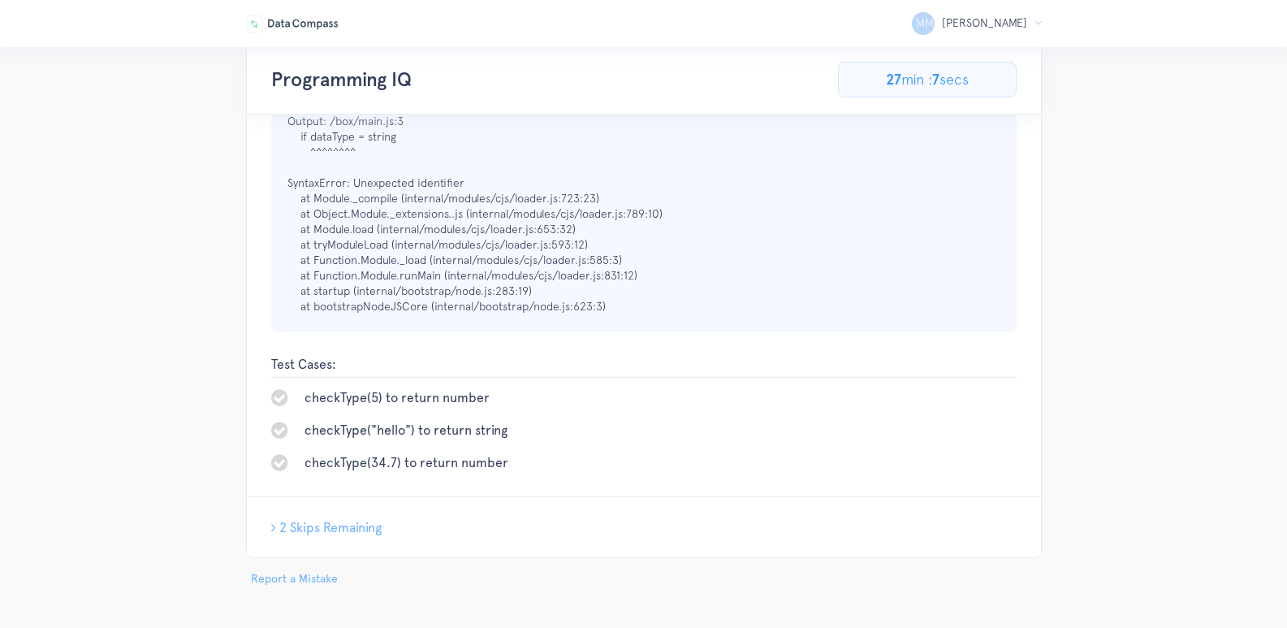
drag, startPoint x: 348, startPoint y: 528, endPoint x: 510, endPoint y: 521, distance: 162.5
click at [348, 528] on span "2 Skips Remaining" at bounding box center [330, 527] width 102 height 15
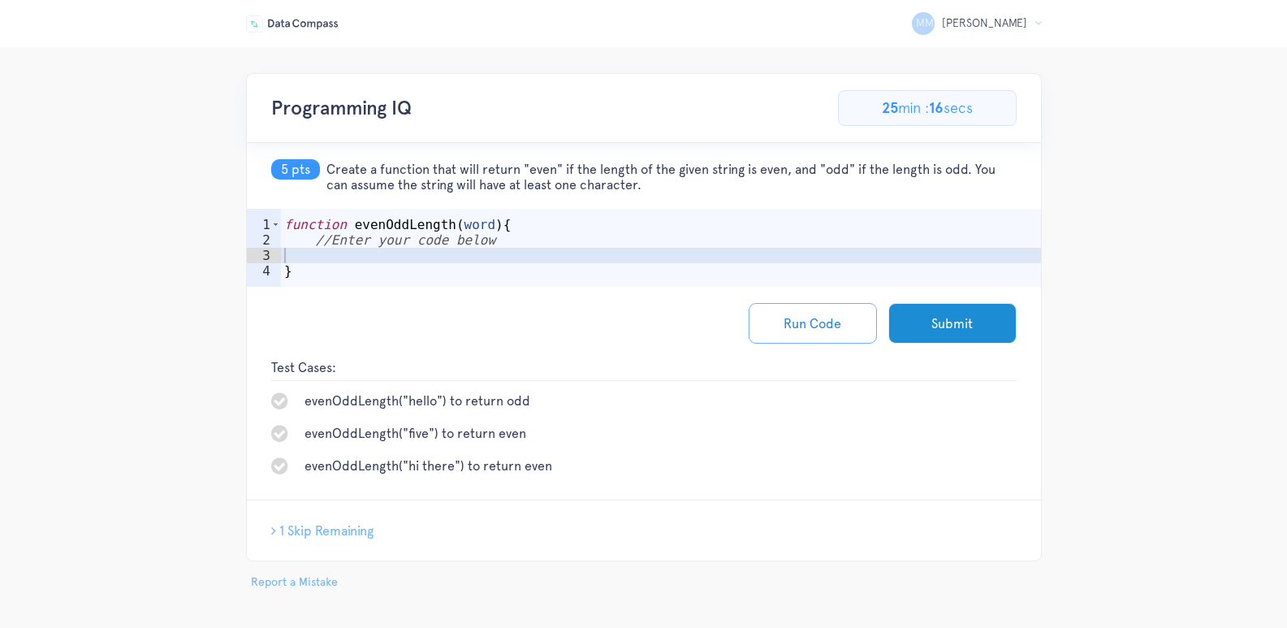
drag, startPoint x: 327, startPoint y: 171, endPoint x: 676, endPoint y: 203, distance: 349.8
click at [676, 203] on h5 "5 pts Create a function that will return "even" if the length of the given stri…" at bounding box center [644, 176] width 794 height 66
copy span "Create a function that will return "even" if the length of the given string is …"
click at [529, 338] on div "Run Code Submit" at bounding box center [644, 323] width 794 height 73
type textarea "//Enter your code below"
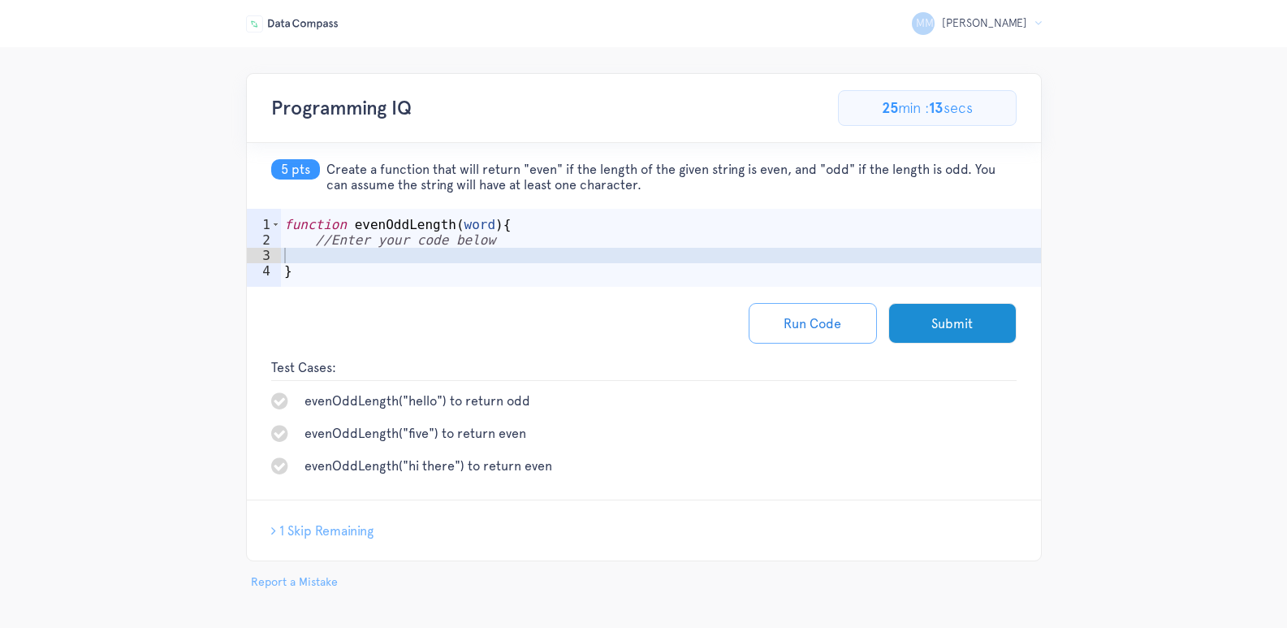
click at [457, 247] on div "function evenOddLength ( word ) { //Enter your code below }" at bounding box center [661, 271] width 760 height 109
click at [455, 258] on div "function evenOddLength ( word ) { //Enter your code below }" at bounding box center [661, 271] width 760 height 109
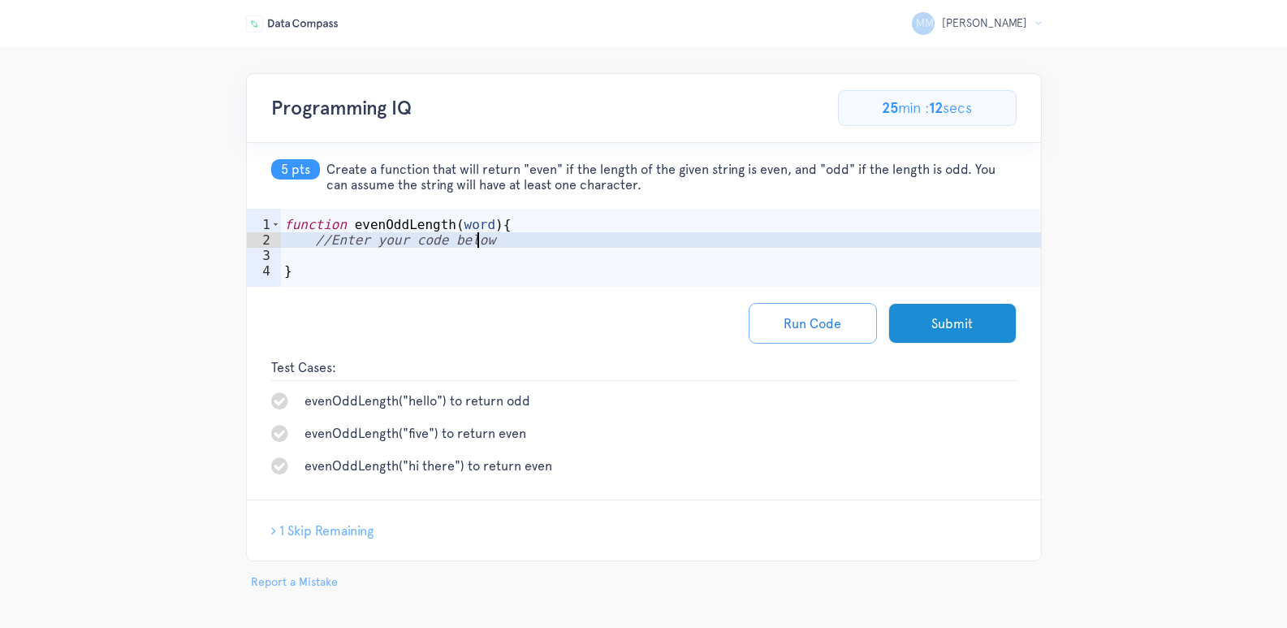
click at [488, 237] on div "function evenOddLength ( word ) { //Enter your code below }" at bounding box center [661, 271] width 760 height 109
type textarea "//Enter your code below"
click at [446, 260] on div "function evenOddLength ( word ) { //Enter your code below }" at bounding box center [661, 271] width 760 height 109
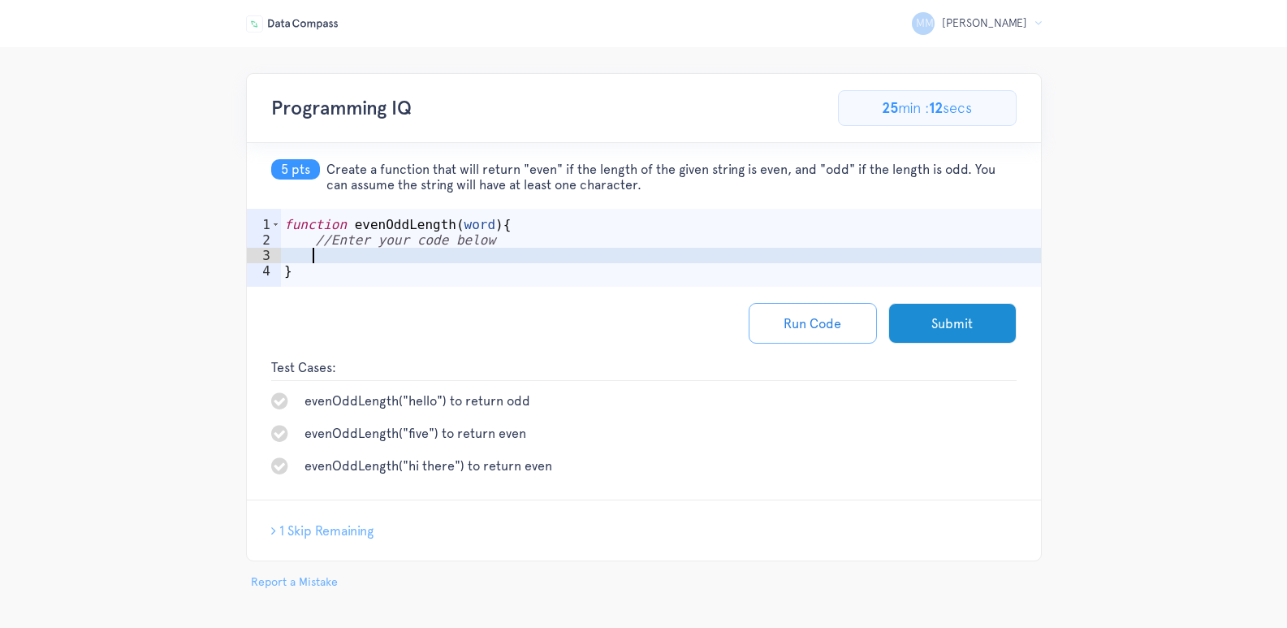
type textarea "s"
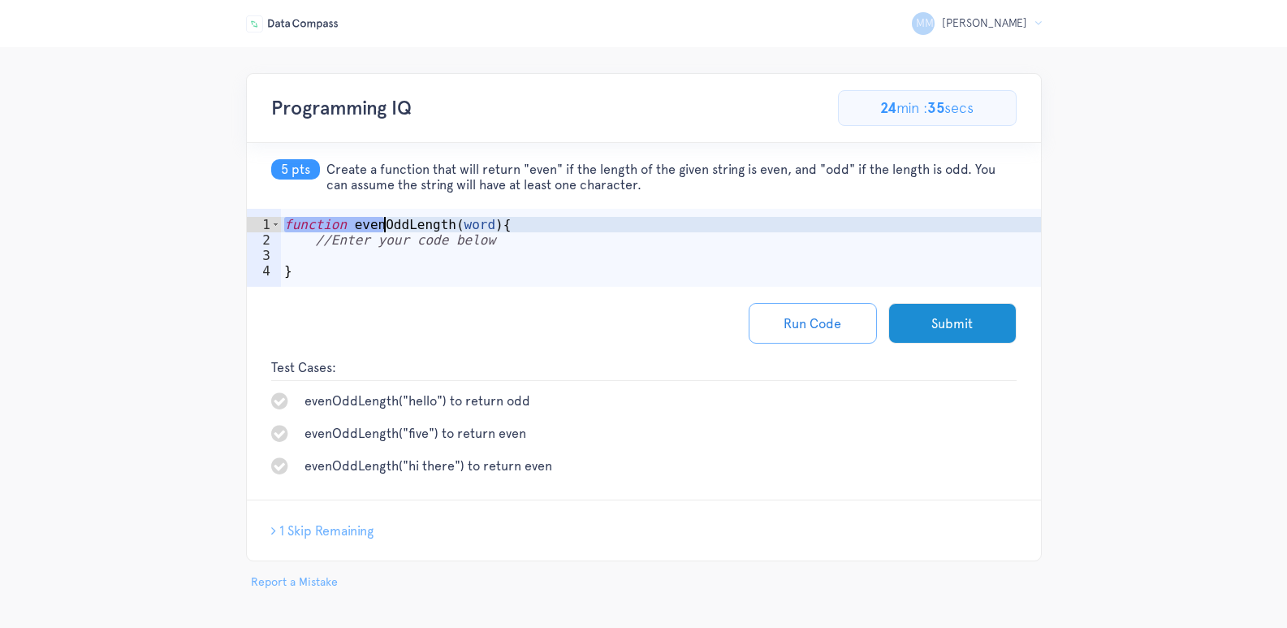
drag, startPoint x: 391, startPoint y: 224, endPoint x: 443, endPoint y: 224, distance: 52.0
click at [443, 224] on div "function evenOddLength ( word ) { //Enter your code below }" at bounding box center [661, 271] width 760 height 109
type textarea "function evenOddLength(word){"
click at [480, 227] on div "function evenOddLength ( word ) { //Enter your code below }" at bounding box center [661, 271] width 760 height 109
click at [465, 230] on div "function evenOddLength ( word ) { //Enter your code below }" at bounding box center [661, 271] width 760 height 109
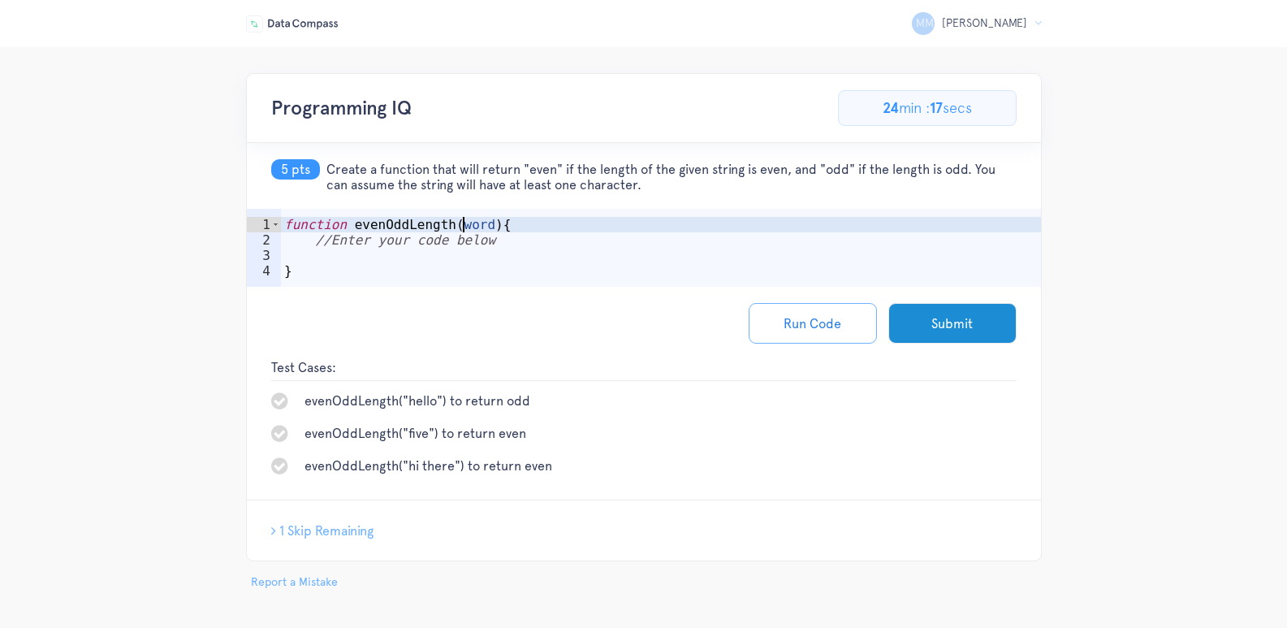
click at [367, 251] on div "function evenOddLength ( word ) { //Enter your code below }" at bounding box center [661, 271] width 760 height 109
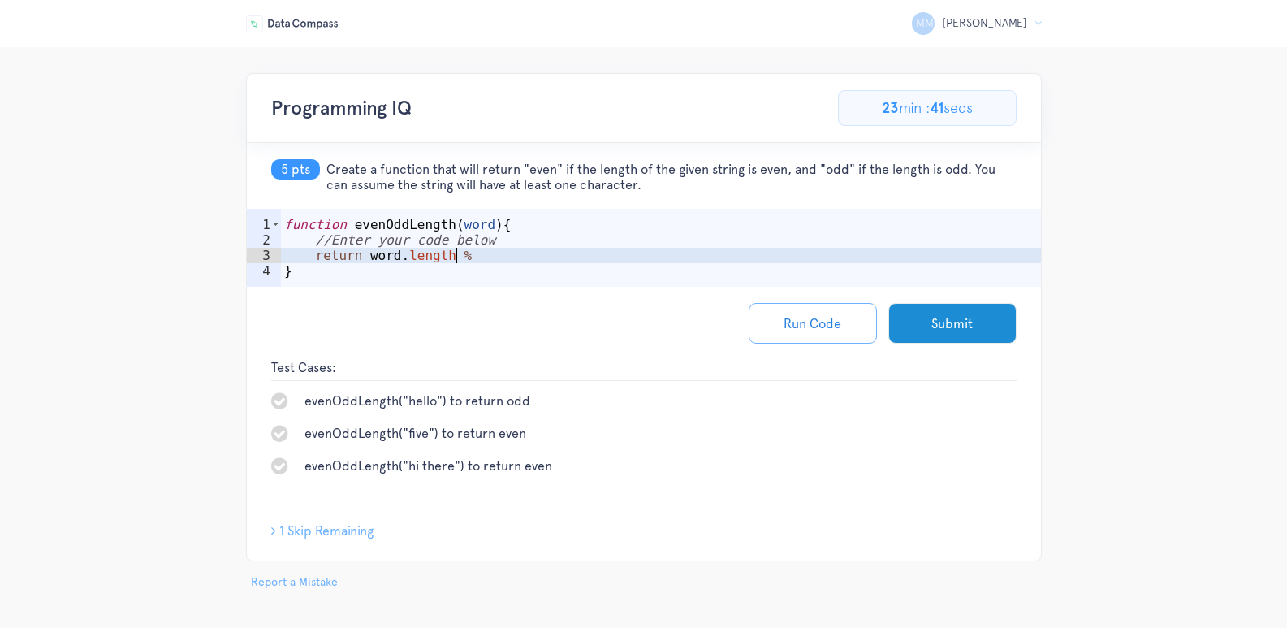
scroll to position [0, 11]
click at [685, 460] on li "evenOddLength("hi there") to return even" at bounding box center [643, 465] width 745 height 19
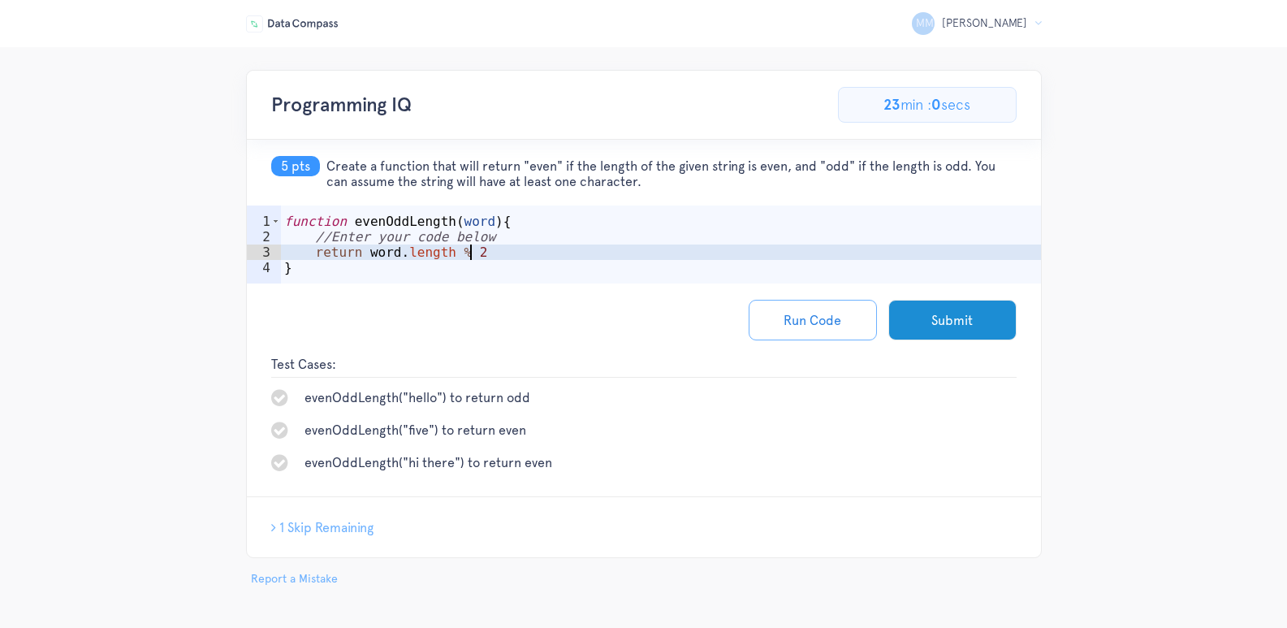
click at [633, 252] on div "function evenOddLength ( word ) { //Enter your code below return word . length …" at bounding box center [661, 268] width 760 height 109
click at [469, 253] on div "function evenOddLength ( word ) { //Enter your code below return word . length …" at bounding box center [661, 268] width 760 height 109
click at [518, 252] on div "function evenOddLength ( word ) { //Enter your code below return word . length …" at bounding box center [661, 268] width 760 height 109
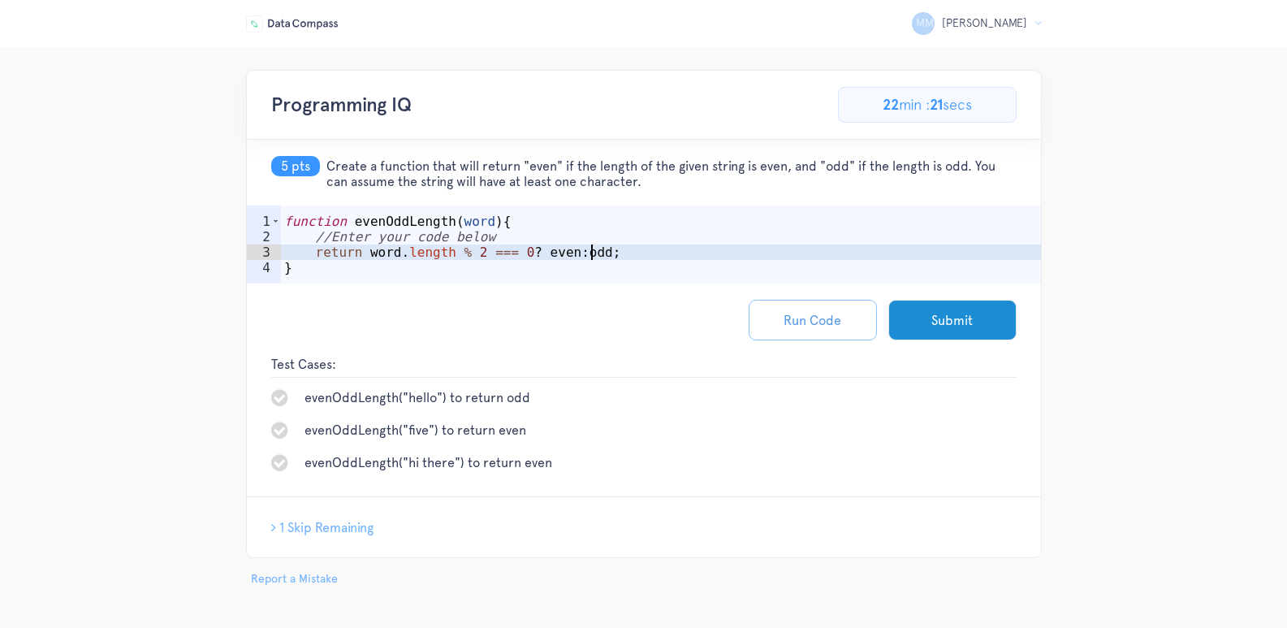
click at [845, 332] on button "Run Code" at bounding box center [813, 320] width 128 height 41
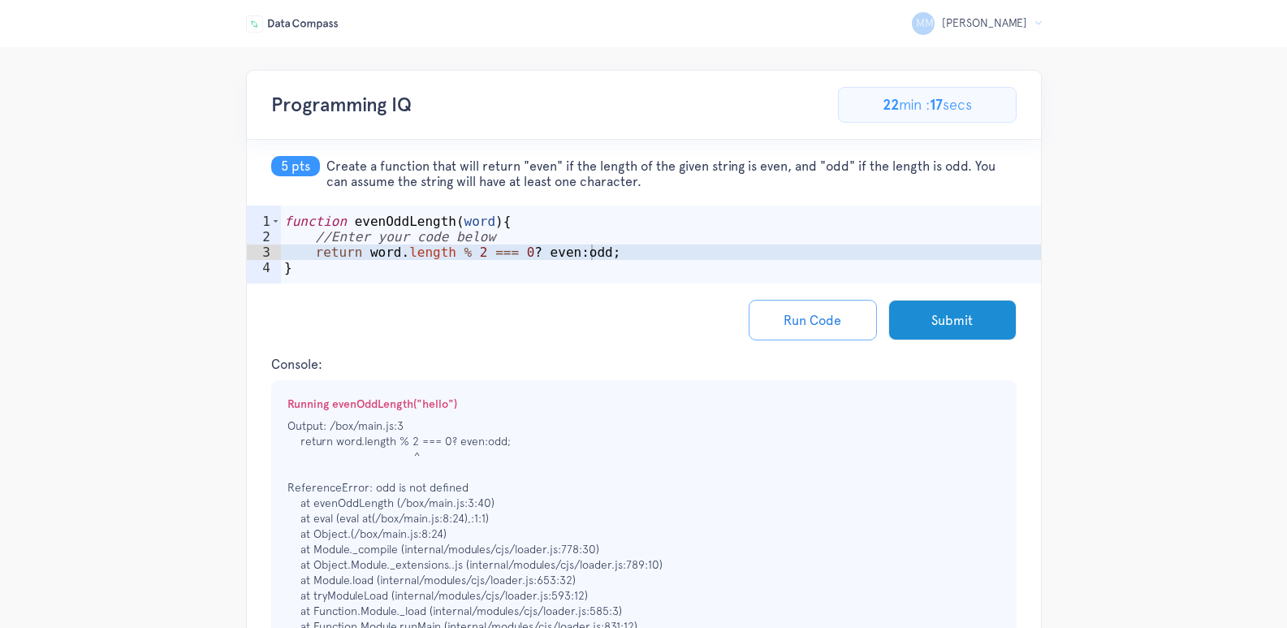
click at [472, 218] on div "function evenOddLength ( word ) { //Enter your code below return word . length …" at bounding box center [661, 268] width 760 height 109
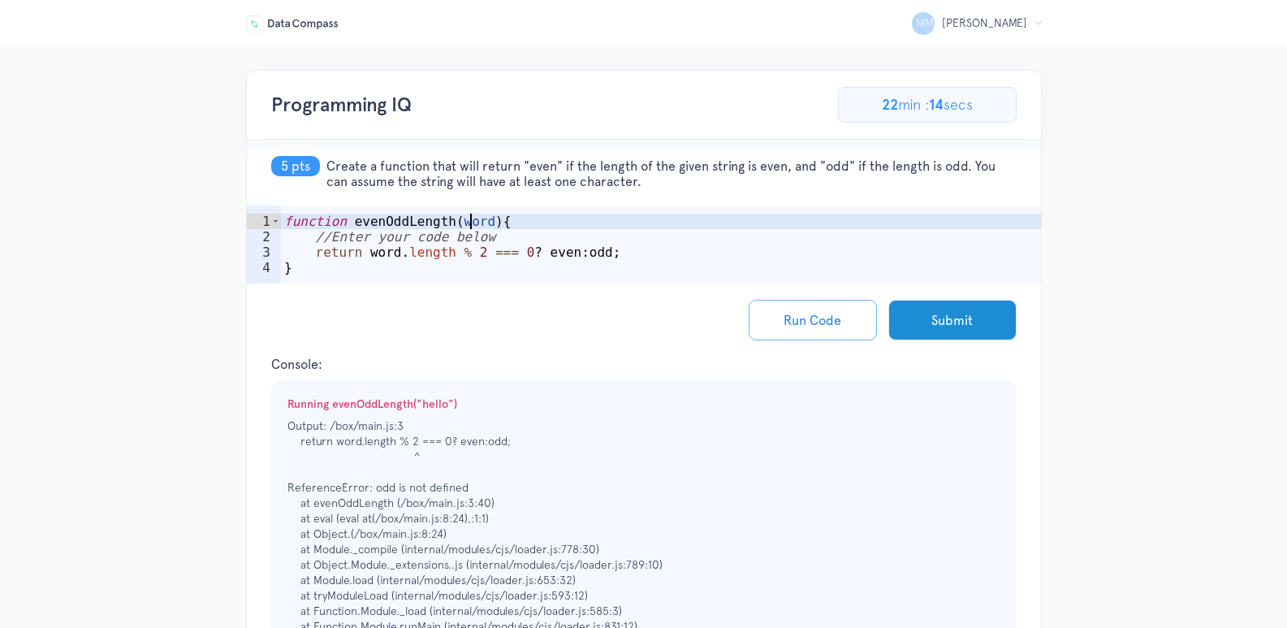
click at [478, 221] on div "function evenOddLength ( word ) { //Enter your code below return word . length …" at bounding box center [661, 268] width 760 height 109
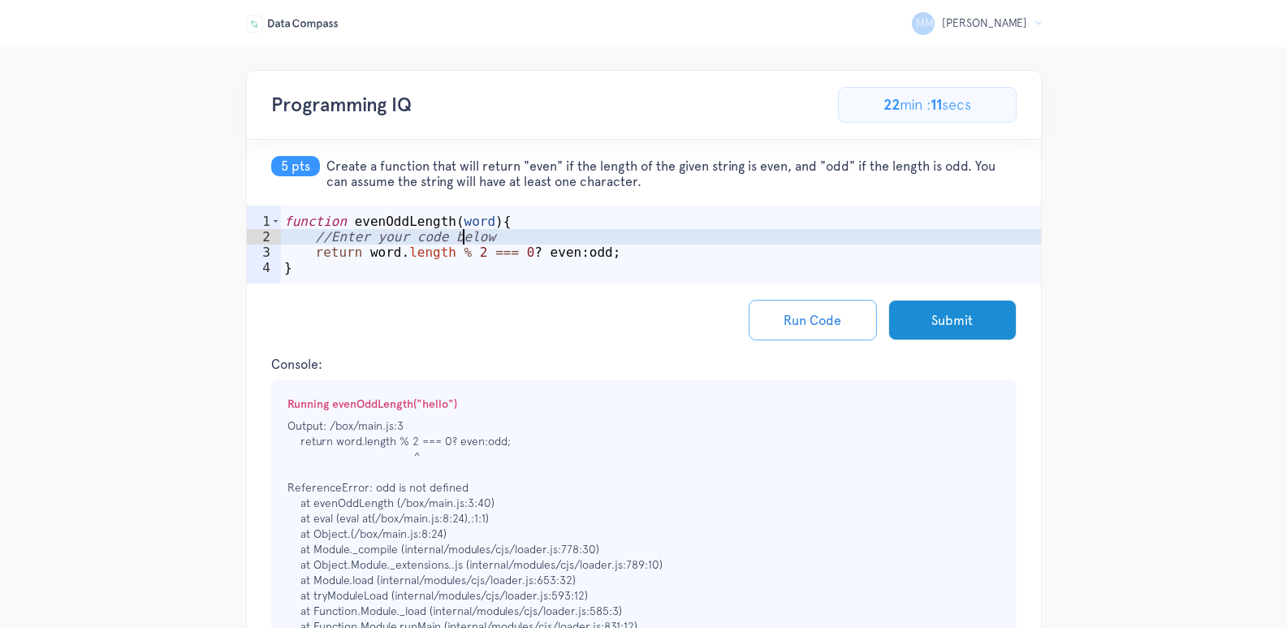
click at [465, 240] on div "function evenOddLength ( word ) { //Enter your code below return word . length …" at bounding box center [661, 268] width 760 height 109
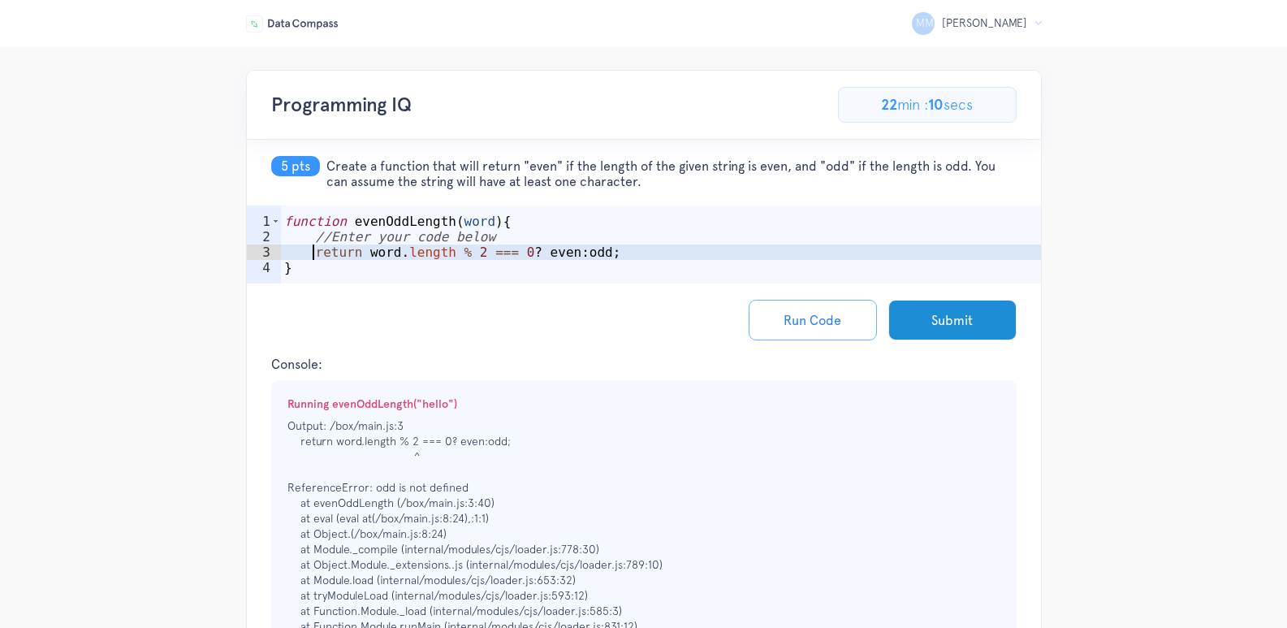
click at [310, 259] on div "function evenOddLength ( word ) { //Enter your code below return word . length …" at bounding box center [661, 268] width 760 height 109
click at [286, 250] on div "function evenOddLength ( word ) { //Enter your code below return word . length …" at bounding box center [661, 268] width 760 height 109
click at [395, 255] on div "function evenOddLength ( word ) { //Enter your code below return word . length …" at bounding box center [661, 268] width 760 height 109
click at [391, 255] on div "function evenOddLength ( word ) { //Enter your code below return word . length …" at bounding box center [661, 268] width 760 height 109
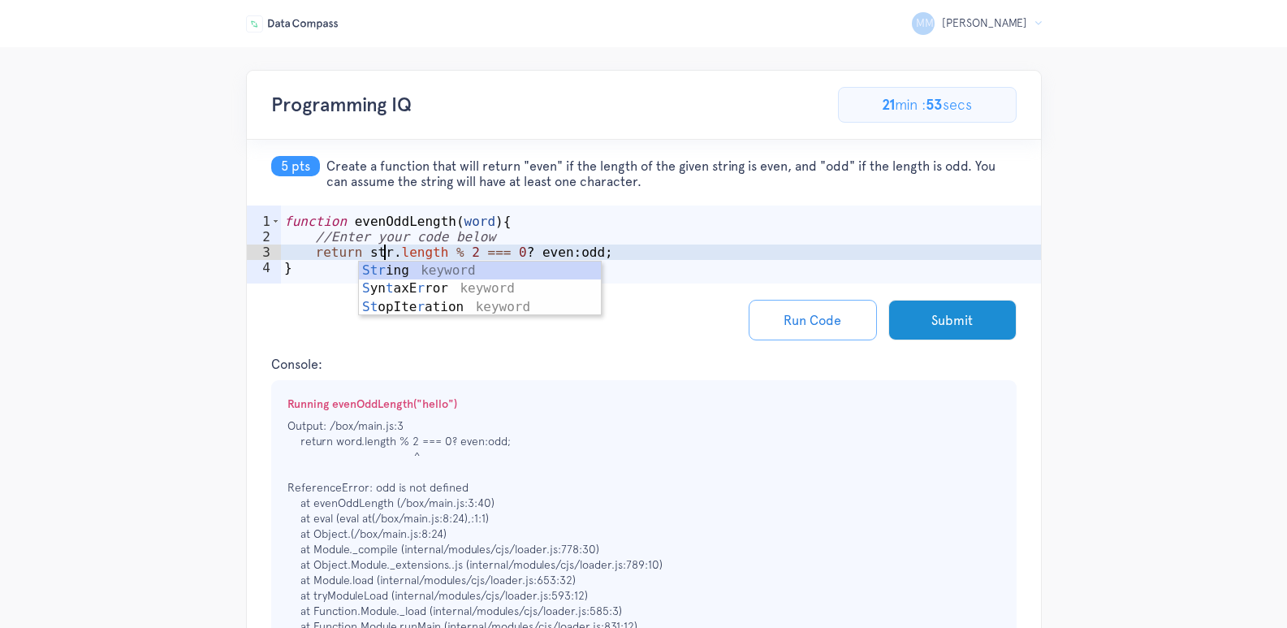
scroll to position [0, 7]
click at [406, 268] on div "Str ing keyword S yn t axE r ror keyword St opIte r ation keyword" at bounding box center [480, 306] width 242 height 91
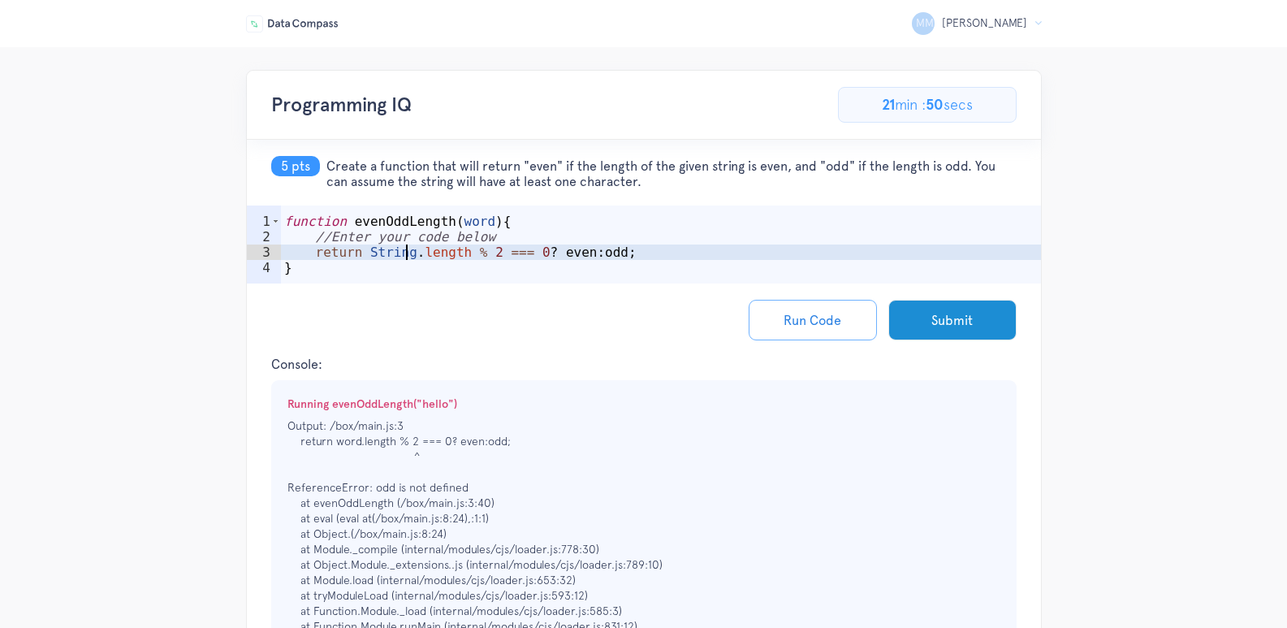
click at [369, 256] on div "function evenOddLength ( word ) { //Enter your code below return String . lengt…" at bounding box center [661, 268] width 760 height 109
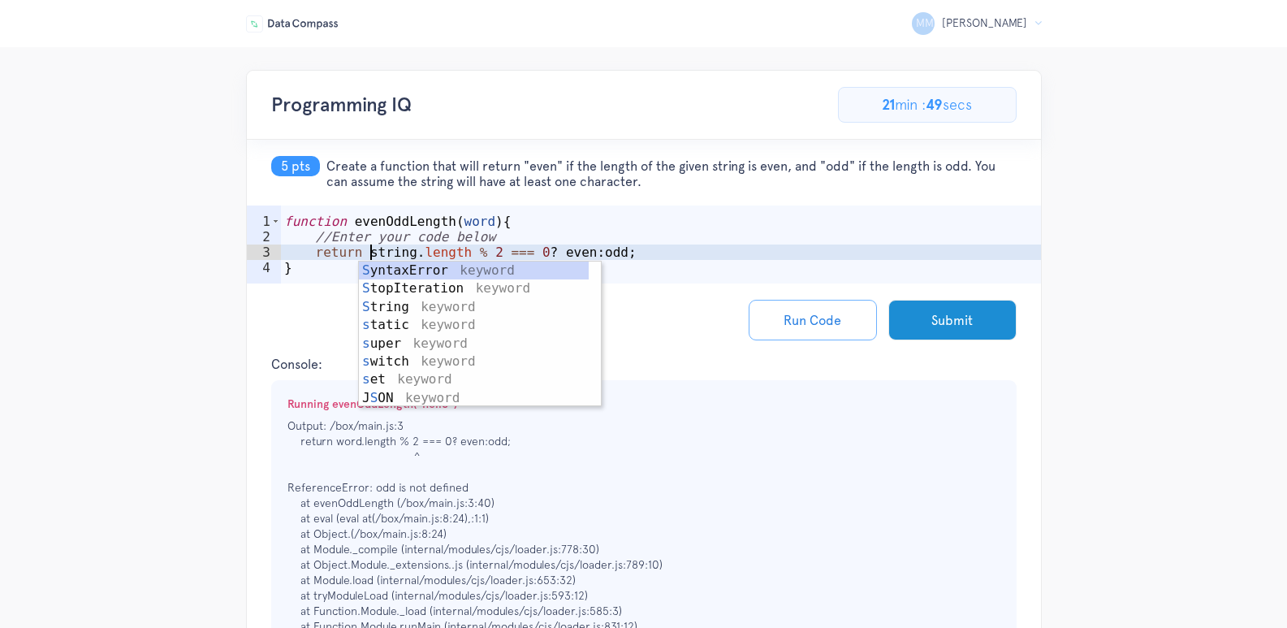
scroll to position [0, 6]
click at [815, 464] on p "Output: /box/main.js:3 return word.length % 2 === 0? even:odd; ^ ReferenceError…" at bounding box center [643, 533] width 713 height 231
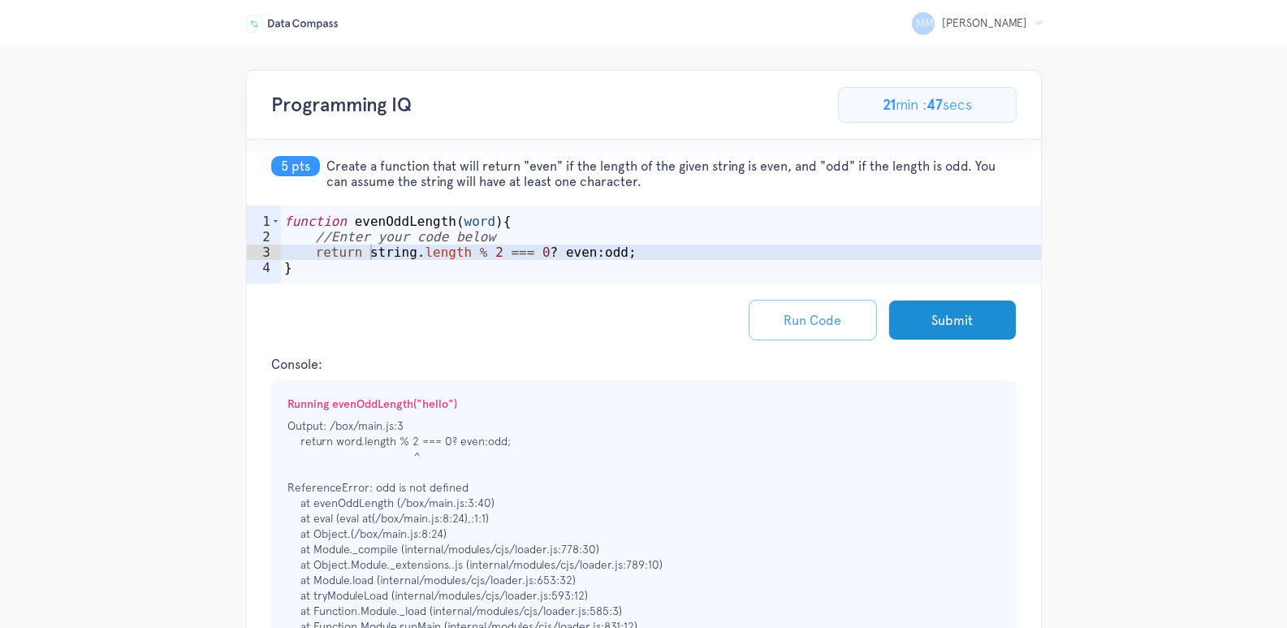
click at [819, 331] on button "Run Code" at bounding box center [813, 320] width 128 height 41
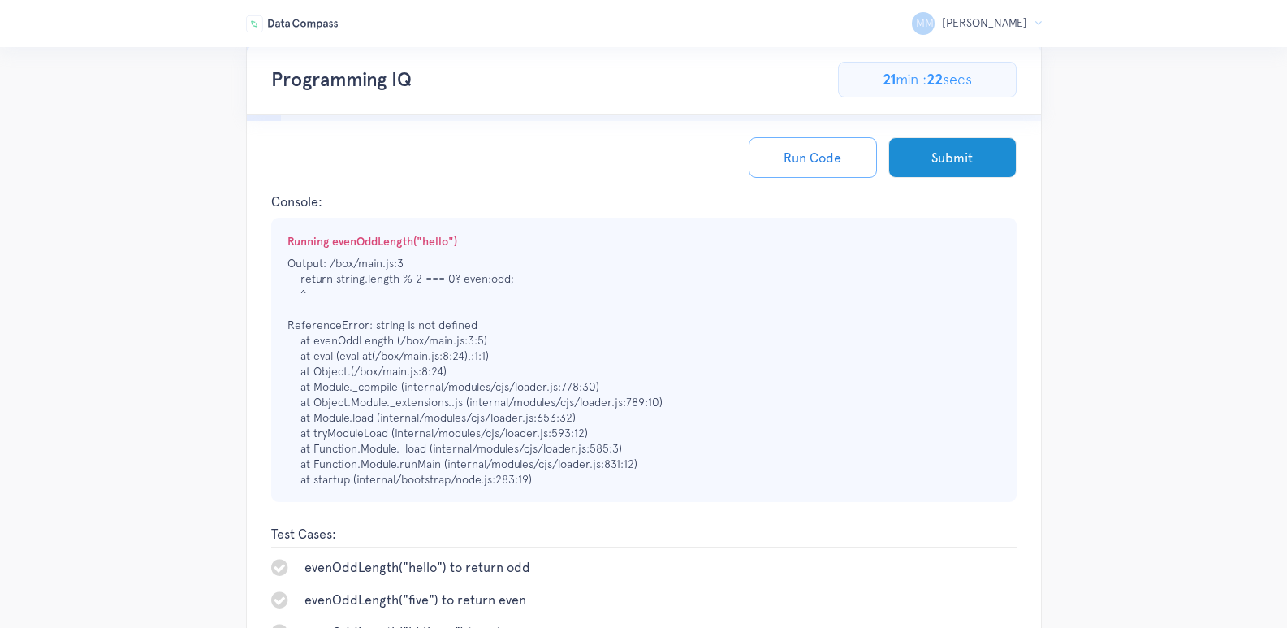
scroll to position [0, 0]
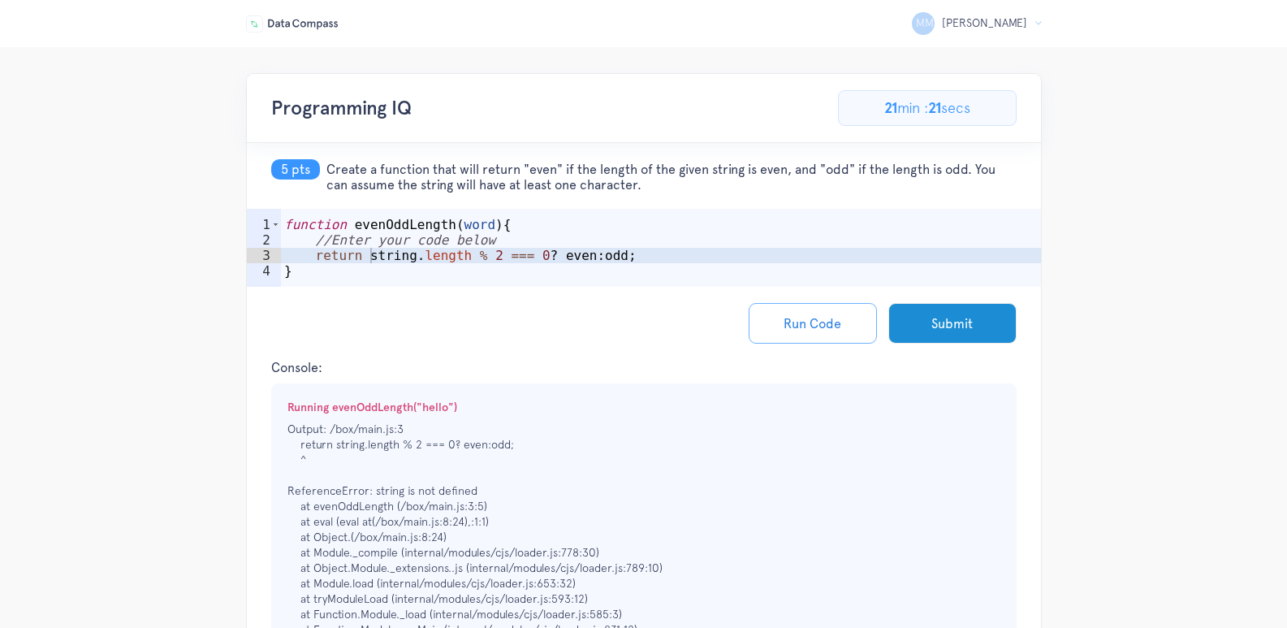
click at [618, 265] on div "function evenOddLength ( word ) { //Enter your code below return string . lengt…" at bounding box center [661, 271] width 760 height 109
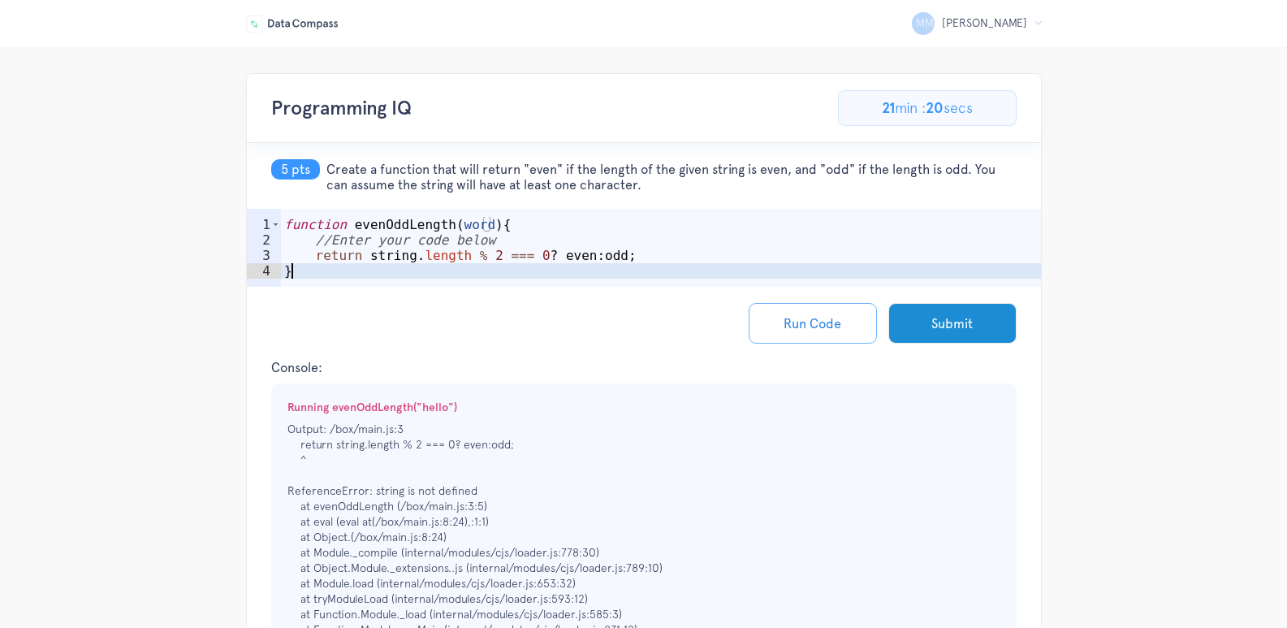
click at [564, 283] on div "function evenOddLength ( word ) { //Enter your code below return string . lengt…" at bounding box center [661, 271] width 760 height 109
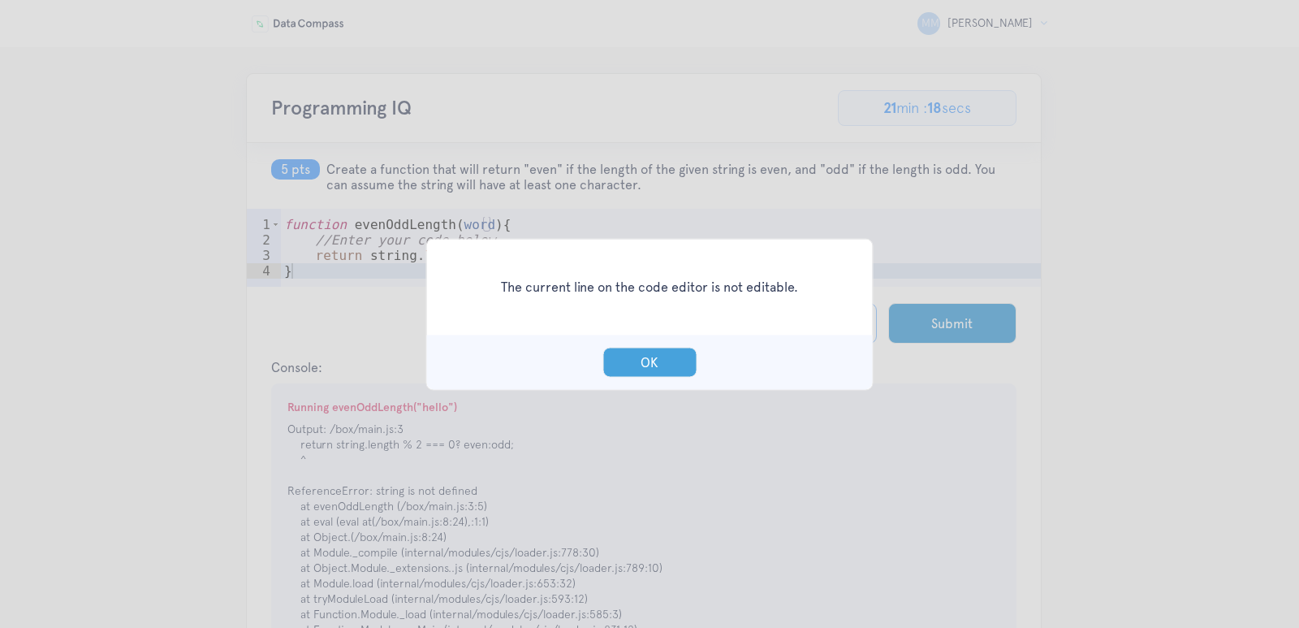
click at [665, 365] on button "OK" at bounding box center [650, 362] width 94 height 30
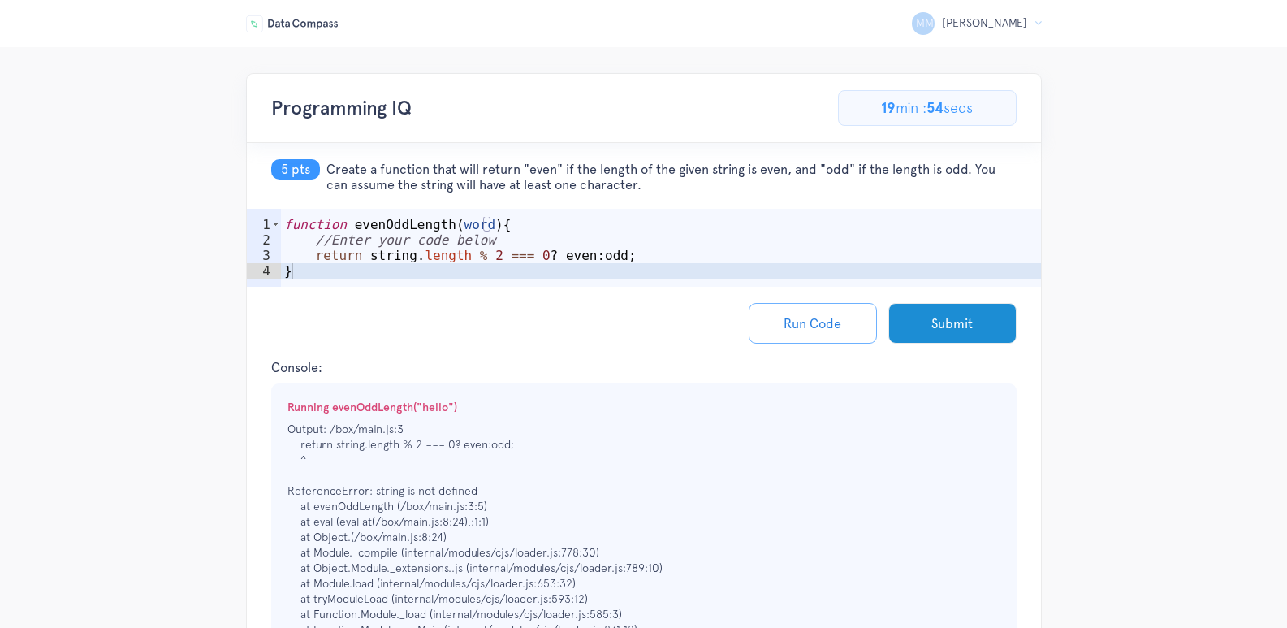
click at [407, 255] on div "function evenOddLength ( word ) { //Enter your code below return string . lengt…" at bounding box center [661, 271] width 760 height 109
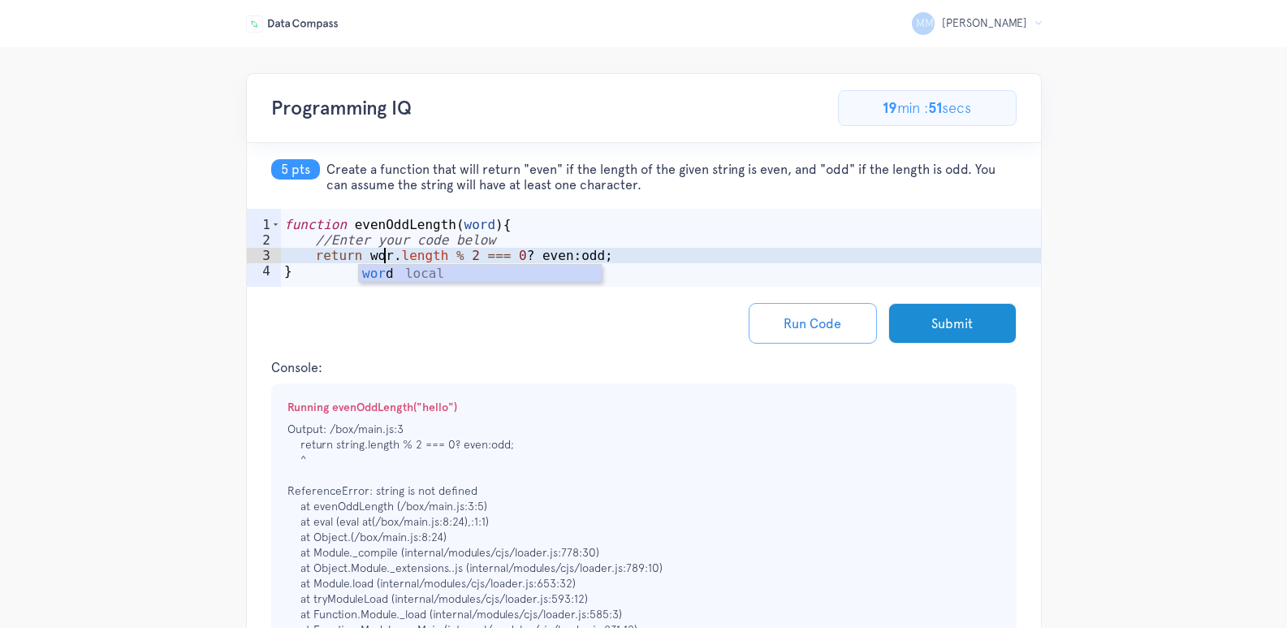
scroll to position [0, 7]
click at [620, 253] on div "function evenOddLength ( word ) { //Enter your code below return word . length …" at bounding box center [661, 271] width 760 height 109
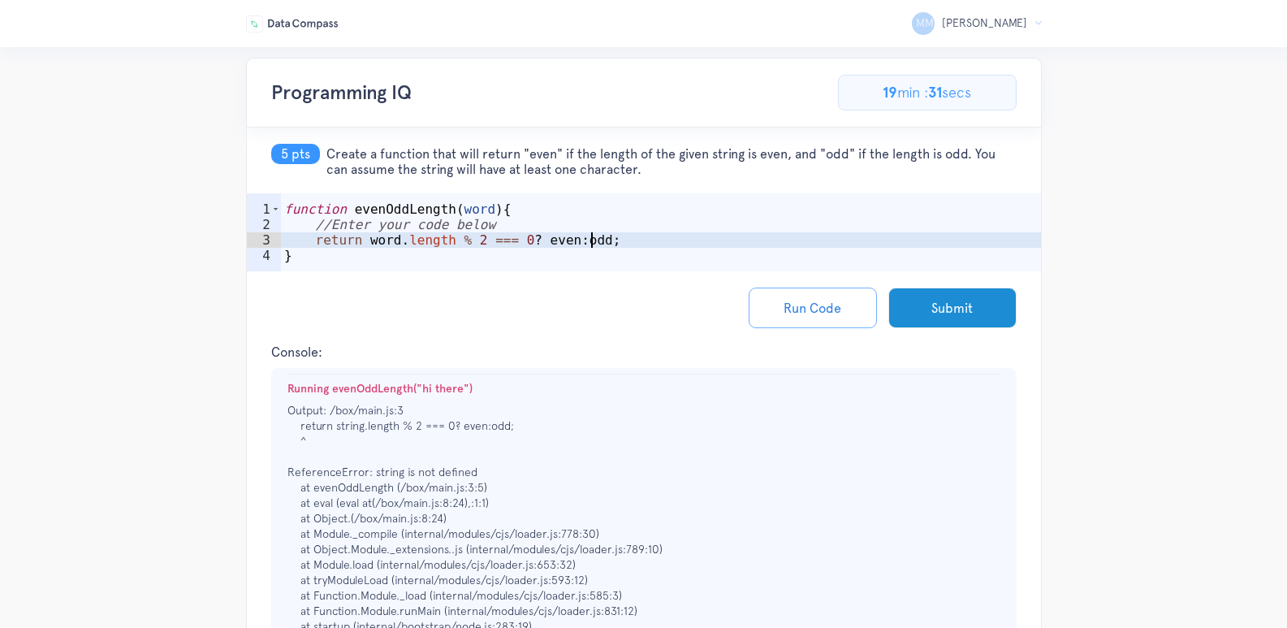
scroll to position [0, 0]
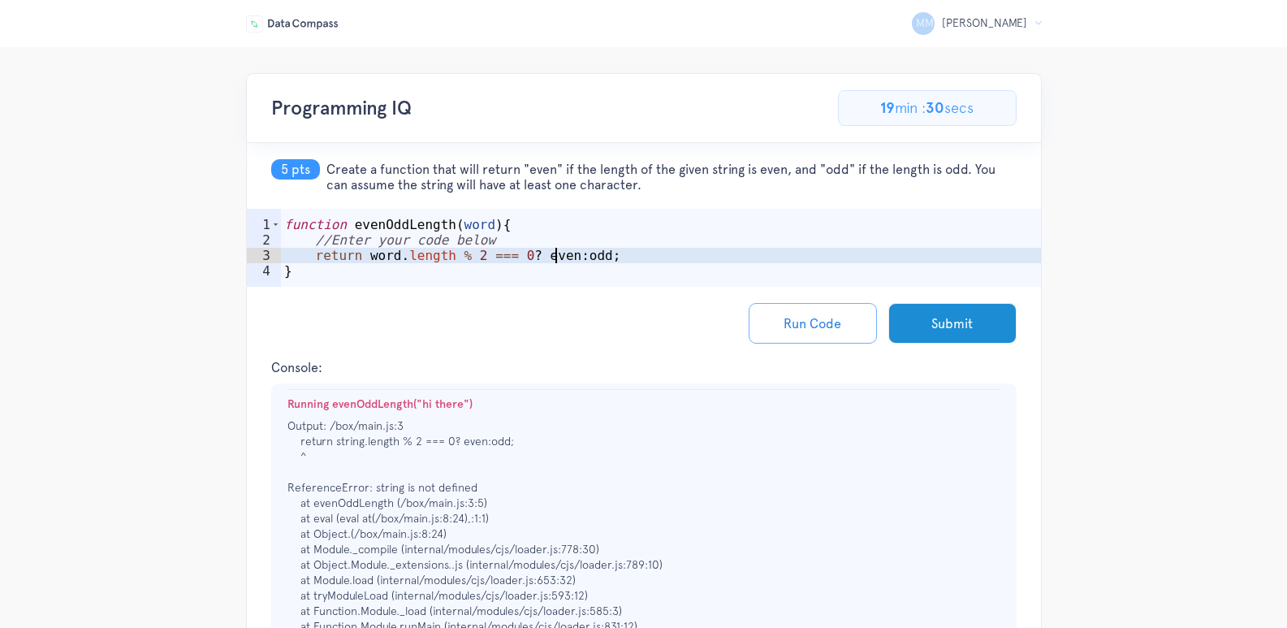
click at [555, 257] on div "function evenOddLength ( word ) { //Enter your code below return word . length …" at bounding box center [661, 271] width 760 height 109
click at [529, 256] on div "function evenOddLength ( word ) { //Enter your code below return word . length …" at bounding box center [661, 271] width 760 height 109
click at [579, 257] on div "function evenOddLength ( word ) { //Enter your code below return word . length …" at bounding box center [661, 271] width 760 height 109
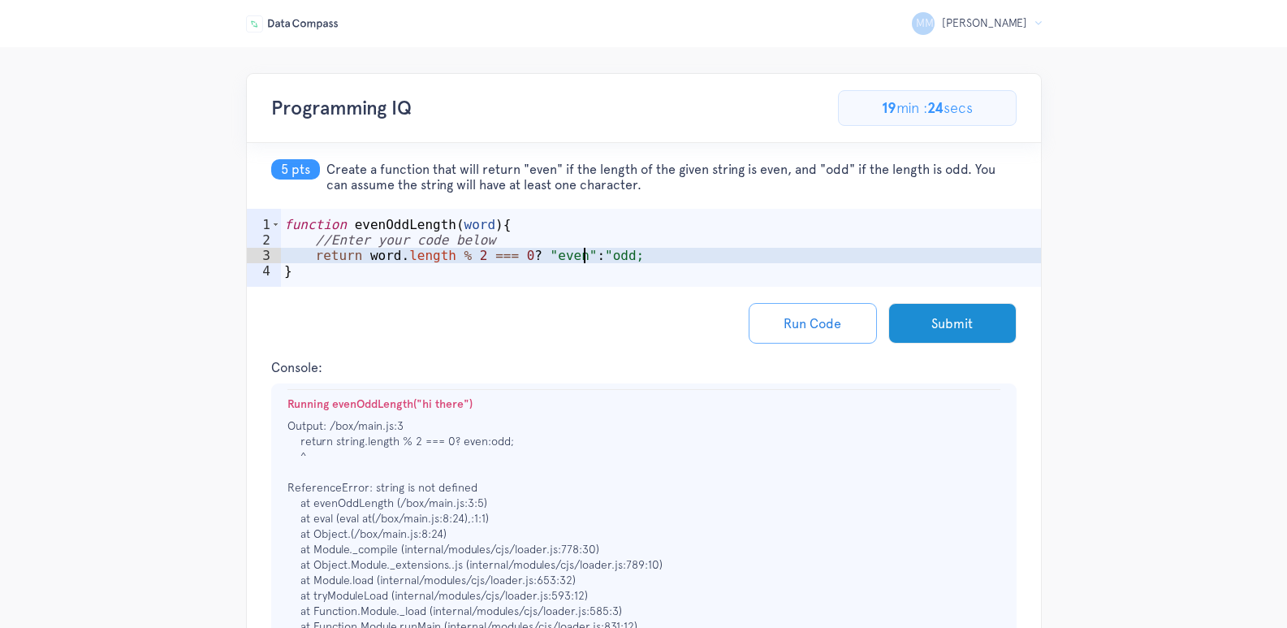
scroll to position [0, 19]
click at [604, 259] on div "function evenOddLength ( word ) { //Enter your code below return word . length …" at bounding box center [661, 271] width 760 height 109
type textarea "return word.length % 2 === 0? "even":"odd";"
click at [797, 311] on button "Run Code" at bounding box center [813, 323] width 128 height 41
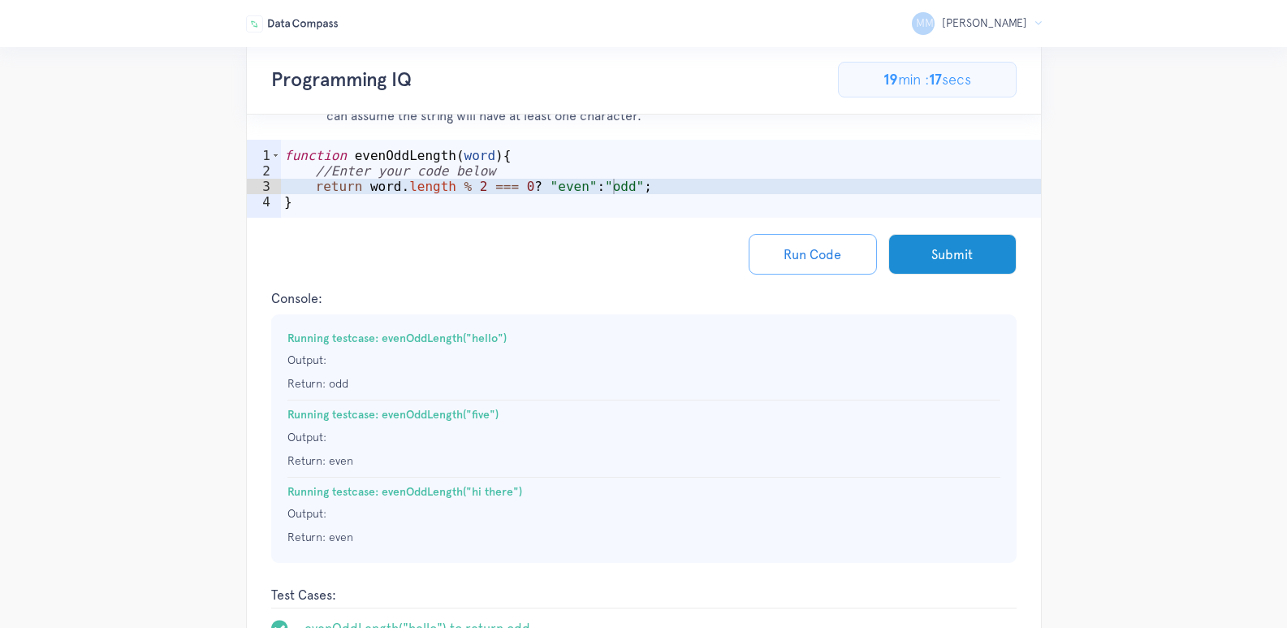
scroll to position [0, 0]
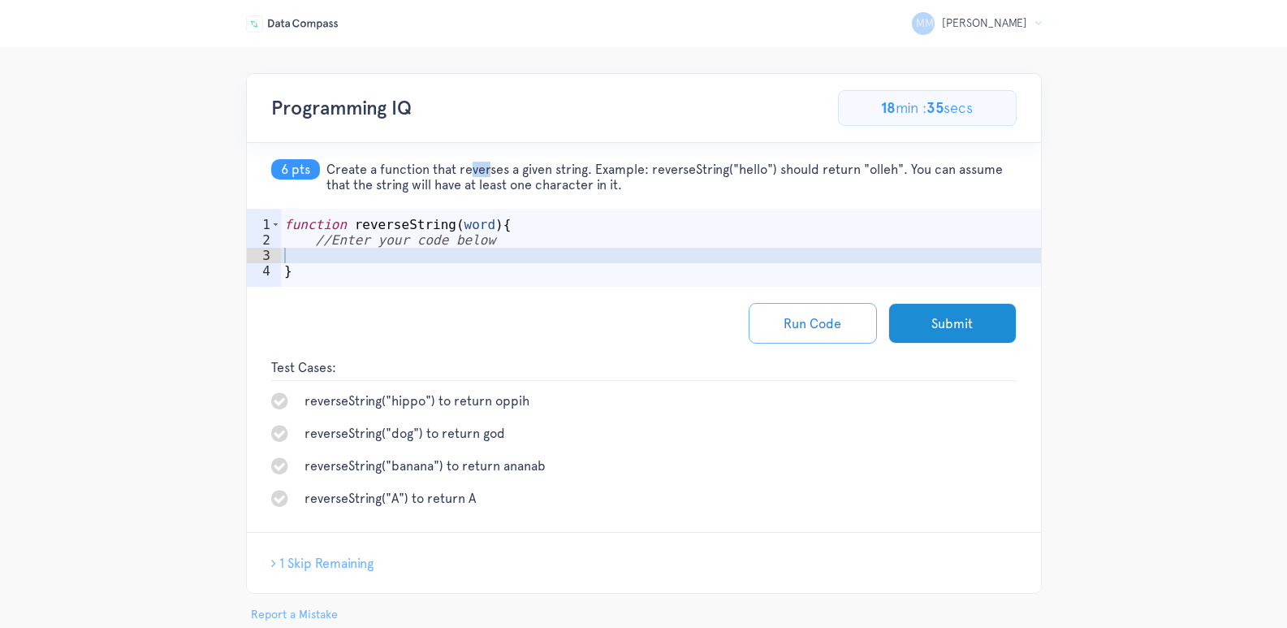
drag, startPoint x: 329, startPoint y: 171, endPoint x: 346, endPoint y: 171, distance: 17.1
click at [346, 171] on span "Create a function that reverses a given string. Example: reverseString("hello")…" at bounding box center [671, 177] width 690 height 31
click at [422, 201] on h5 "6 pts Create a function that reverses a given string. Example: reverseString("h…" at bounding box center [644, 176] width 794 height 66
click at [414, 234] on div "function reverseString ( word ) { //Enter your code below }" at bounding box center [661, 271] width 760 height 109
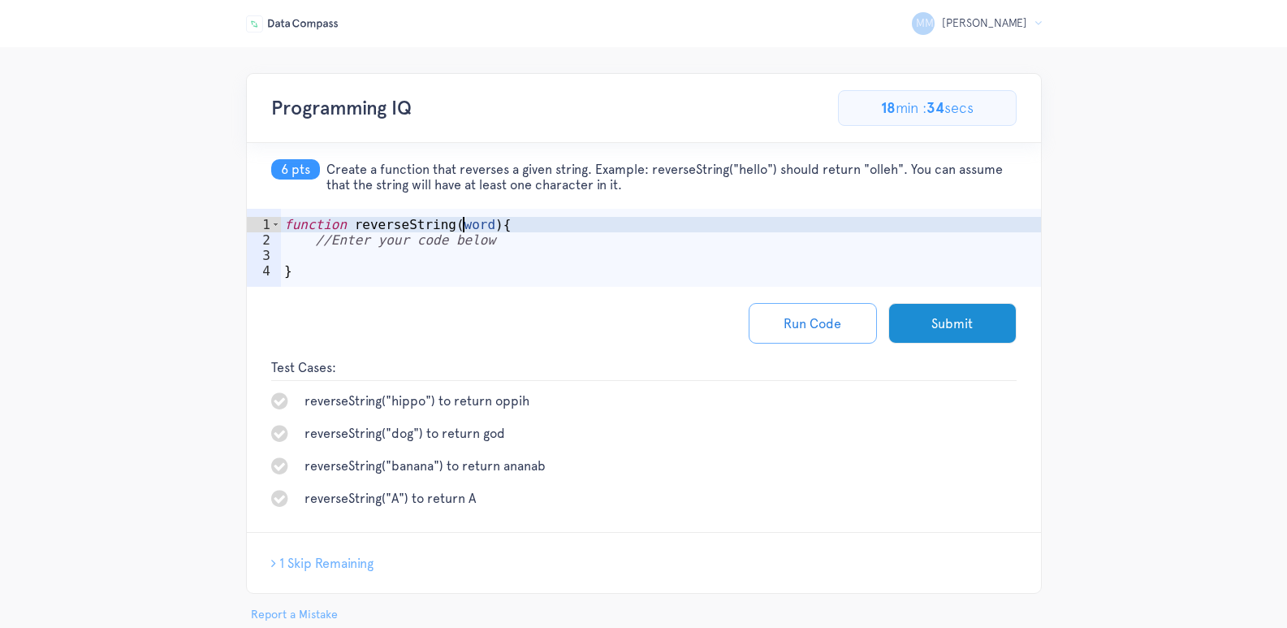
click at [460, 227] on div "function reverseString ( word ) { //Enter your code below }" at bounding box center [661, 271] width 760 height 109
click at [456, 241] on div "function reverseString ( word ) { //Enter your code below }" at bounding box center [661, 271] width 760 height 109
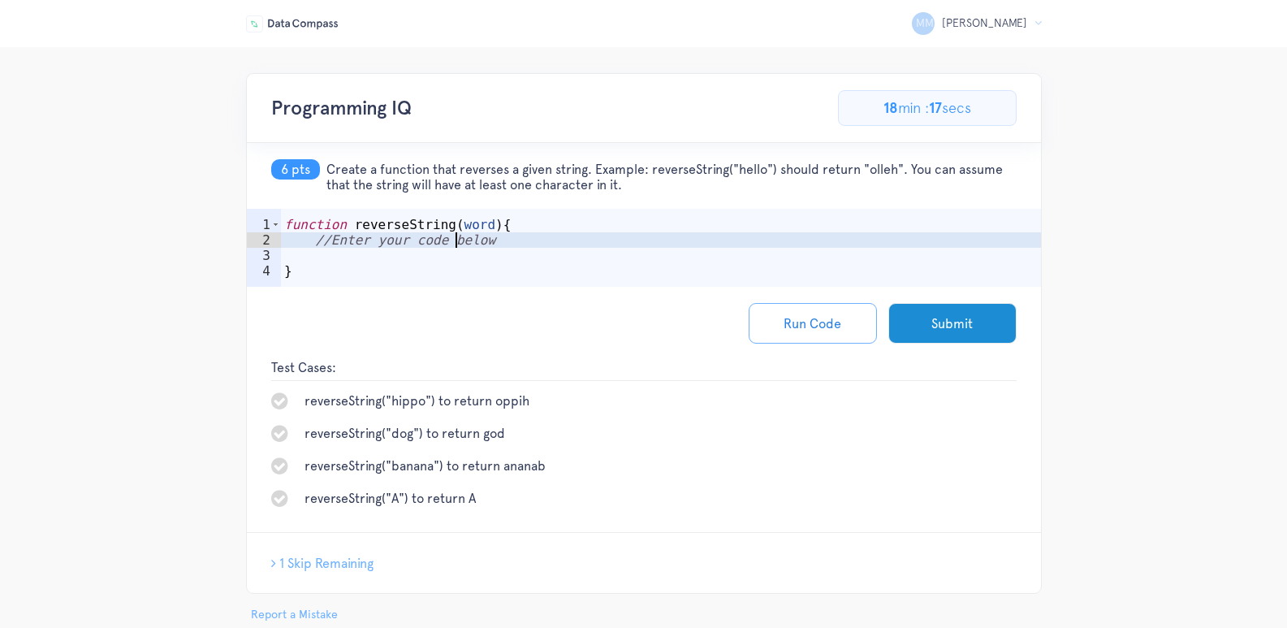
click at [344, 243] on div "function reverseString ( word ) { //Enter your code below }" at bounding box center [661, 271] width 760 height 109
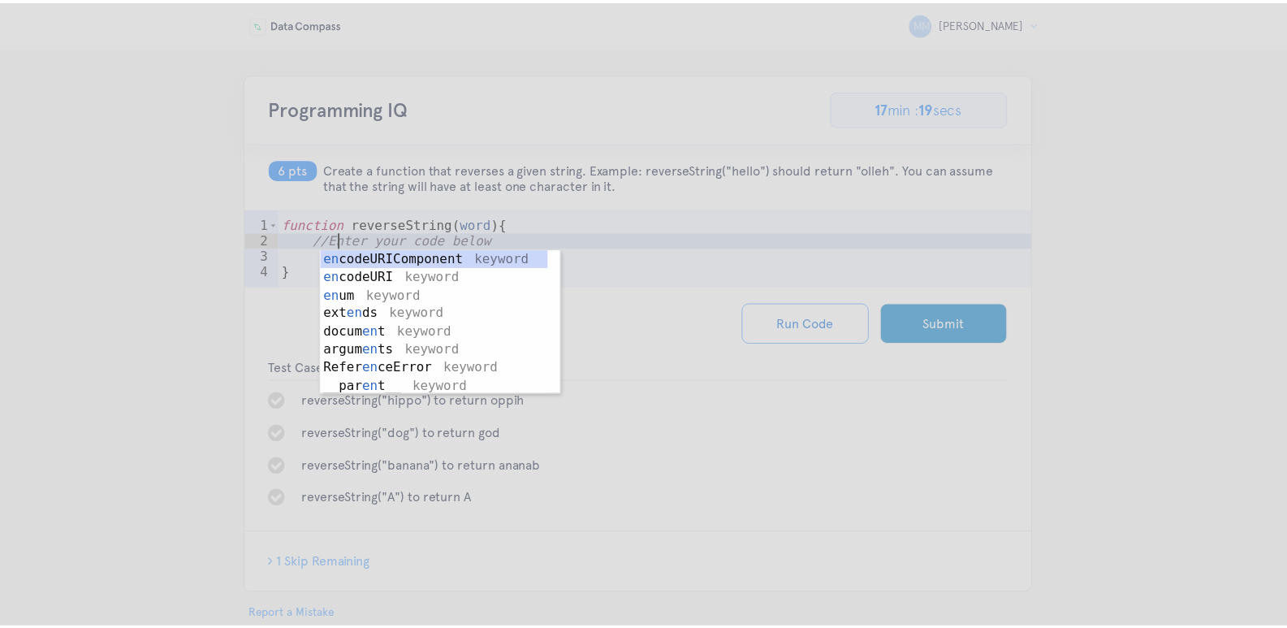
scroll to position [0, 4]
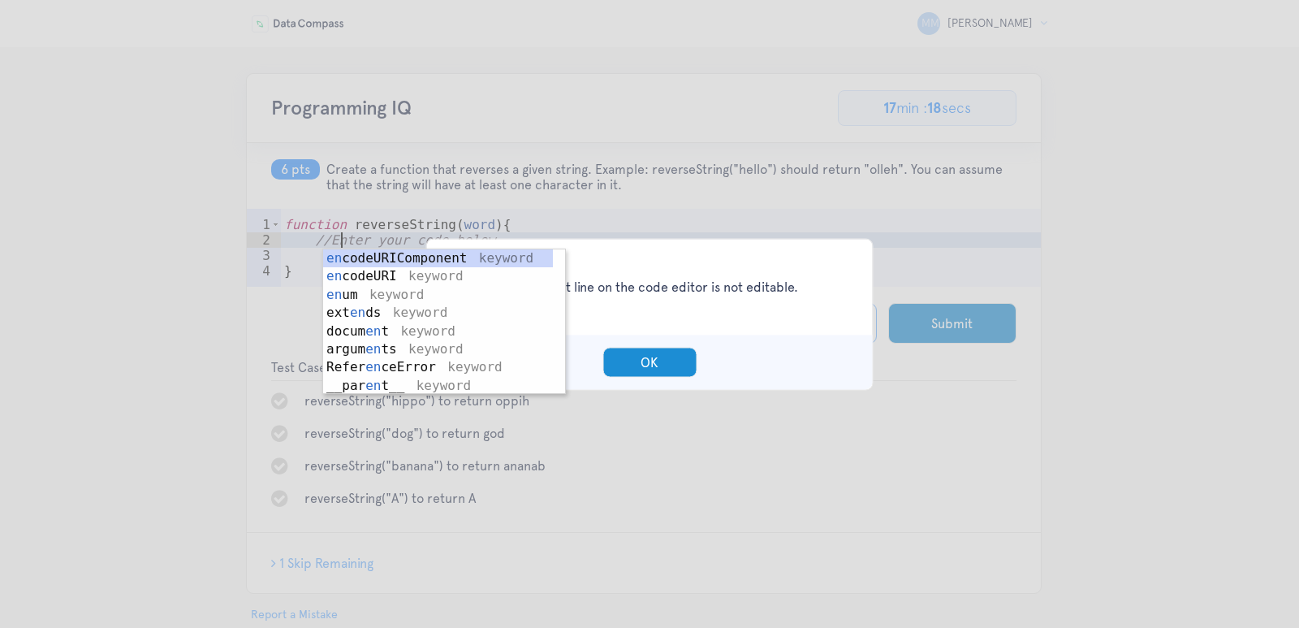
type textarea "//Enfter your code below"
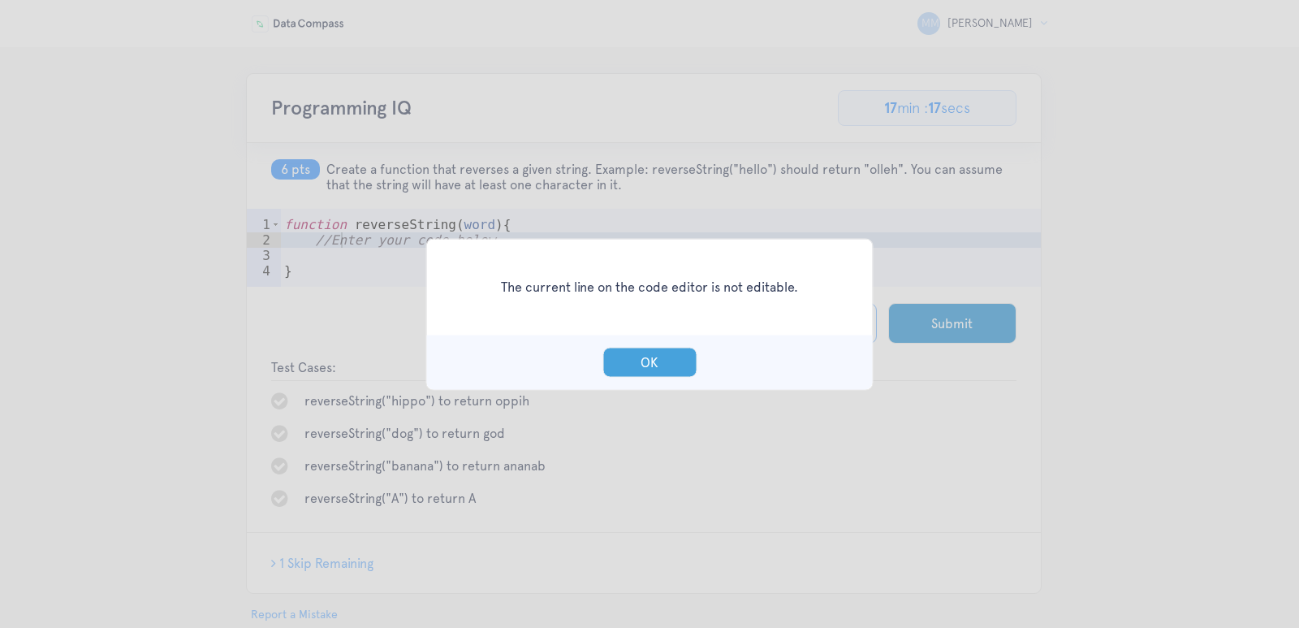
drag, startPoint x: 657, startPoint y: 349, endPoint x: 618, endPoint y: 342, distance: 39.7
click at [656, 349] on button "OK" at bounding box center [650, 362] width 94 height 30
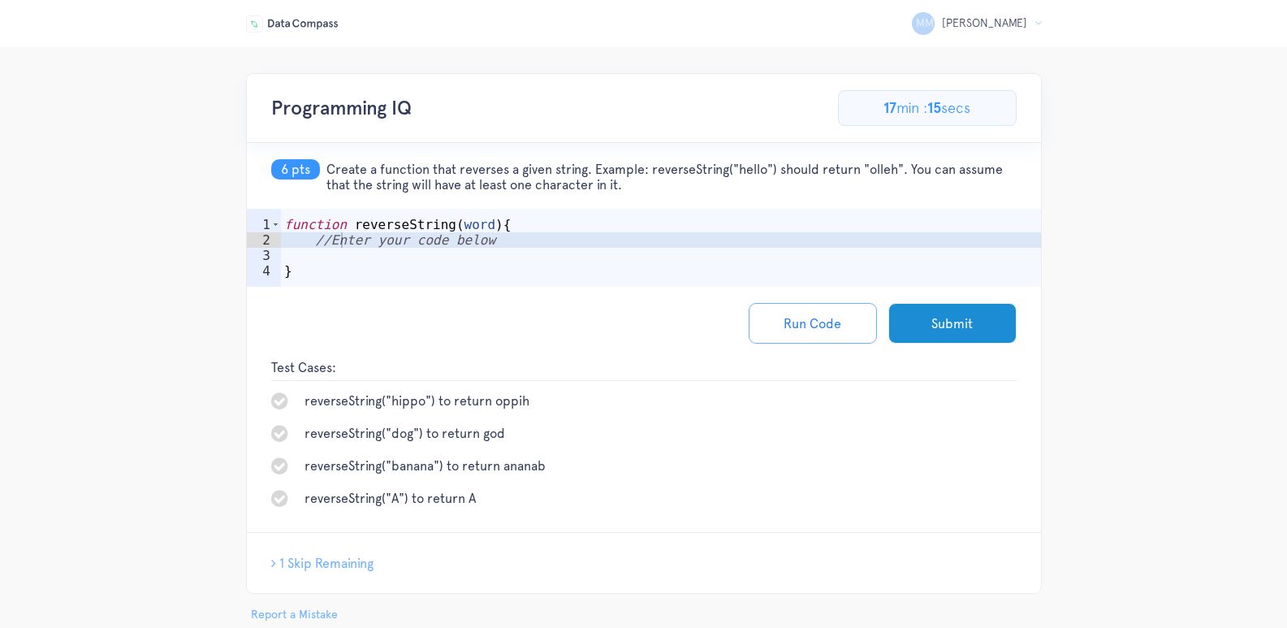
click at [323, 254] on div "function reverseString ( word ) { //Enter your code below }" at bounding box center [661, 271] width 760 height 109
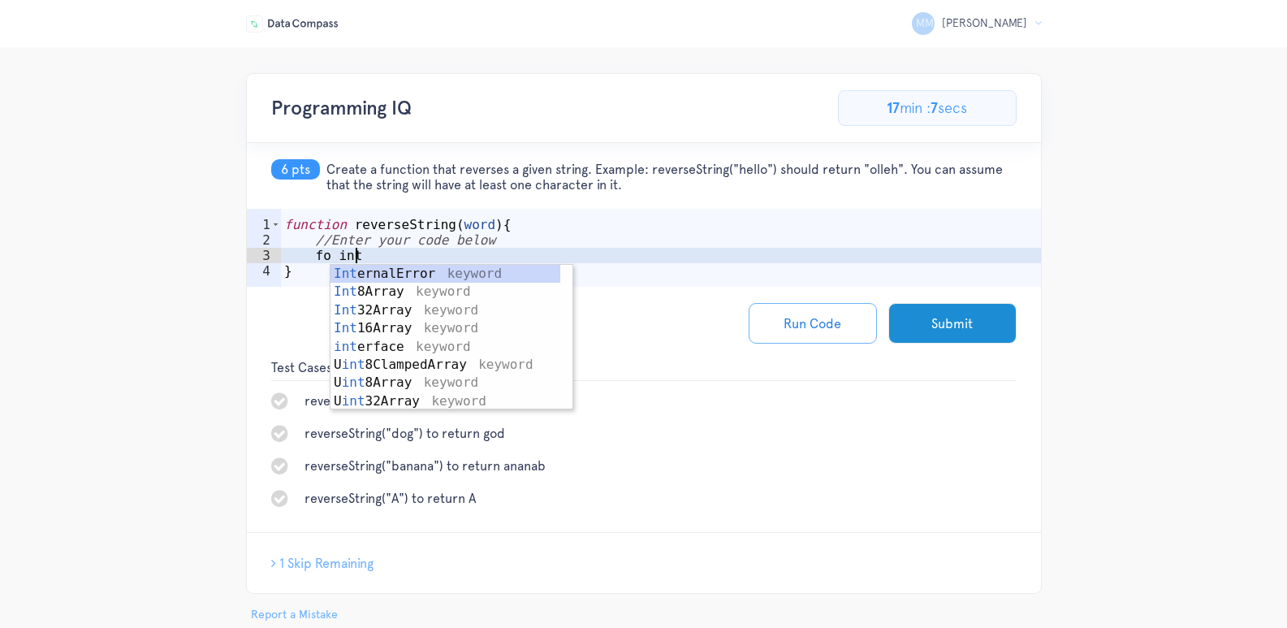
click at [336, 258] on div "function reverseString ( word ) { //Enter your code below fo int }" at bounding box center [661, 271] width 760 height 109
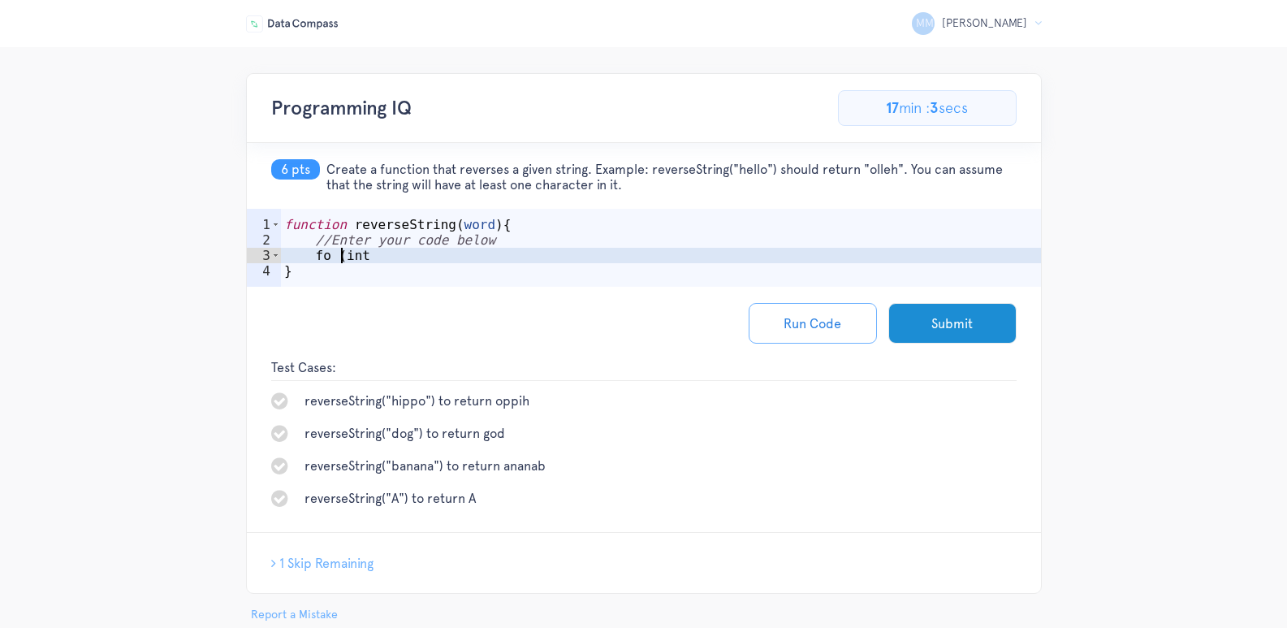
click at [386, 257] on div "function reverseString ( word ) { //Enter your code below fo ( int }" at bounding box center [661, 271] width 760 height 109
click at [388, 255] on div "function reverseString ( word ) { //Enter your code below fo ( int i = 0 }" at bounding box center [661, 271] width 760 height 109
click at [385, 261] on div "function reverseString ( word ) { //Enter your code below fo ( int i = 0 }" at bounding box center [661, 271] width 760 height 109
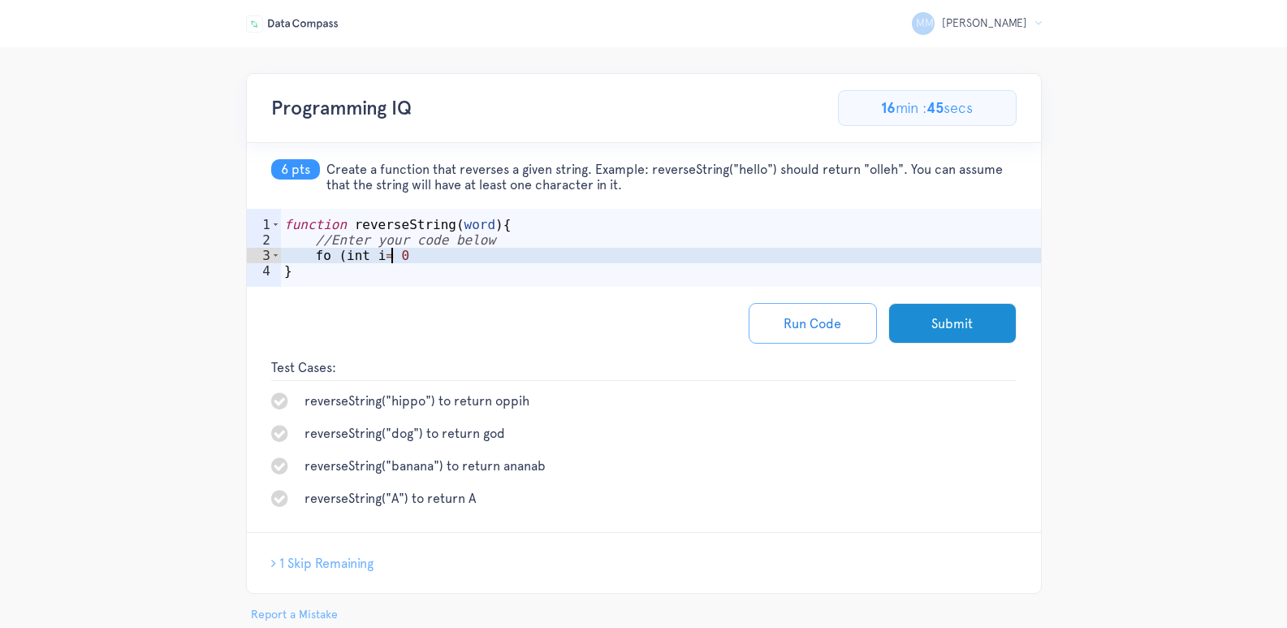
click at [377, 257] on div "function reverseString ( word ) { //Enter your code below fo ( int i = 0 }" at bounding box center [661, 271] width 760 height 109
click at [398, 259] on div "function reverseString ( word ) { //Enter your code below fo ( int i = 0 }" at bounding box center [661, 271] width 760 height 109
click at [461, 257] on div "function reverseString ( word ) { //Enter your code below fo ( int i = 0 }" at bounding box center [661, 271] width 760 height 109
type textarea "fo (int i = 0;< originalString.length()"
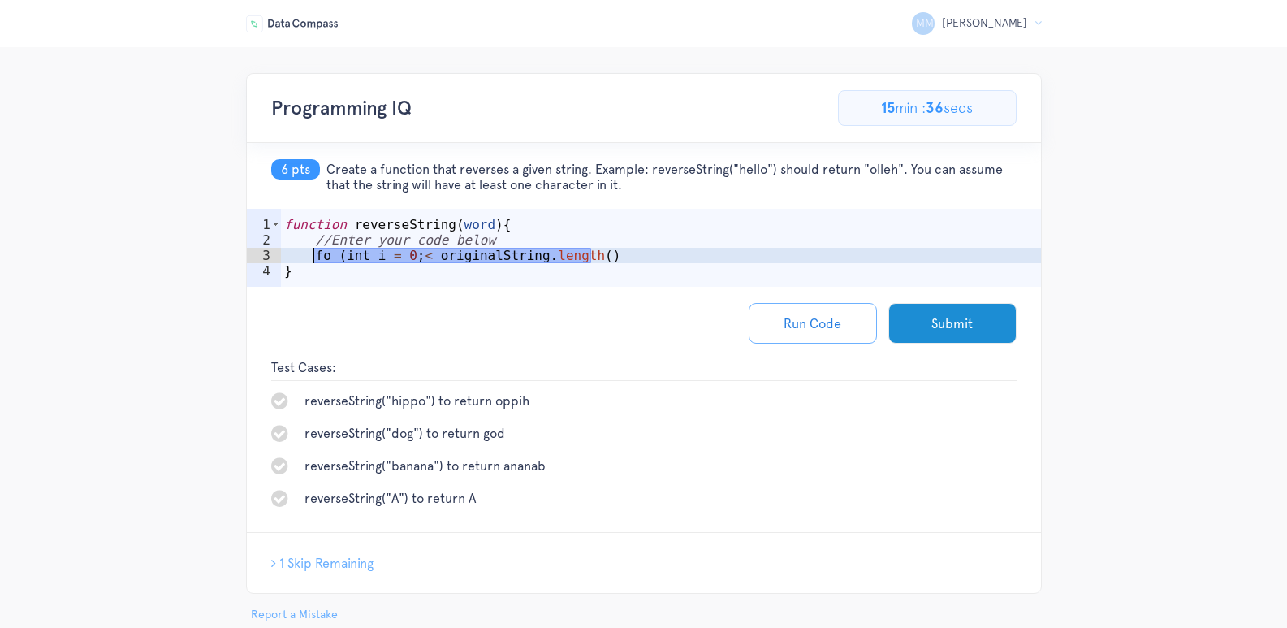
drag, startPoint x: 526, startPoint y: 262, endPoint x: 313, endPoint y: 260, distance: 213.6
click at [313, 260] on div "function reverseString ( word ) { //Enter your code below fo ( int i = 0 ; < or…" at bounding box center [661, 271] width 760 height 109
paste textarea "reversedStr = originalStr.charAt(i) + reversedStr;"
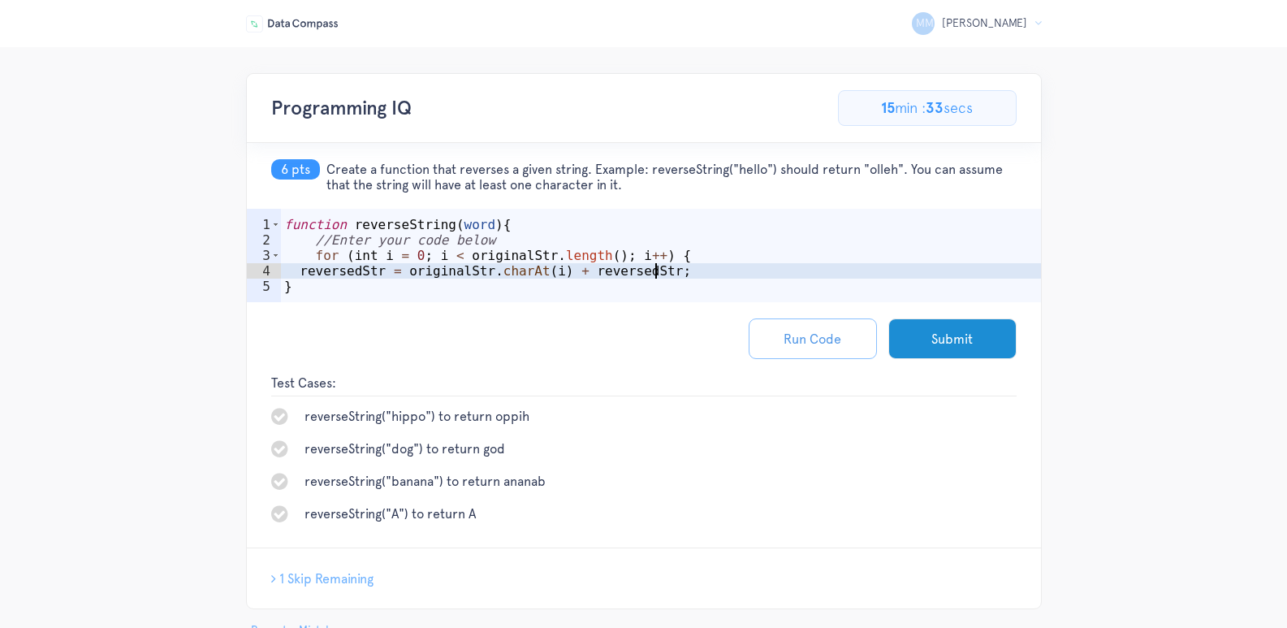
click at [828, 326] on button "Run Code" at bounding box center [813, 338] width 128 height 41
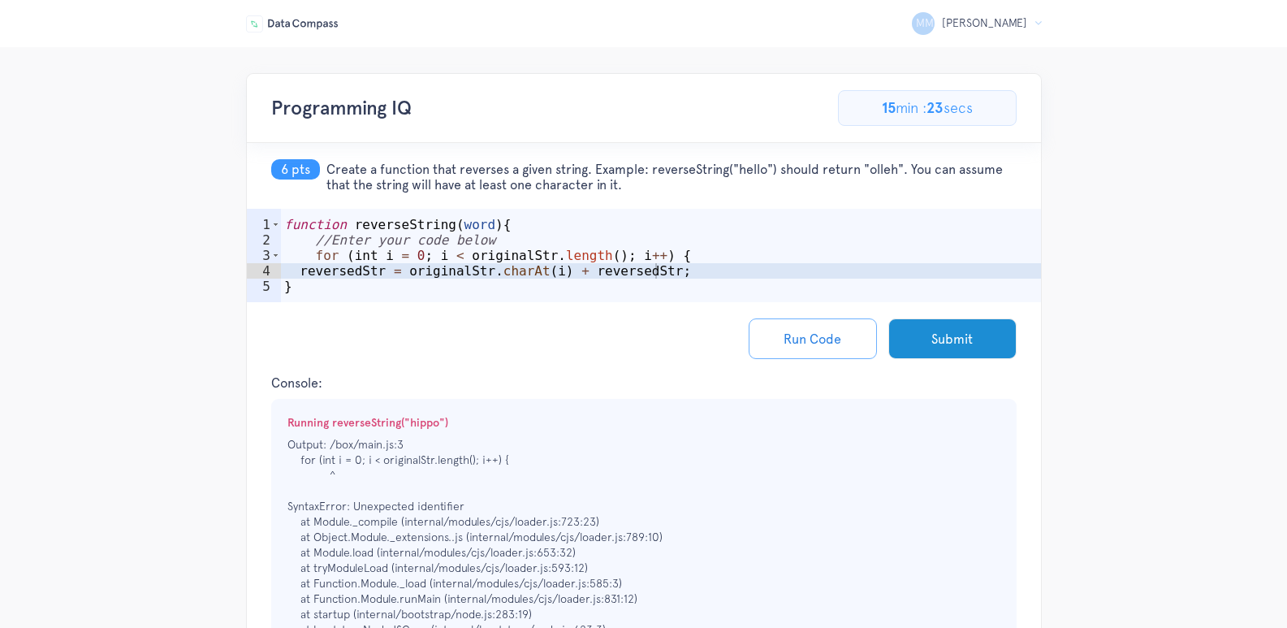
type textarea "//Enter your code below"
click at [512, 238] on div "function reverseString ( word ) { //Enter your code below for ( int i = 0 ; i <…" at bounding box center [661, 279] width 760 height 124
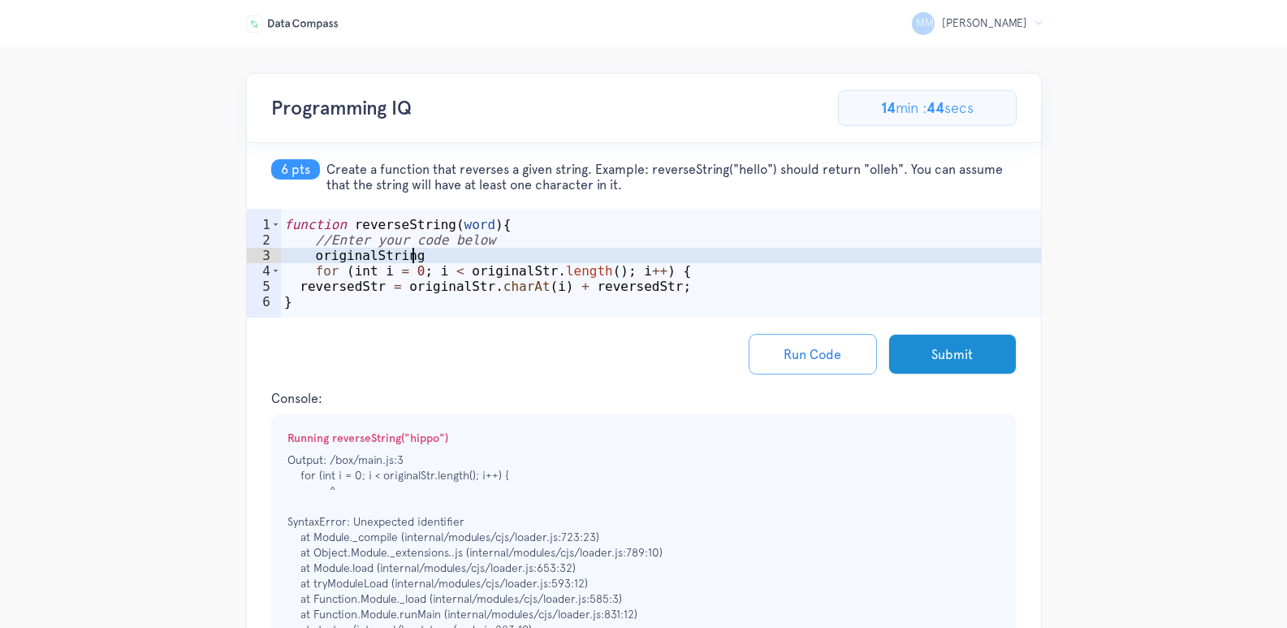
scroll to position [0, 7]
type textarea "originalString"
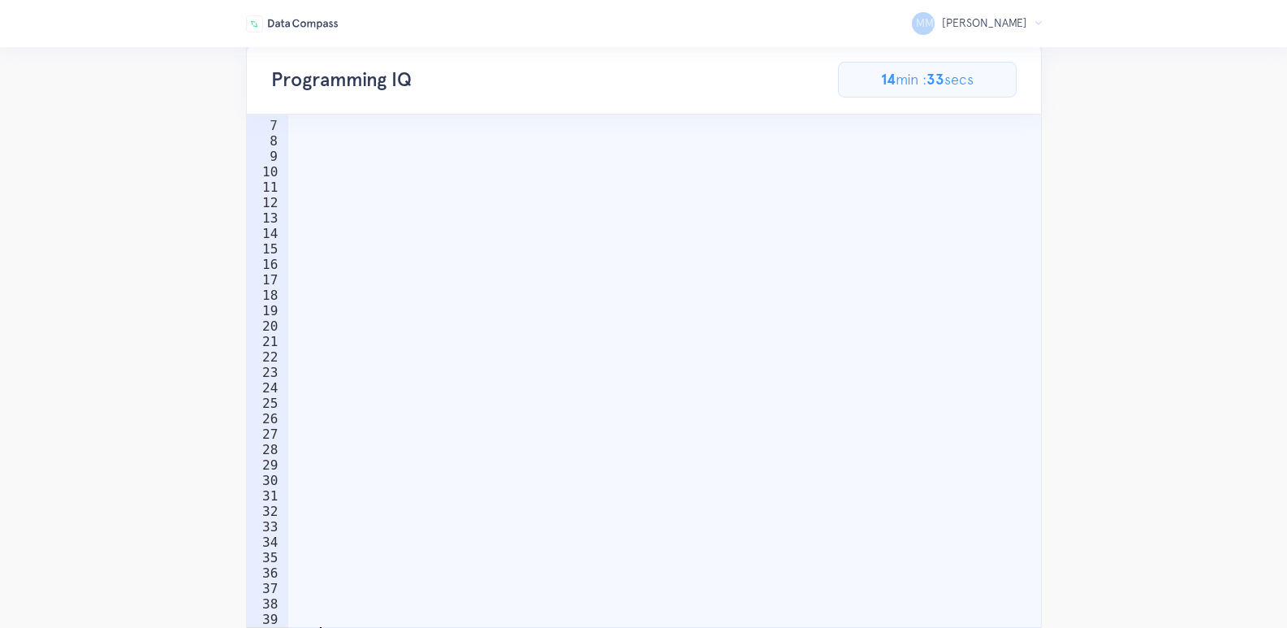
scroll to position [0, 0]
click at [601, 395] on div "function reverseString ( word ) { //Enter your code below originalString for ( …" at bounding box center [664, 380] width 753 height 711
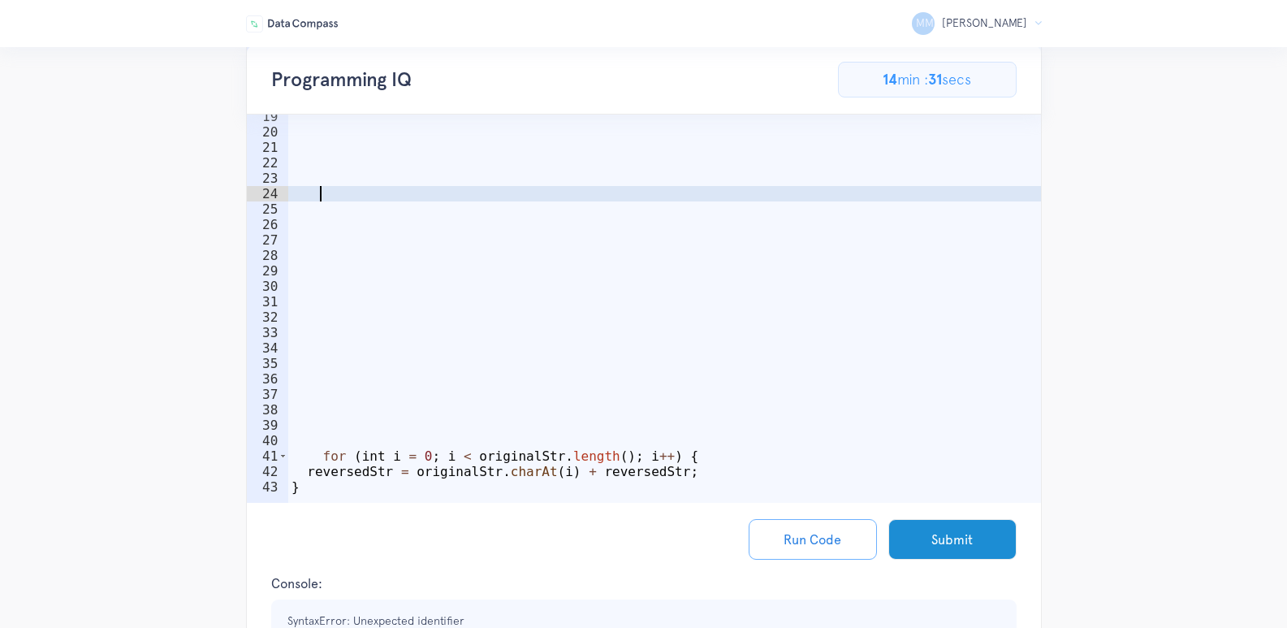
scroll to position [354, 0]
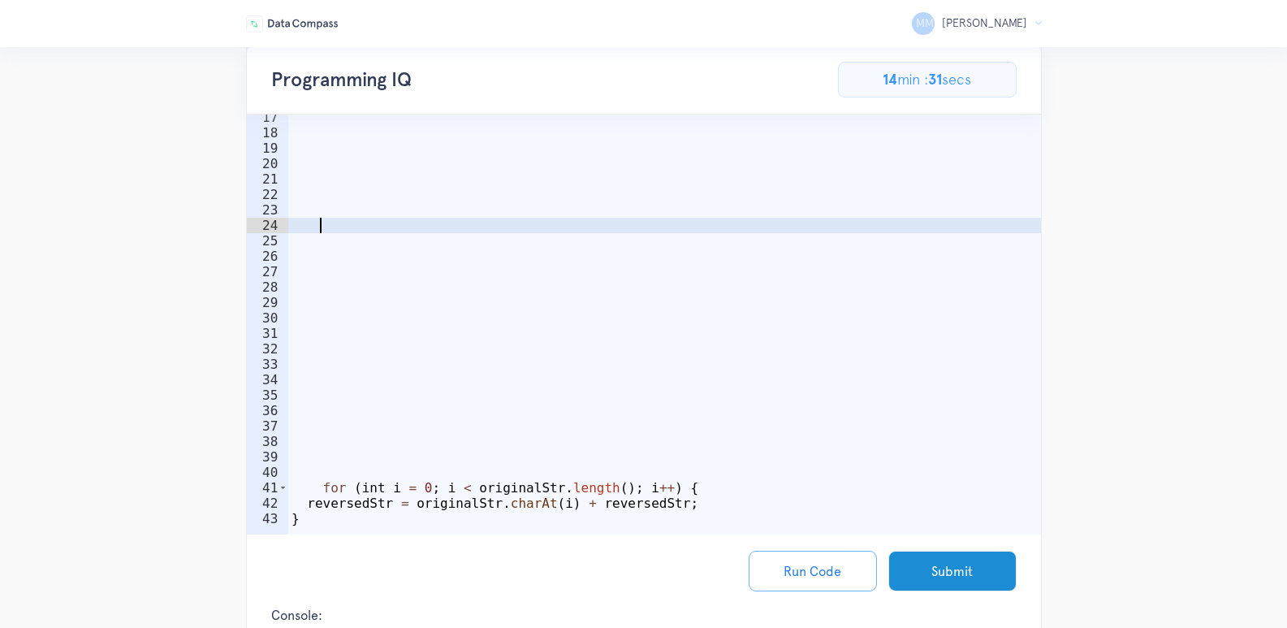
click at [370, 457] on div "function reverseString ( word ) { //Enter your code below originalString for ( …" at bounding box center [664, 218] width 753 height 711
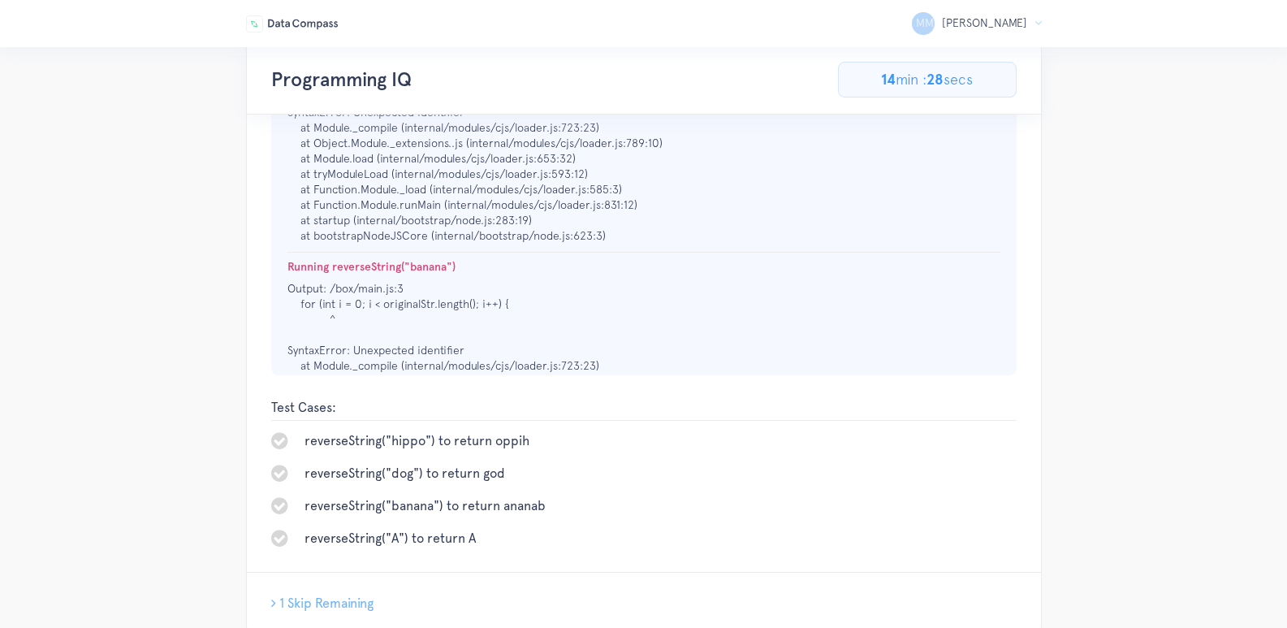
scroll to position [339, 0]
type textarea "o"
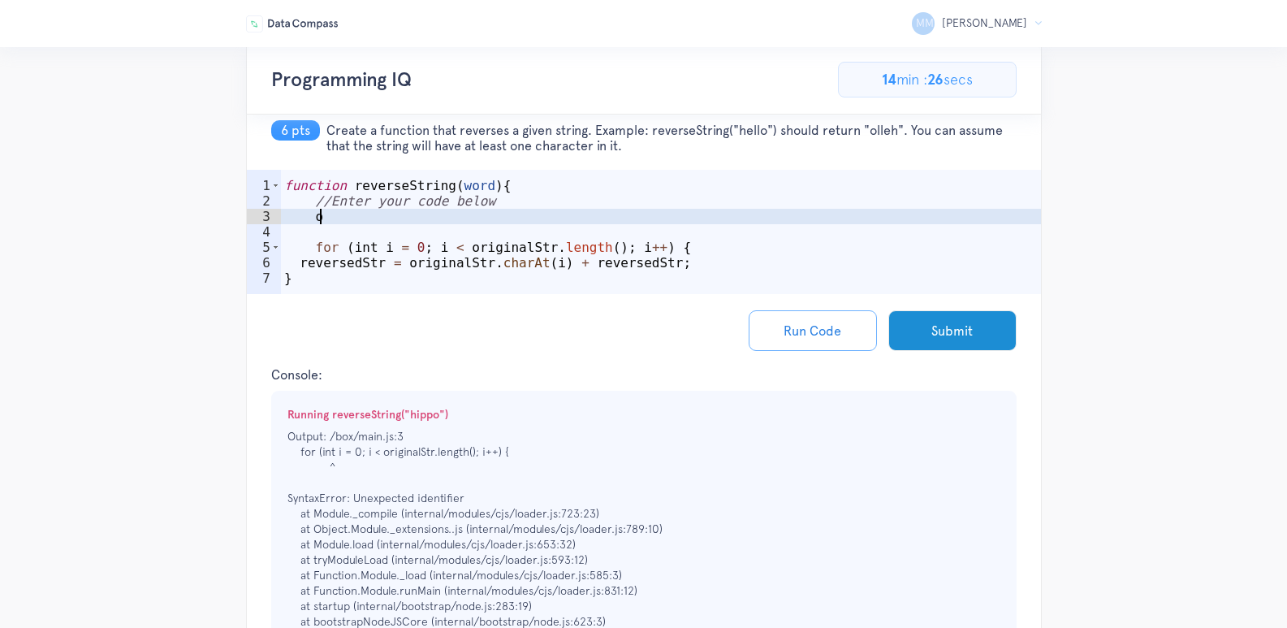
scroll to position [0, 0]
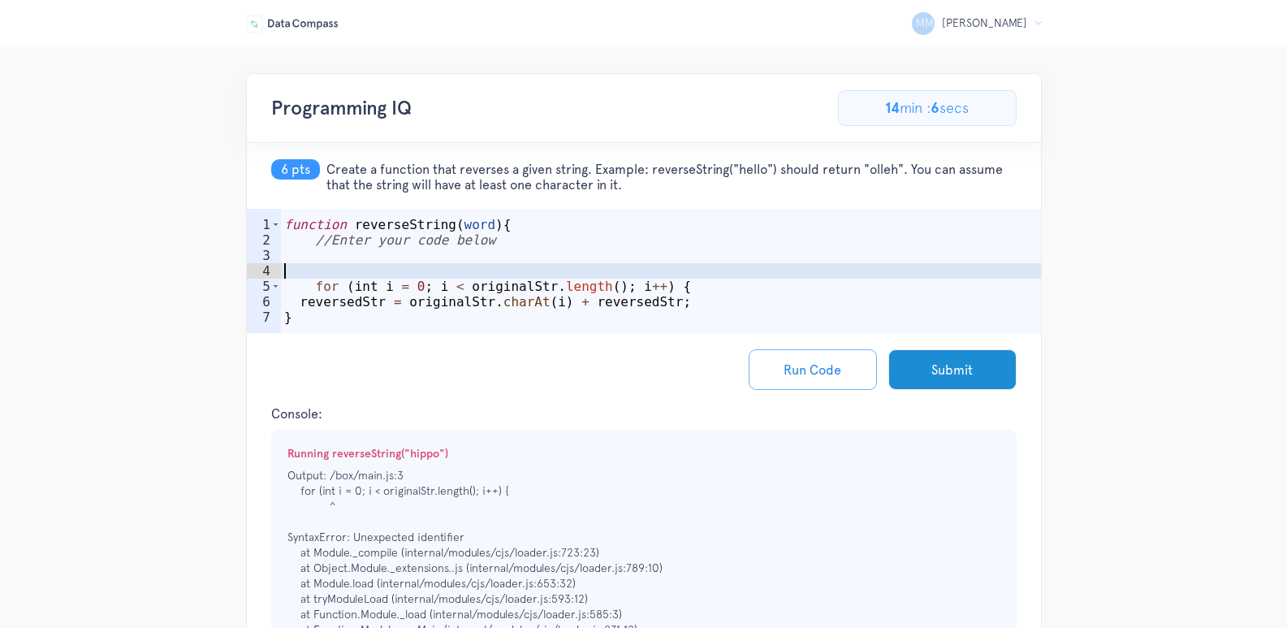
click at [490, 276] on div "function reverseString ( word ) { //Enter your code below for ( int i = 0 ; i <…" at bounding box center [661, 294] width 760 height 155
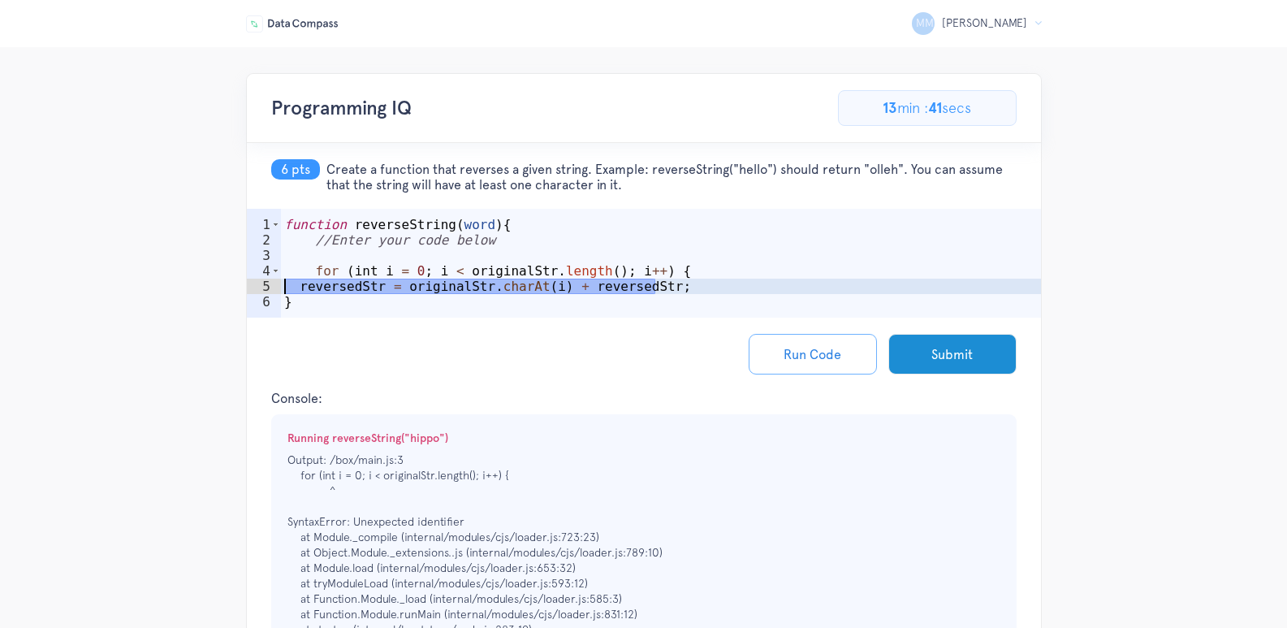
drag, startPoint x: 672, startPoint y: 287, endPoint x: 284, endPoint y: 284, distance: 387.4
click at [284, 284] on div "function reverseString ( word ) { //Enter your code below for ( int i = 0 ; i <…" at bounding box center [661, 287] width 760 height 140
type textarea "reversedStr = originalStr.charAt(i) + reversedStr;"
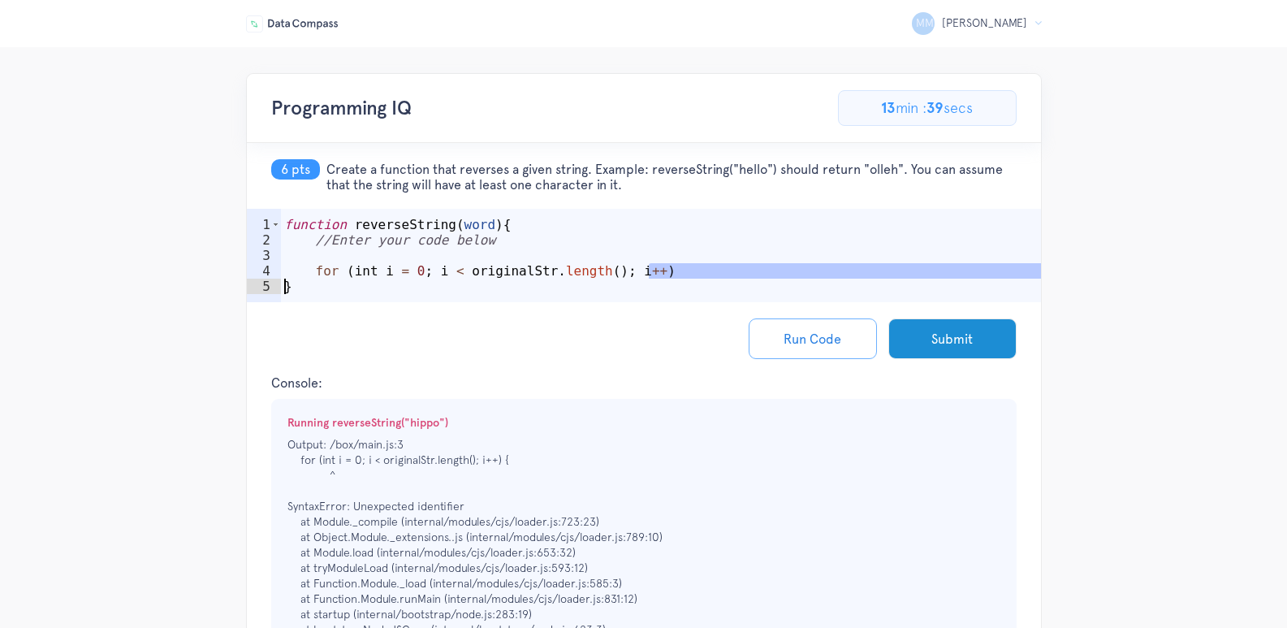
drag, startPoint x: 664, startPoint y: 274, endPoint x: 233, endPoint y: 283, distance: 431.3
click at [233, 283] on div "MM Marlyn M Logout Programming IQ 46.15384615384615% Complete 6/13 Problems 5 p…" at bounding box center [643, 521] width 1287 height 897
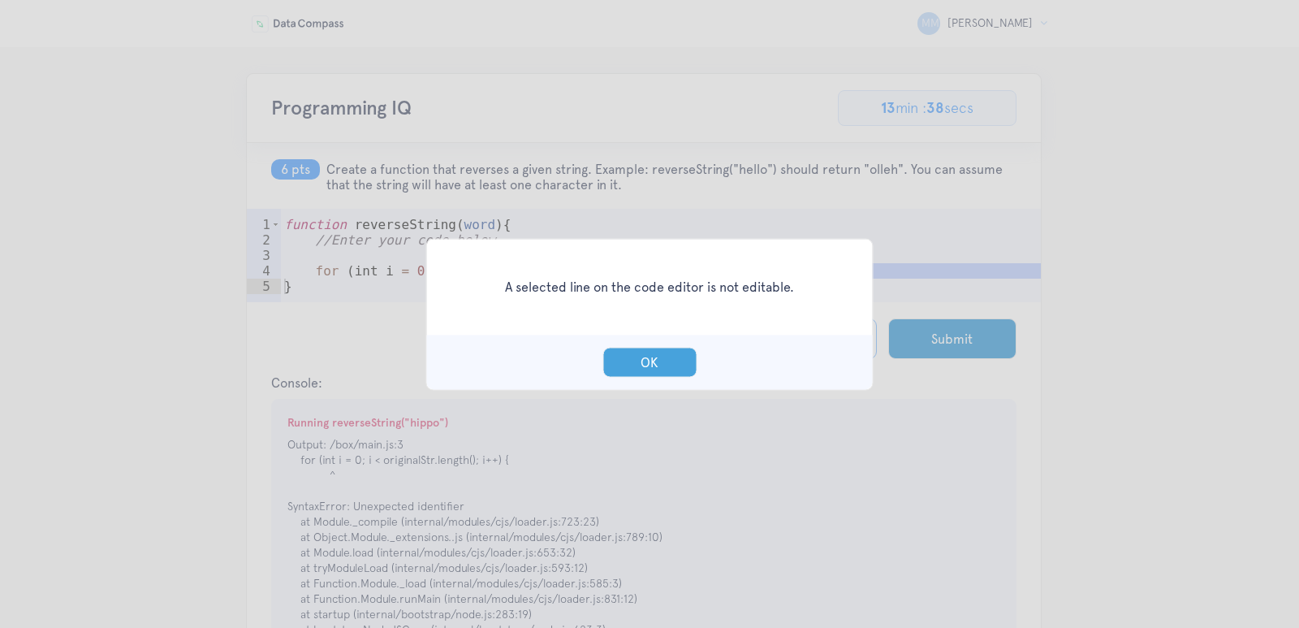
drag, startPoint x: 667, startPoint y: 366, endPoint x: 633, endPoint y: 312, distance: 64.2
click at [666, 366] on button "OK" at bounding box center [650, 362] width 94 height 30
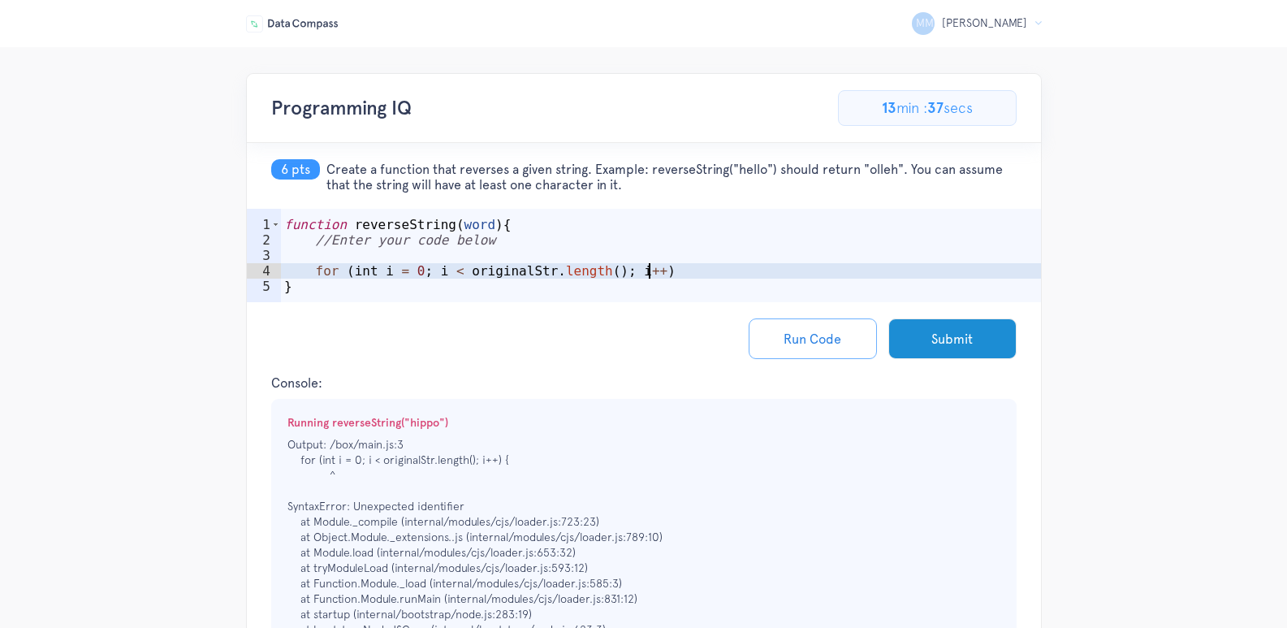
click at [644, 271] on div "function reverseString ( word ) { //Enter your code below for ( int i = 0 ; i <…" at bounding box center [661, 279] width 760 height 124
click at [643, 271] on div "function reverseString ( word ) { //Enter your code below for ( int i = 0 ; i <…" at bounding box center [661, 279] width 760 height 124
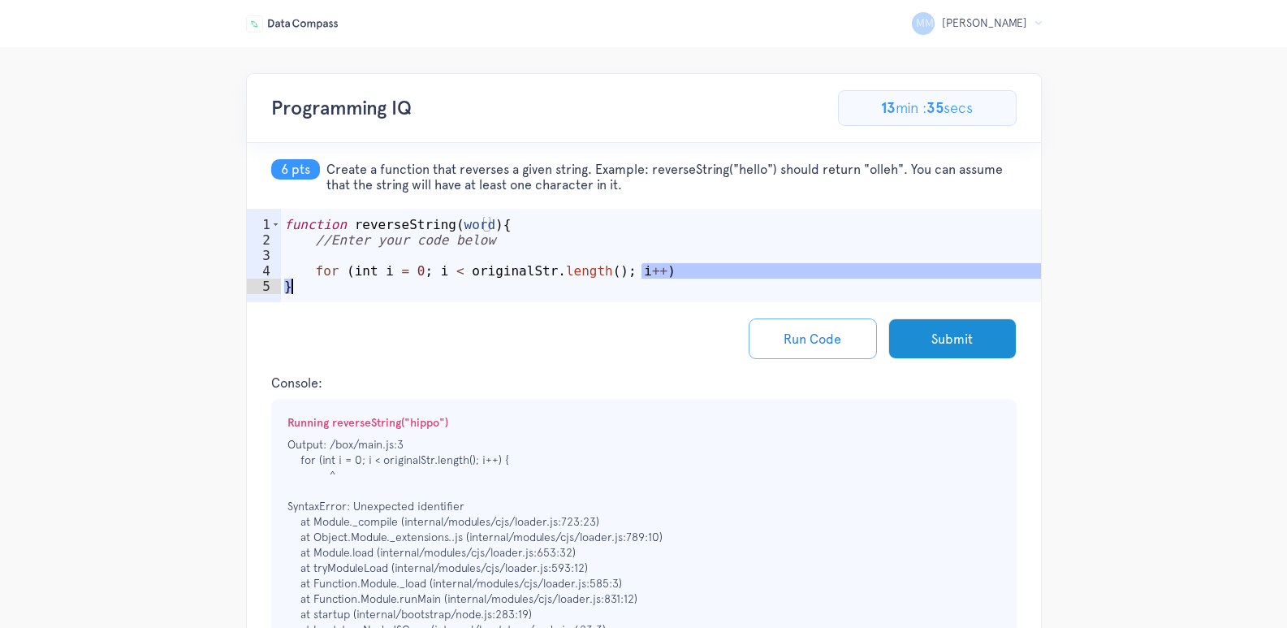
drag, startPoint x: 642, startPoint y: 273, endPoint x: 298, endPoint y: 283, distance: 343.7
click at [298, 283] on div "function reverseString ( word ) { //Enter your code below for ( int i = 0 ; i <…" at bounding box center [661, 279] width 760 height 124
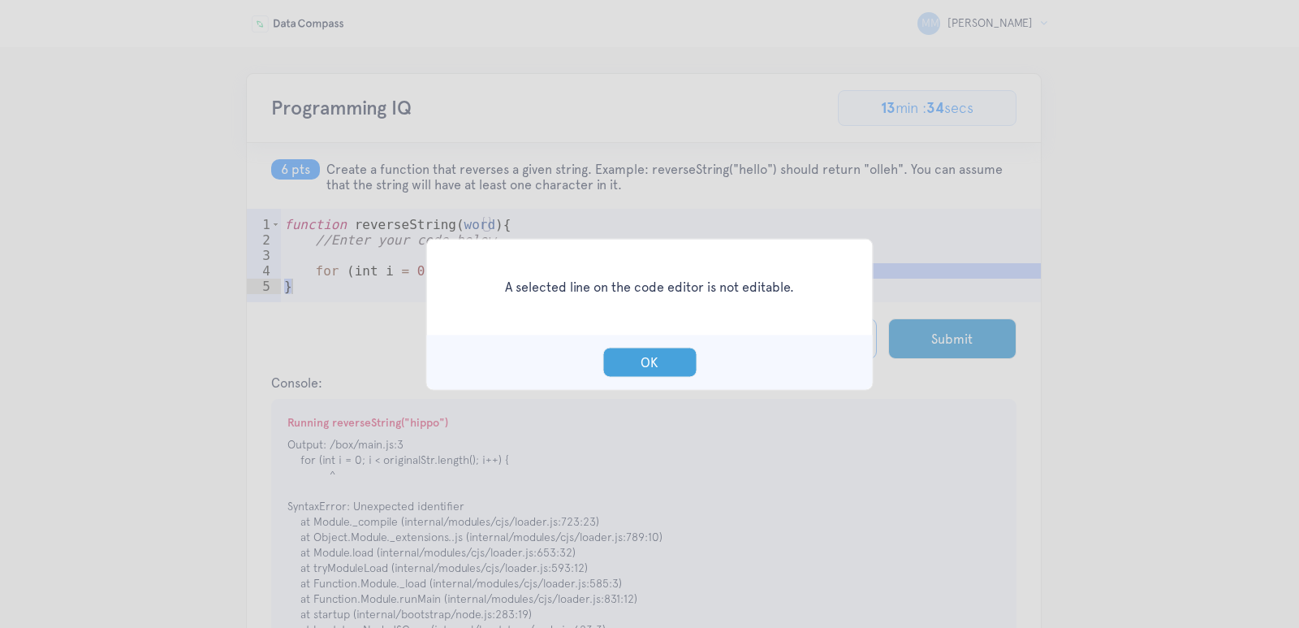
click at [629, 361] on button "OK" at bounding box center [650, 362] width 94 height 30
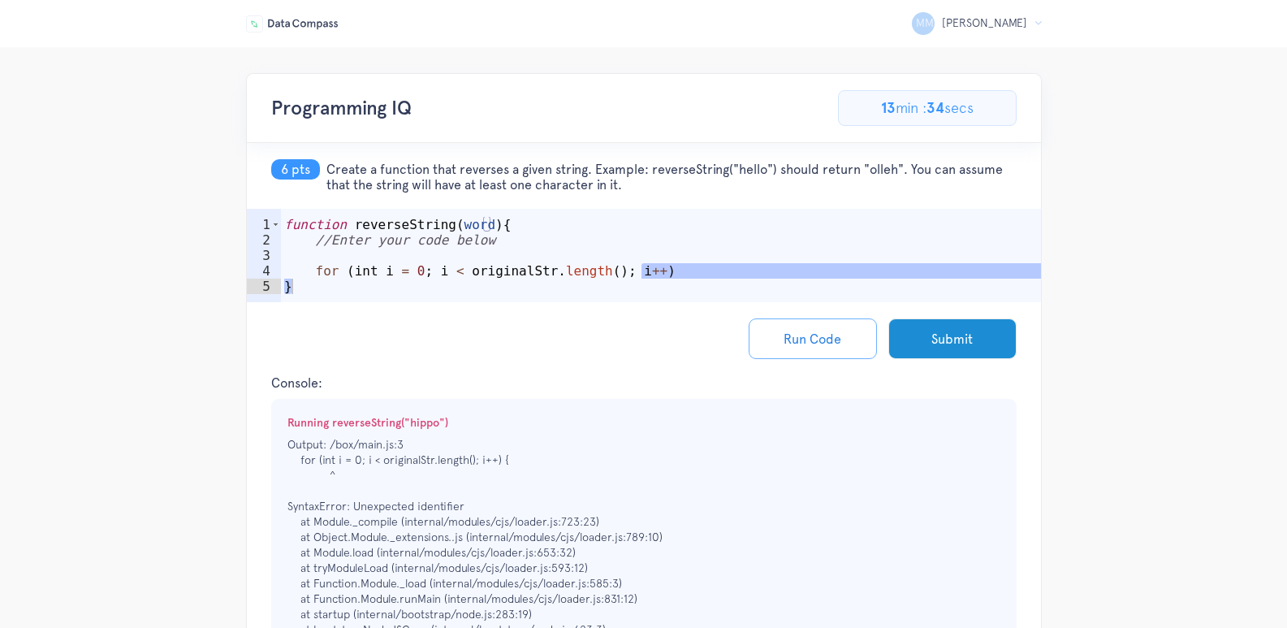
click at [641, 266] on div "function reverseString ( word ) { //Enter your code below for ( int i = 0 ; i <…" at bounding box center [661, 279] width 760 height 124
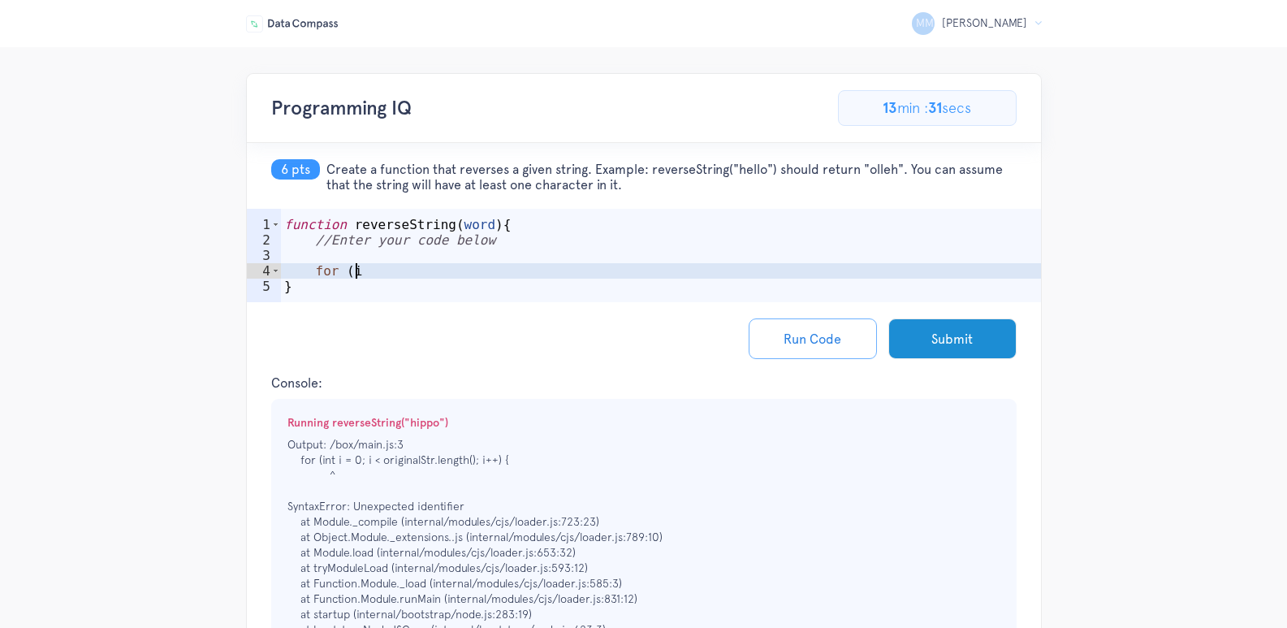
type textarea "f"
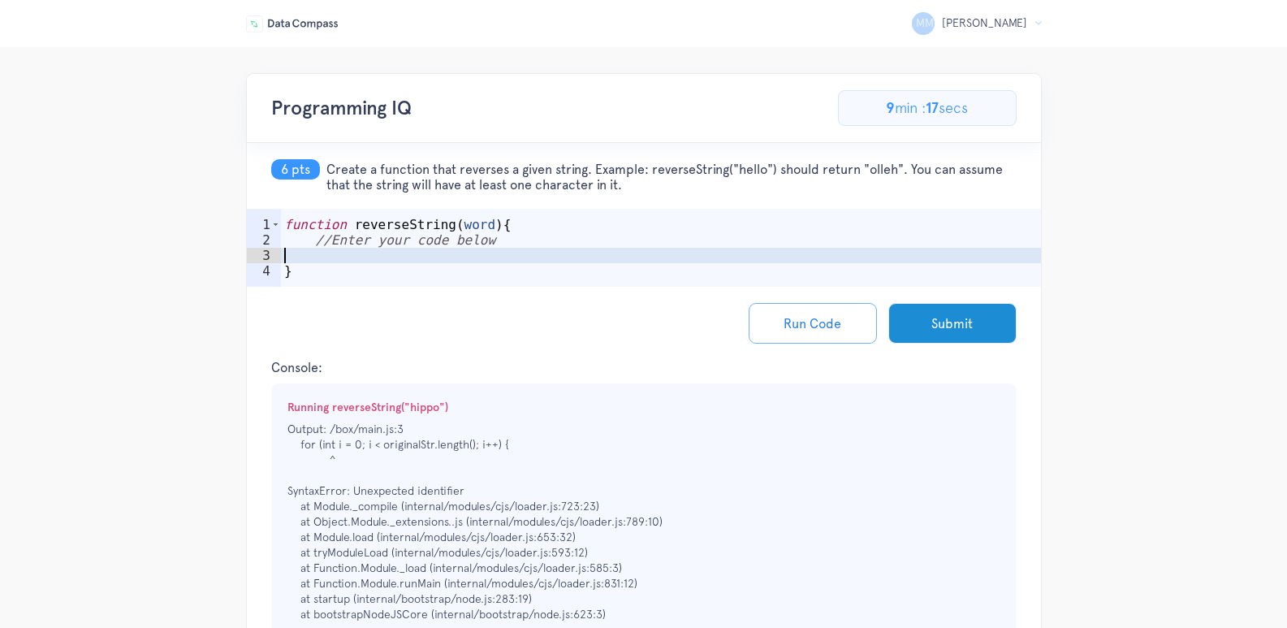
paste textarea "return word.split('').reverse().join('');"
type textarea "return word.split('').reverse().join('');"
click at [853, 331] on button "Run Code" at bounding box center [813, 323] width 128 height 41
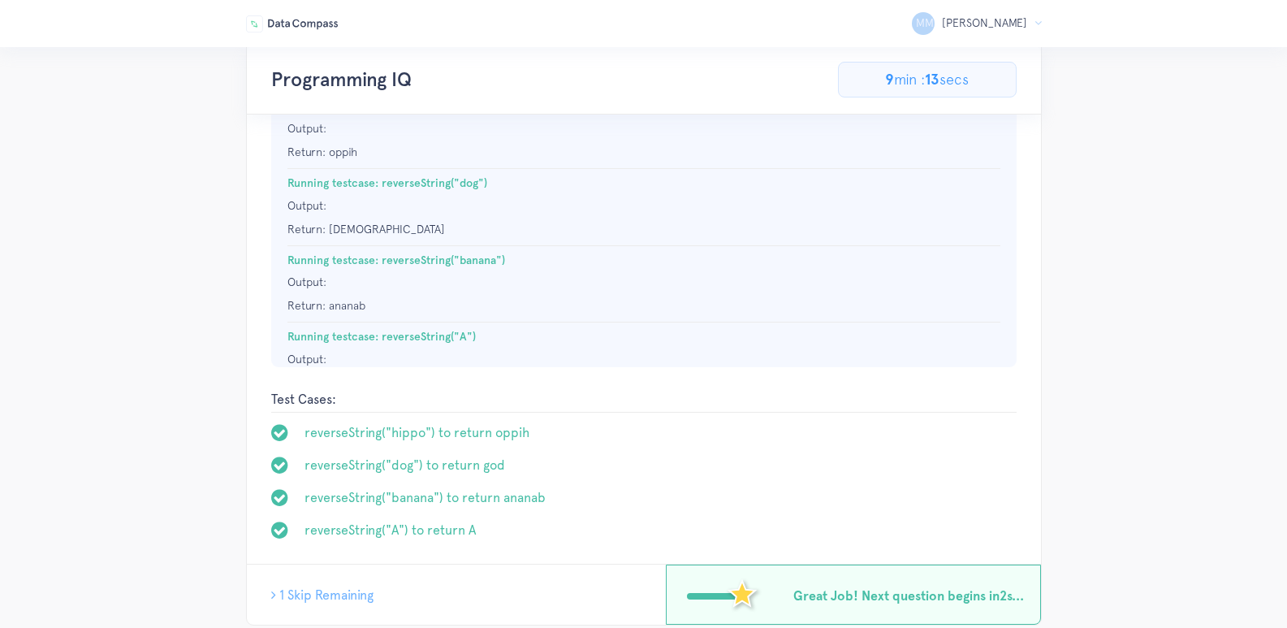
scroll to position [368, 0]
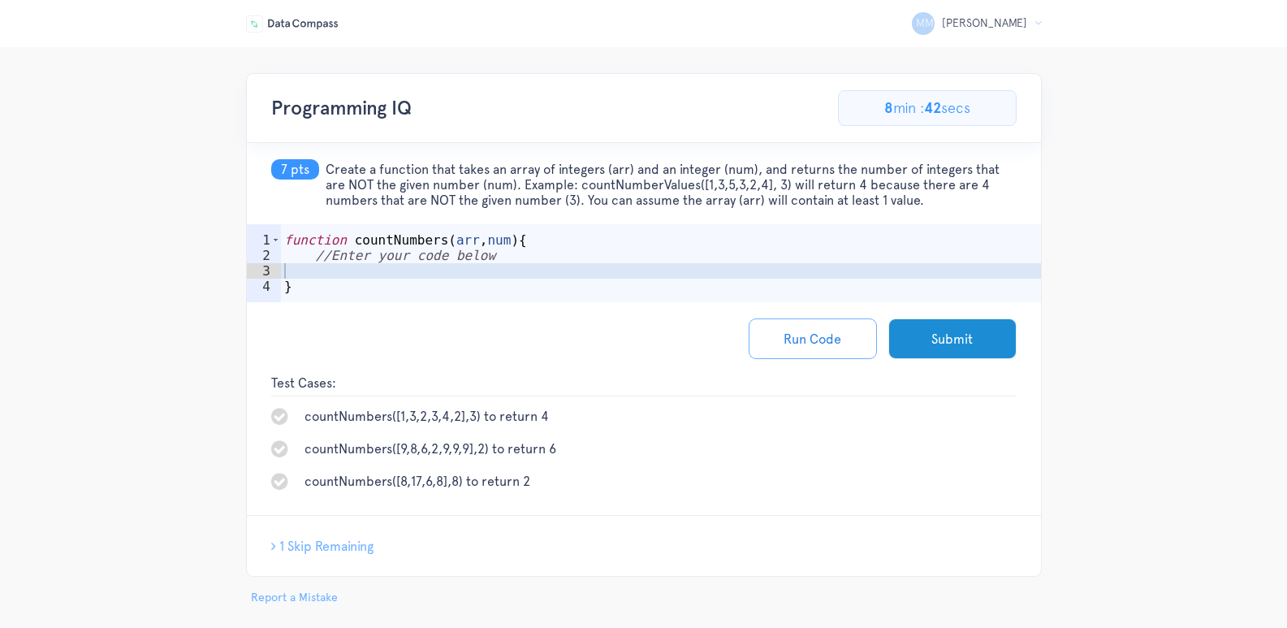
click at [355, 543] on span "1 Skip Remaining" at bounding box center [326, 545] width 94 height 15
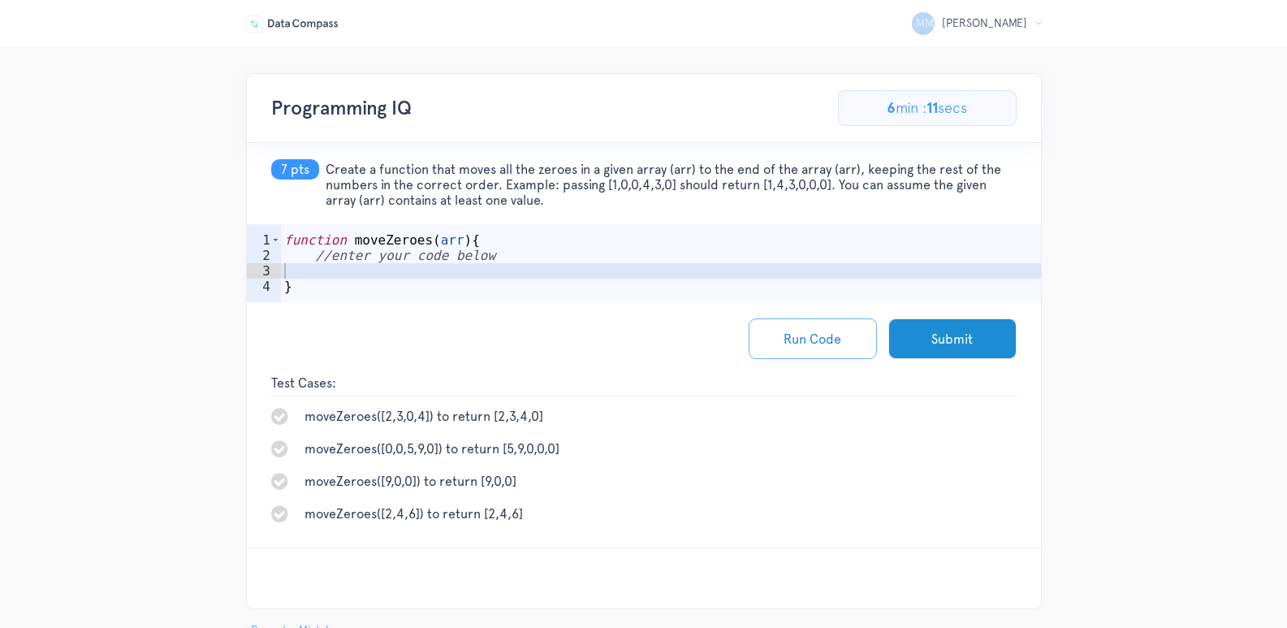
click at [348, 276] on div "function moveZeroes ( arr ) { //enter your code below }" at bounding box center [661, 286] width 760 height 109
paste textarea "return nonZeroes.concat(zeroes);"
type textarea "return nonZeroes.concat(zeroes);"
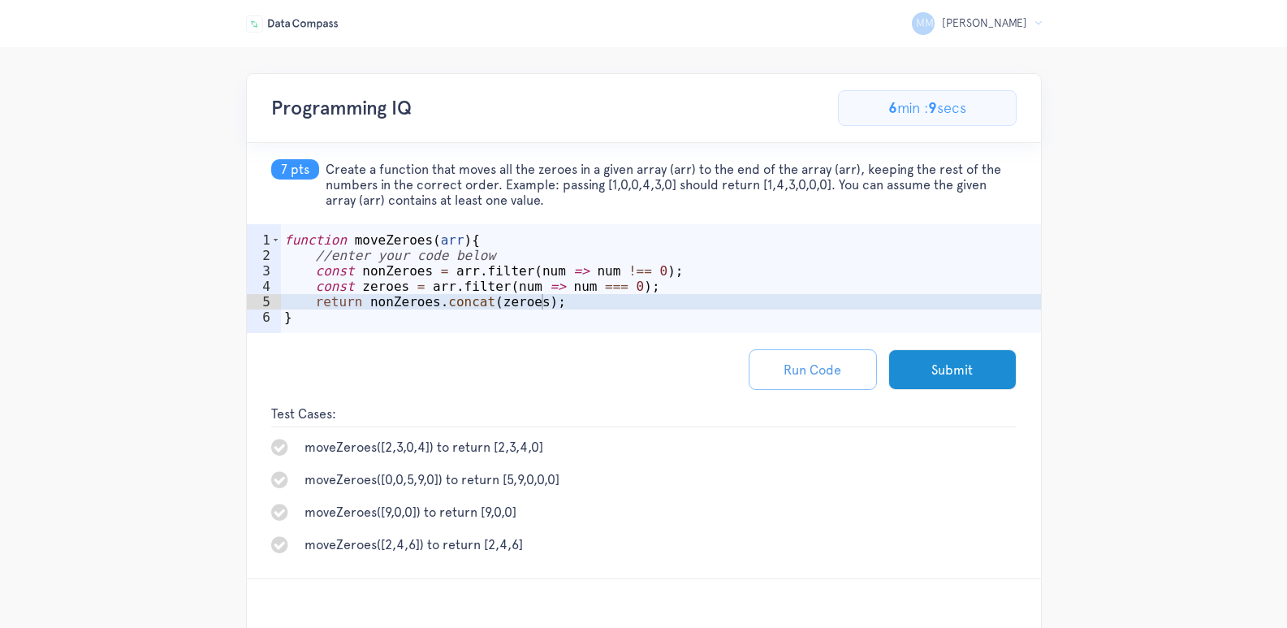
click at [775, 368] on button "Run Code" at bounding box center [813, 369] width 128 height 41
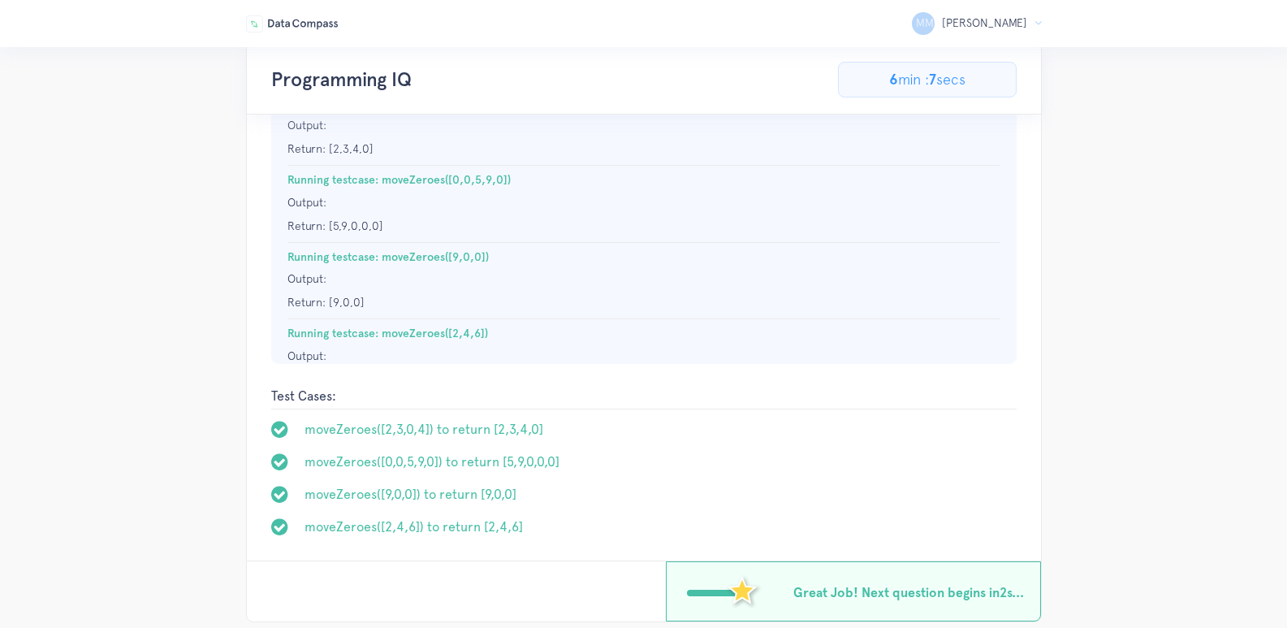
scroll to position [414, 0]
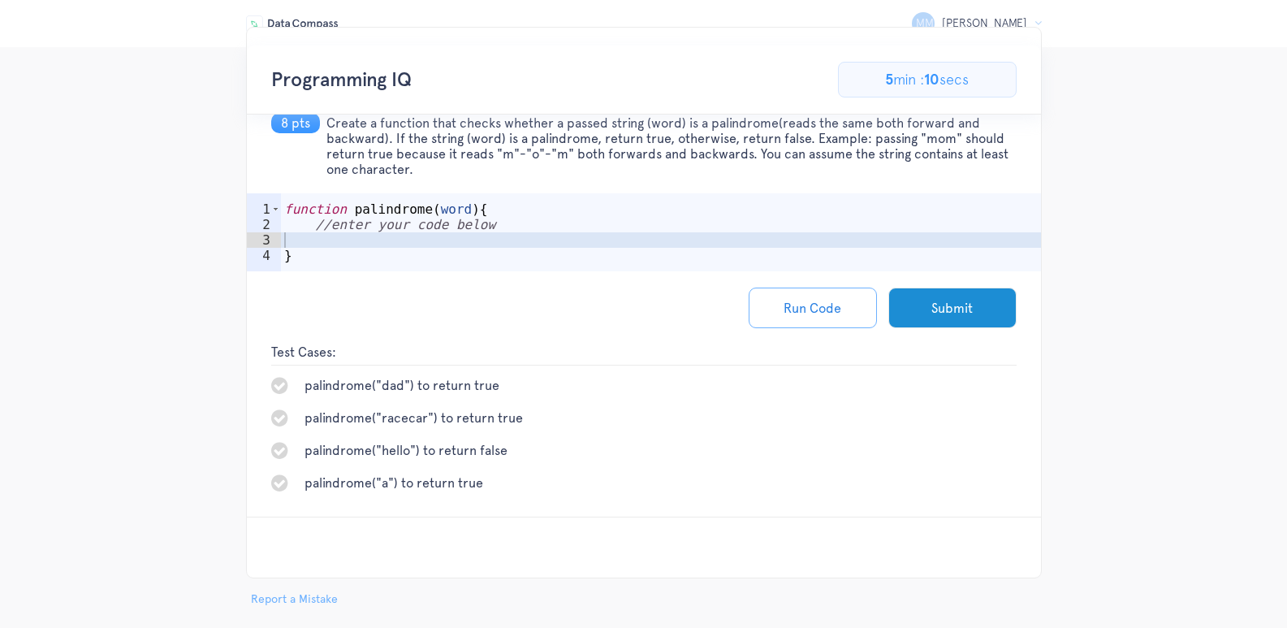
scroll to position [67, 0]
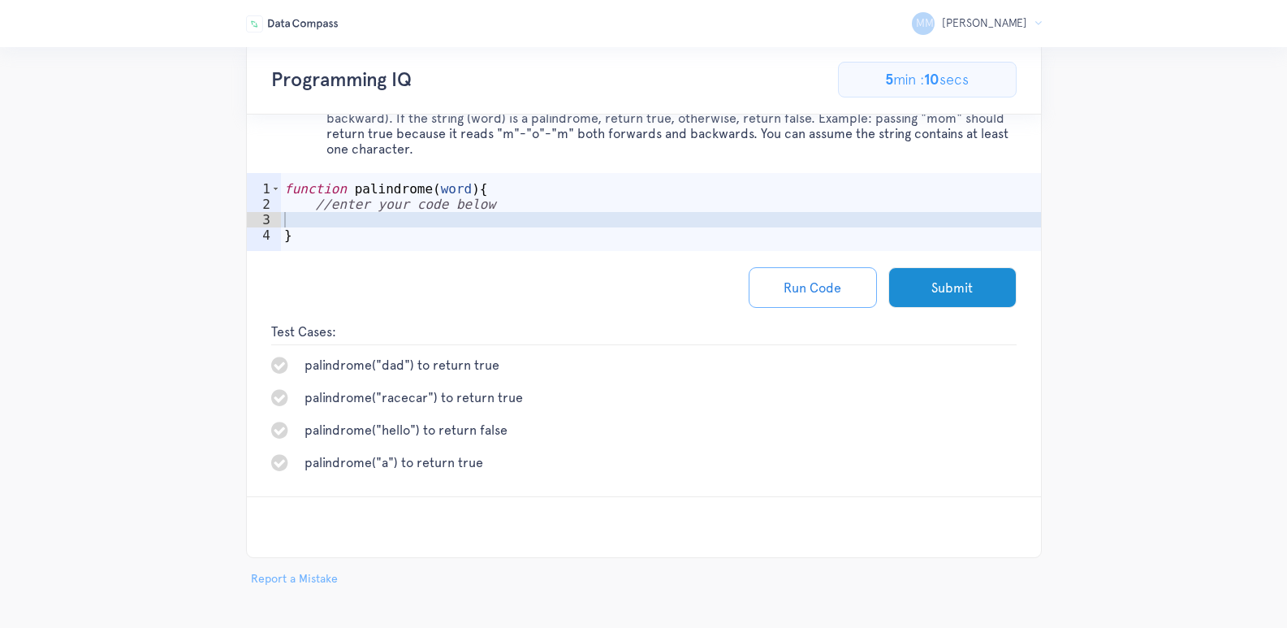
click at [320, 581] on button "Report a Mistake" at bounding box center [294, 578] width 97 height 17
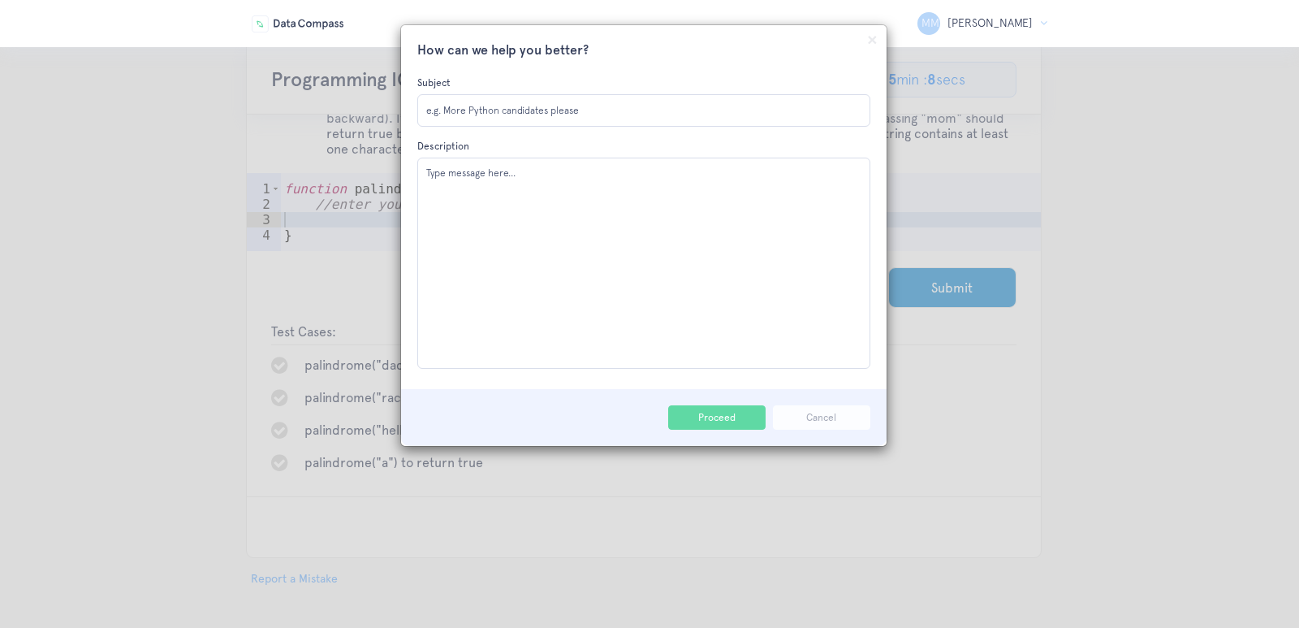
click at [811, 410] on button "Cancel" at bounding box center [821, 417] width 97 height 24
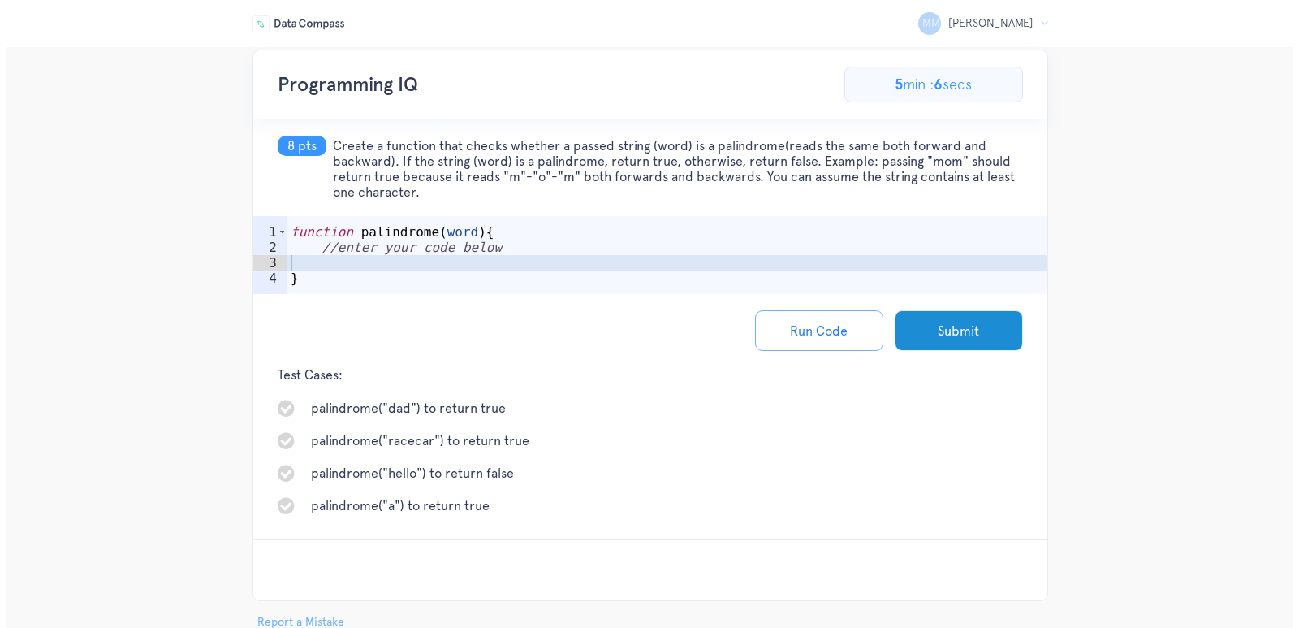
scroll to position [0, 0]
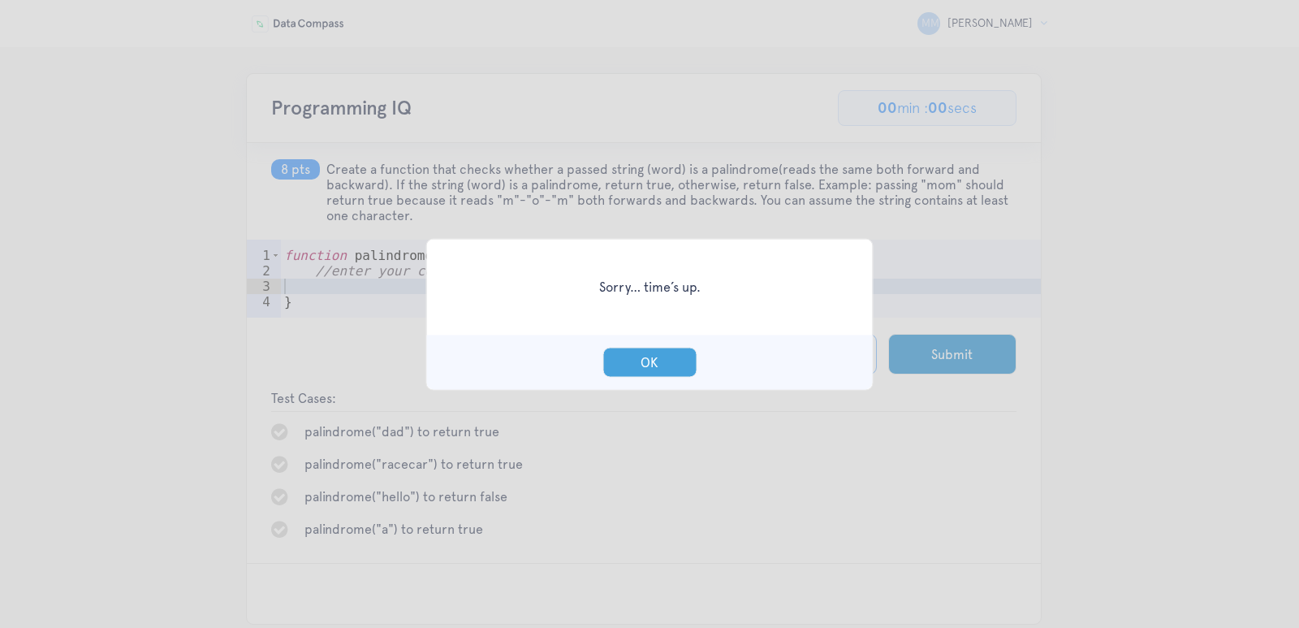
click at [648, 352] on button "OK" at bounding box center [650, 362] width 94 height 30
